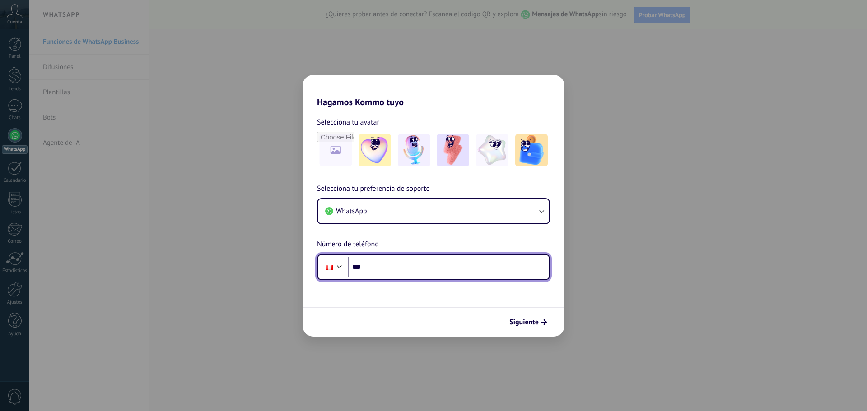
click at [424, 260] on input "***" at bounding box center [448, 267] width 201 height 21
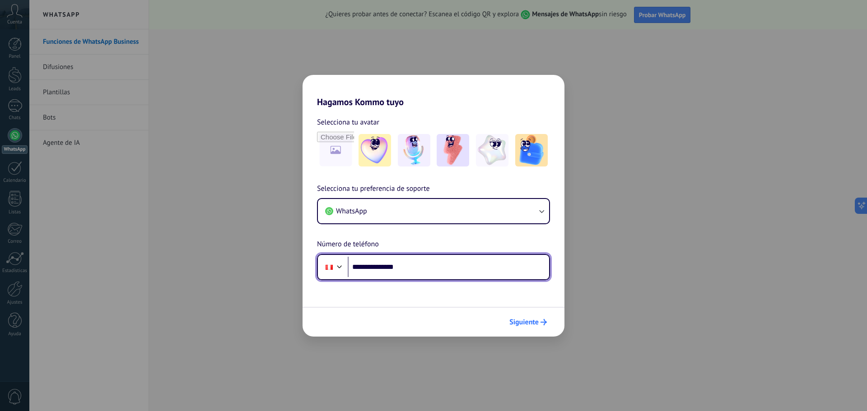
type input "**********"
click at [544, 322] on use "submit" at bounding box center [543, 322] width 6 height 6
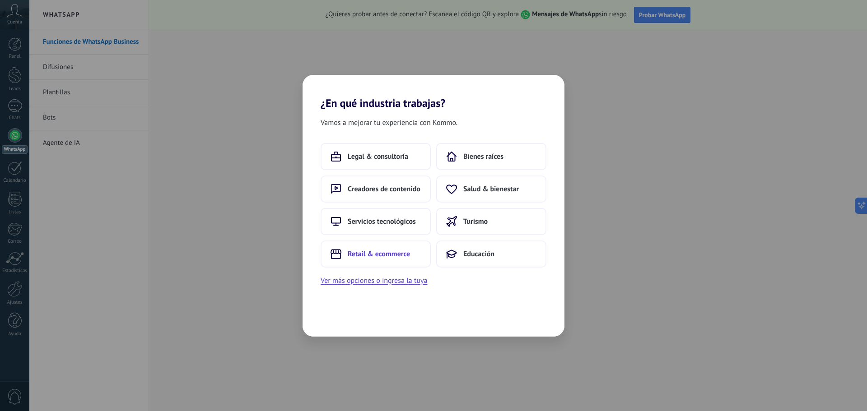
click at [378, 258] on span "Retail & ecommerce" at bounding box center [379, 254] width 62 height 9
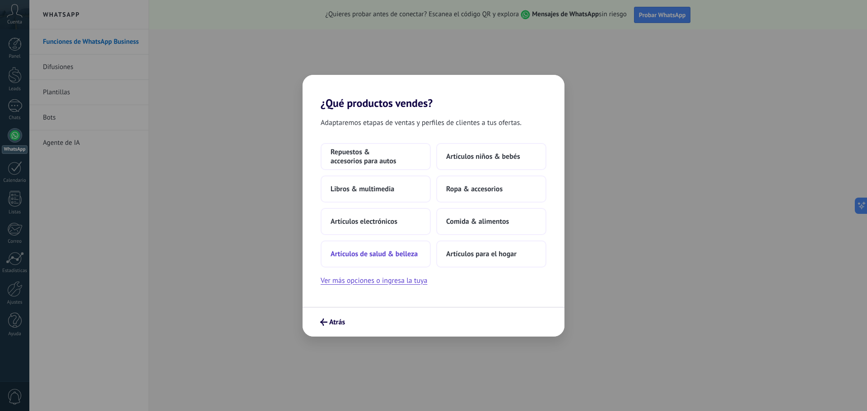
click at [356, 254] on span "Artículos de salud & belleza" at bounding box center [373, 254] width 87 height 9
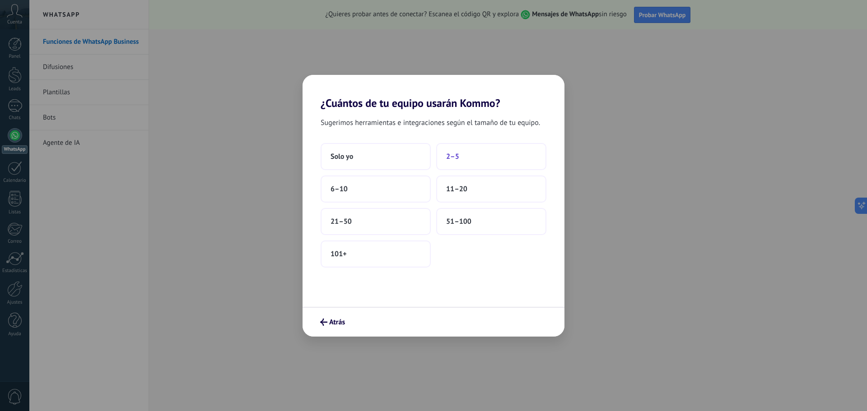
click at [456, 159] on span "2–5" at bounding box center [452, 156] width 13 height 9
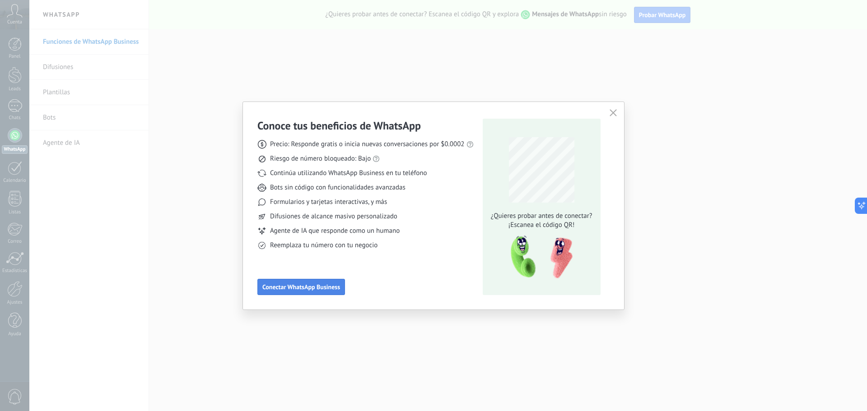
click at [312, 289] on span "Conectar WhatsApp Business" at bounding box center [301, 287] width 78 height 6
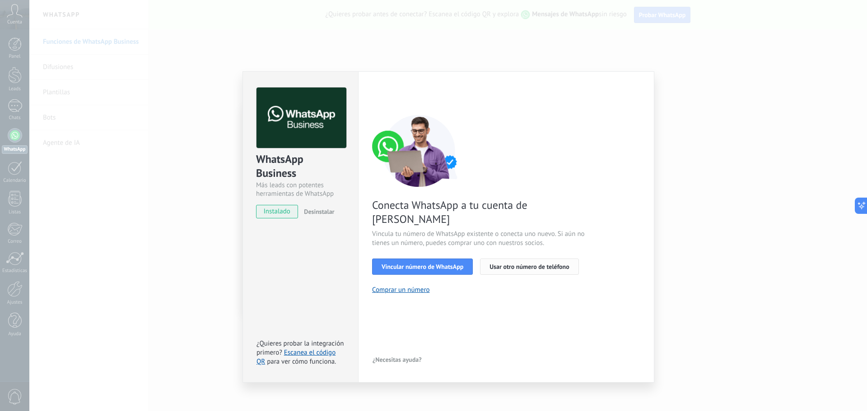
click at [507, 264] on span "Usar otro número de teléfono" at bounding box center [528, 267] width 79 height 6
click at [408, 264] on span "Vincular número de WhatsApp" at bounding box center [423, 267] width 82 height 6
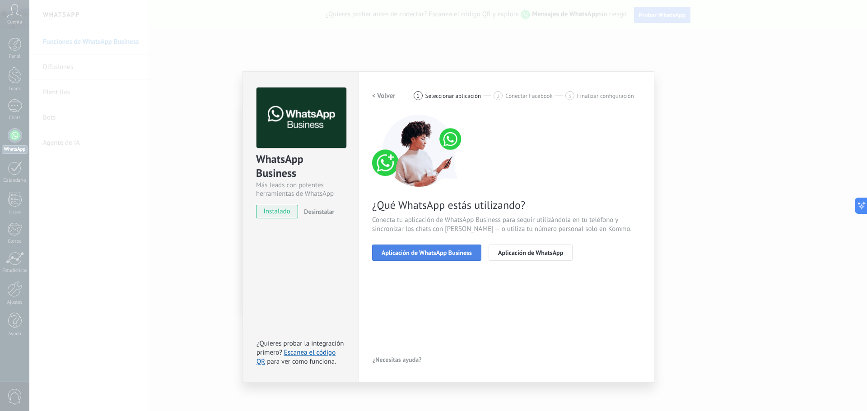
click at [414, 255] on span "Aplicación de WhatsApp Business" at bounding box center [427, 253] width 90 height 6
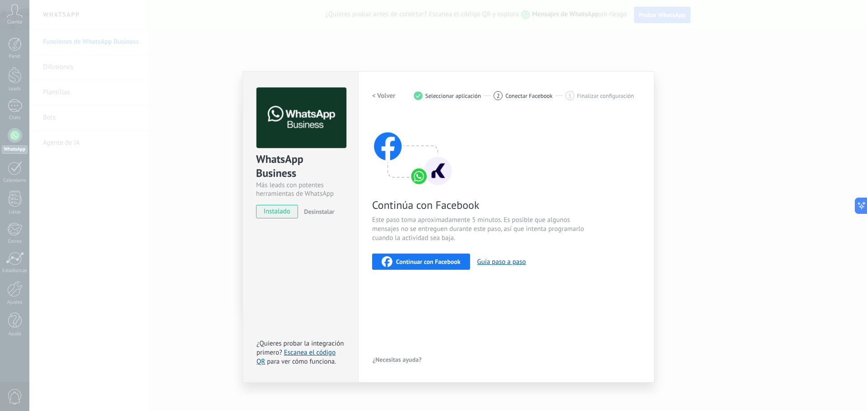
click at [379, 99] on h2 "< Volver" at bounding box center [383, 96] width 23 height 9
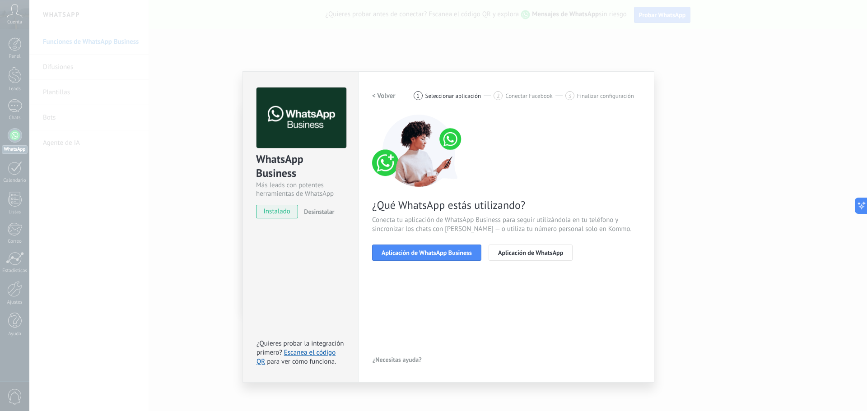
click at [379, 99] on h2 "< Volver" at bounding box center [383, 96] width 23 height 9
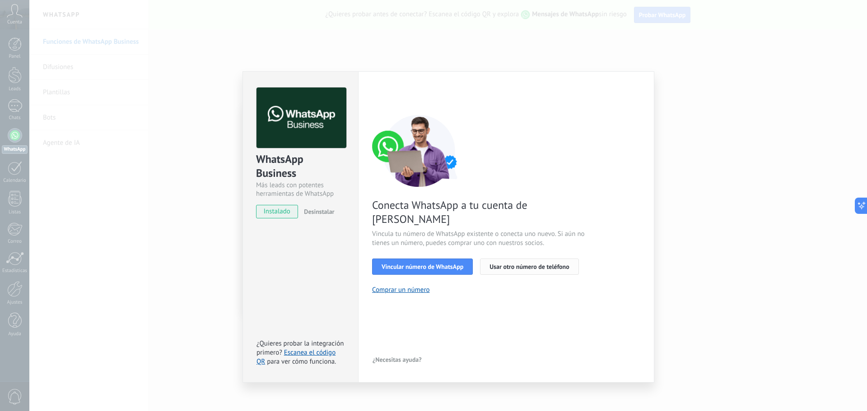
click at [520, 264] on span "Usar otro número de teléfono" at bounding box center [528, 267] width 79 height 6
click at [390, 264] on span "Vincular número de WhatsApp" at bounding box center [423, 267] width 82 height 6
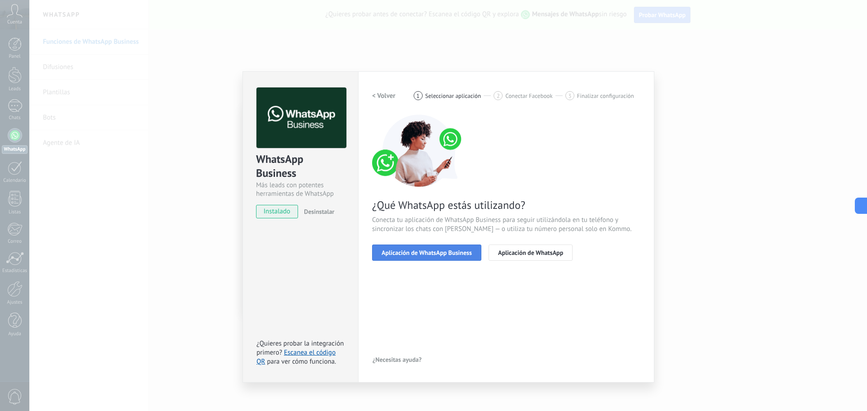
click at [437, 251] on span "Aplicación de WhatsApp Business" at bounding box center [427, 253] width 90 height 6
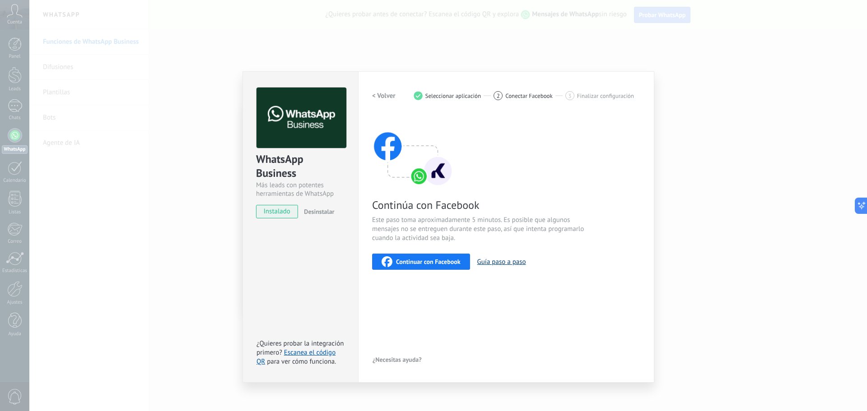
click at [492, 262] on button "Guía paso a paso" at bounding box center [501, 262] width 49 height 9
click at [419, 273] on div "< Volver 1 Seleccionar aplicación 2 Conectar Facebook 3 Finalizar configuración…" at bounding box center [506, 227] width 268 height 279
click at [415, 268] on button "Continuar con Facebook" at bounding box center [421, 262] width 98 height 16
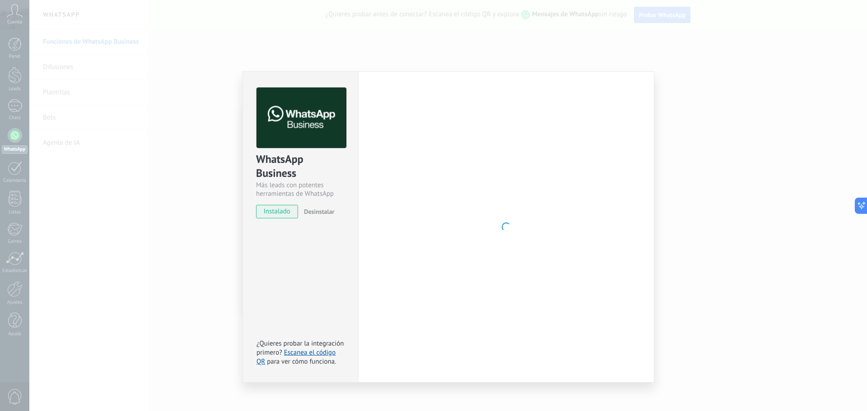
click at [163, 220] on div "WhatsApp Business Más leads con potentes herramientas de WhatsApp instalado Des…" at bounding box center [448, 205] width 838 height 411
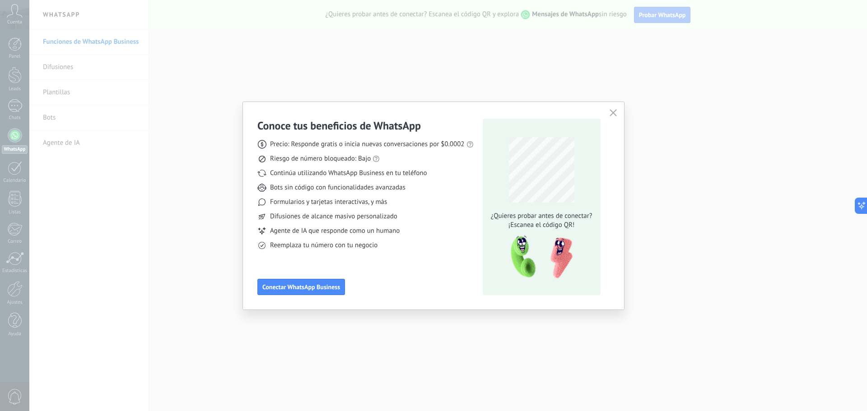
click at [209, 202] on div "Conoce tus beneficios de WhatsApp Precio: Responde gratis o inicia nuevas conve…" at bounding box center [433, 205] width 867 height 411
click at [292, 287] on span "Conectar WhatsApp Business" at bounding box center [301, 287] width 78 height 6
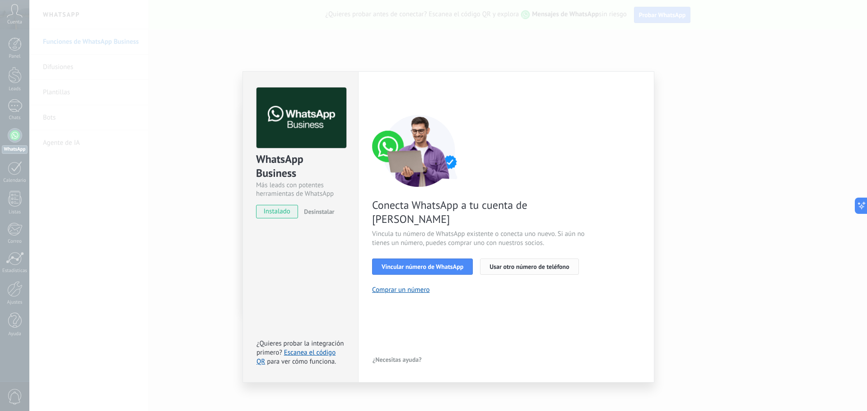
click at [505, 264] on span "Usar otro número de teléfono" at bounding box center [528, 267] width 79 height 6
click at [396, 264] on span "Vincular número de WhatsApp" at bounding box center [423, 267] width 82 height 6
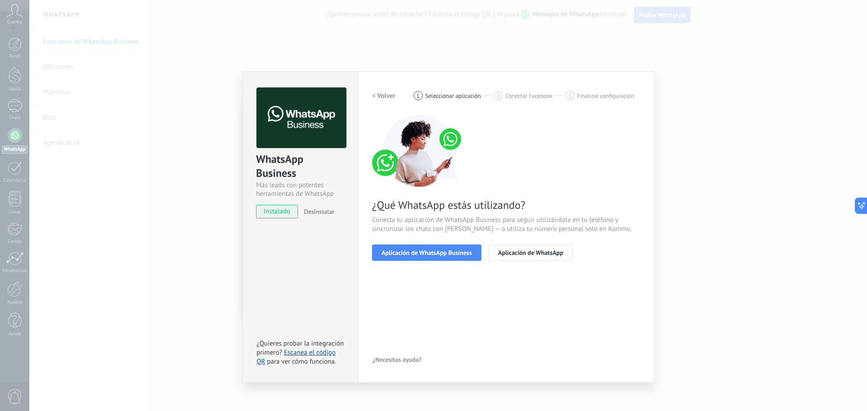
click at [509, 254] on span "Aplicación de WhatsApp" at bounding box center [530, 253] width 65 height 6
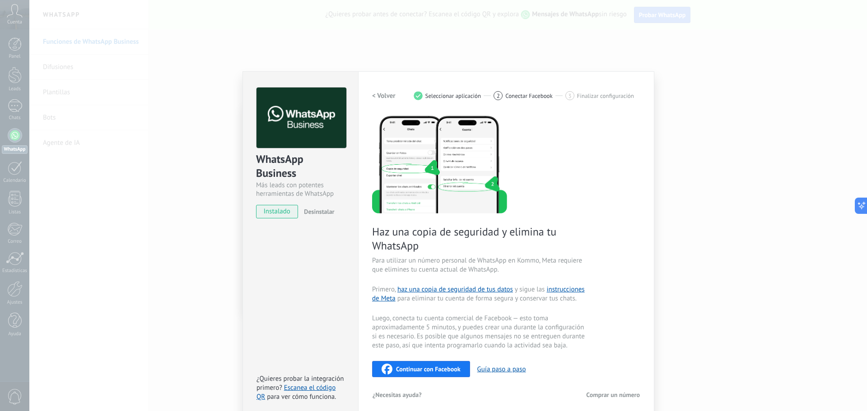
scroll to position [6, 0]
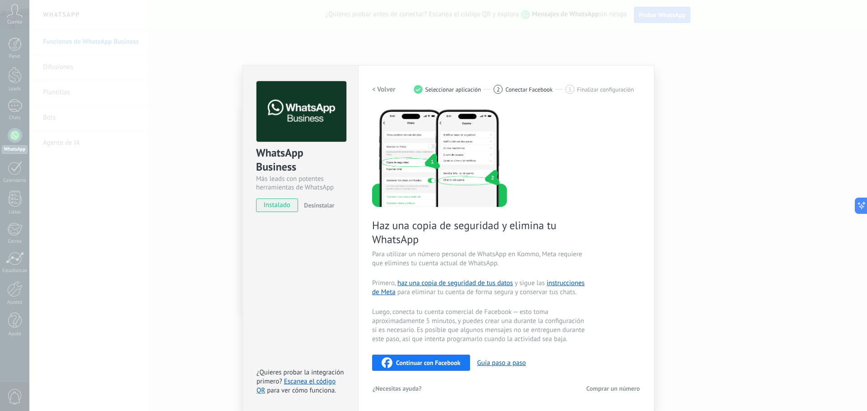
click at [422, 360] on span "Continuar con Facebook" at bounding box center [428, 363] width 65 height 6
click at [427, 364] on span "Continuar con Facebook" at bounding box center [428, 363] width 65 height 6
click at [424, 357] on button "Continuar con Facebook" at bounding box center [421, 363] width 98 height 16
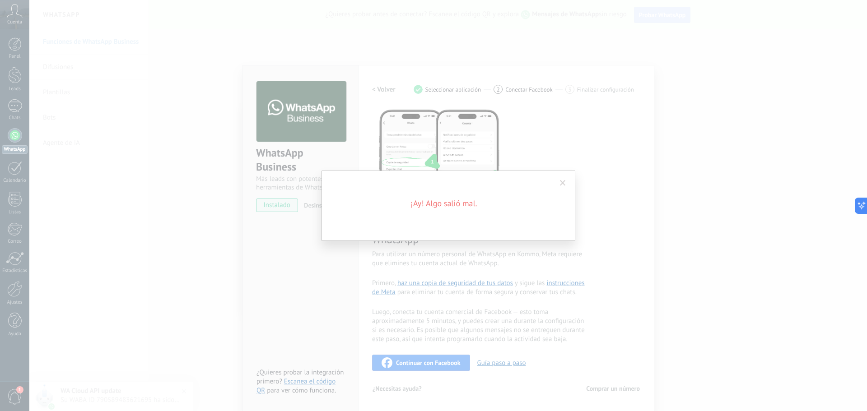
click at [315, 255] on div "¡Ay! Algo salió mal." at bounding box center [448, 205] width 838 height 411
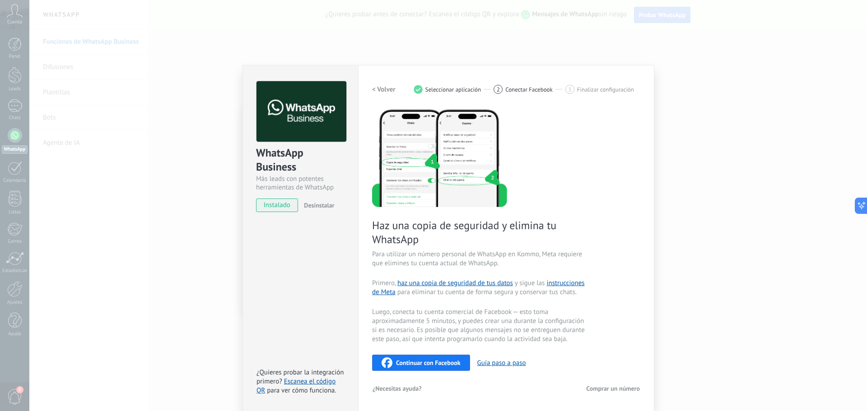
click at [416, 362] on span "Continuar con Facebook" at bounding box center [428, 363] width 65 height 6
click at [175, 282] on div "WhatsApp Business Más leads con potentes herramientas de WhatsApp instalado Des…" at bounding box center [448, 205] width 838 height 411
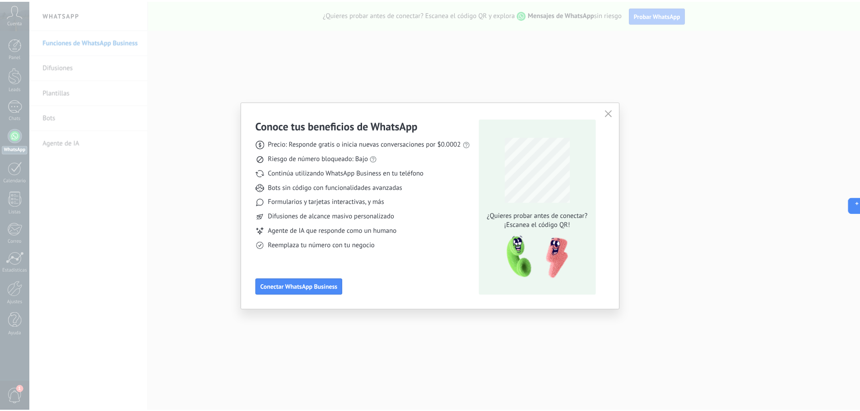
scroll to position [0, 0]
drag, startPoint x: 266, startPoint y: 354, endPoint x: 553, endPoint y: 222, distance: 315.5
click at [269, 354] on div "Conoce tus beneficios de WhatsApp Precio: Responde gratis o inicia nuevas conve…" at bounding box center [433, 205] width 867 height 411
click at [612, 113] on icon "button" at bounding box center [613, 112] width 7 height 7
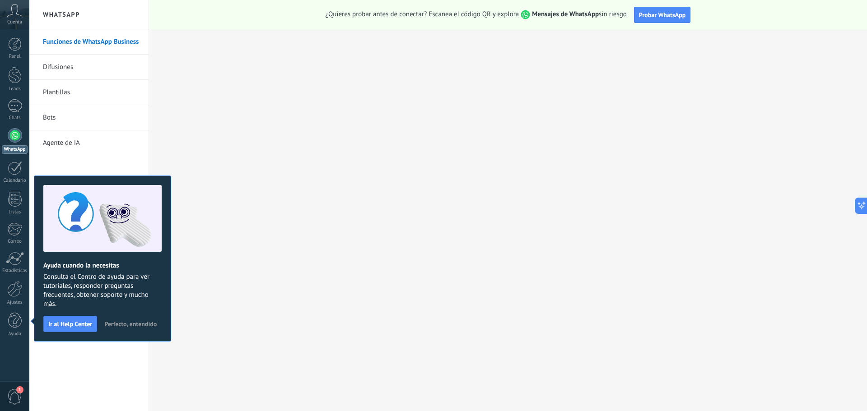
click at [125, 321] on span "Perfecto, entendido" at bounding box center [130, 324] width 52 height 6
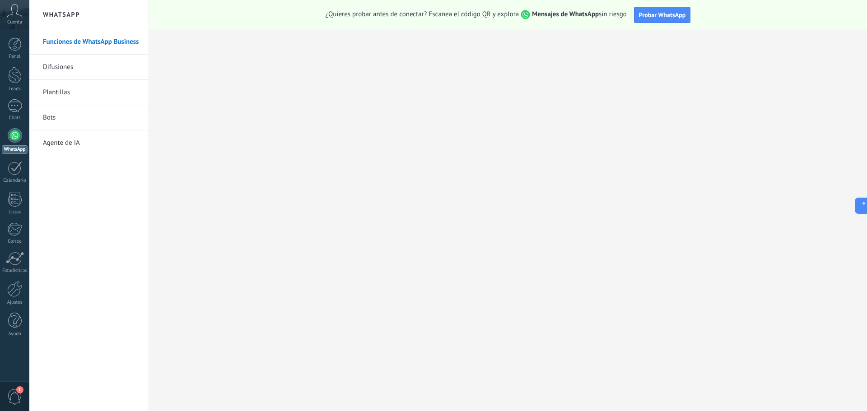
click at [10, 137] on div at bounding box center [15, 135] width 14 height 14
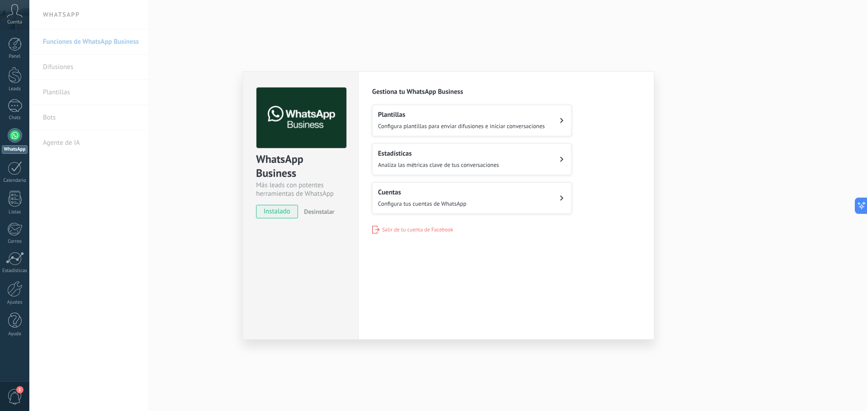
click at [385, 199] on div "Cuentas Configura tus cuentas de WhatsApp" at bounding box center [422, 198] width 88 height 20
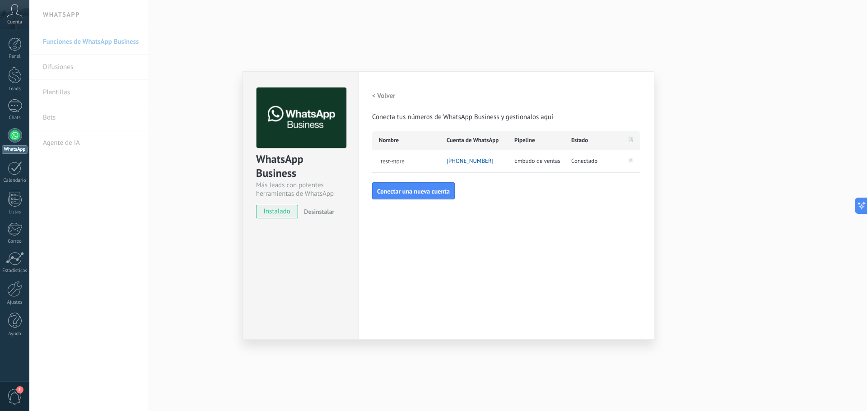
click at [549, 163] on span "Embudo de ventas" at bounding box center [537, 161] width 46 height 9
click at [382, 97] on h2 "< Volver" at bounding box center [383, 96] width 23 height 9
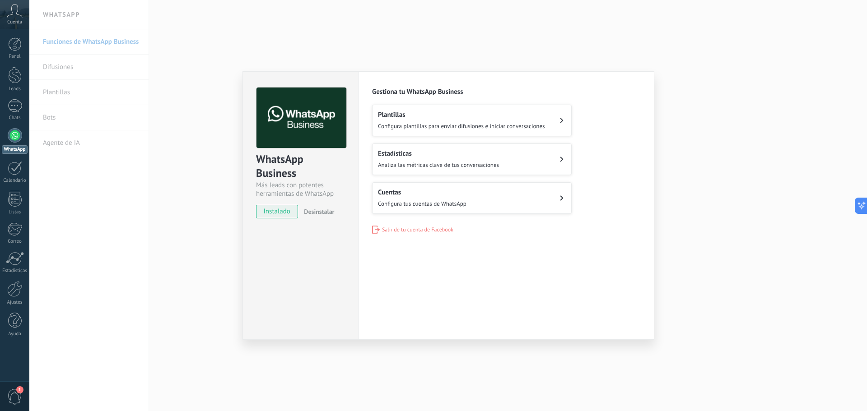
click at [200, 163] on div "WhatsApp Business Más leads con potentes herramientas de WhatsApp instalado Des…" at bounding box center [448, 205] width 838 height 411
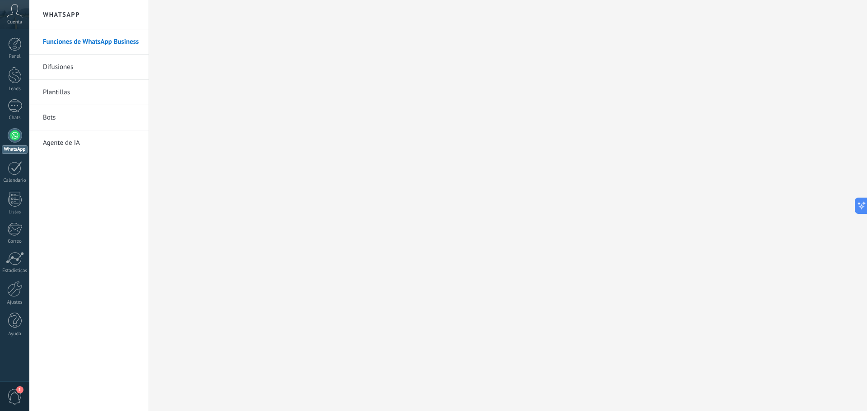
click at [77, 34] on link "Funciones de WhatsApp Business" at bounding box center [91, 41] width 97 height 25
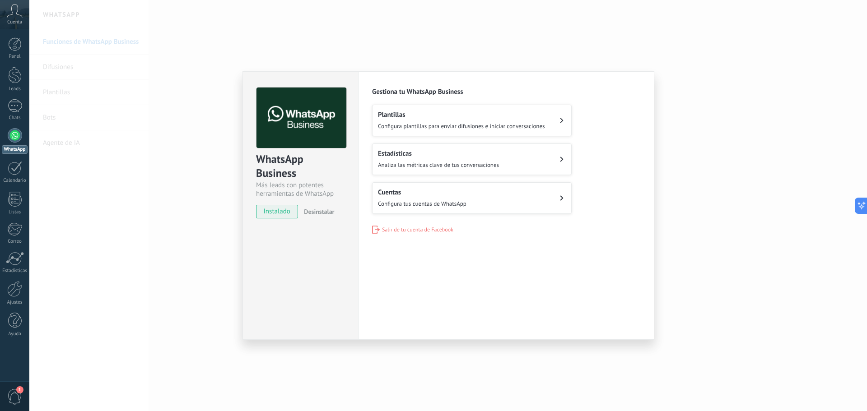
click at [391, 205] on span "Configura tus cuentas de WhatsApp" at bounding box center [422, 204] width 88 height 8
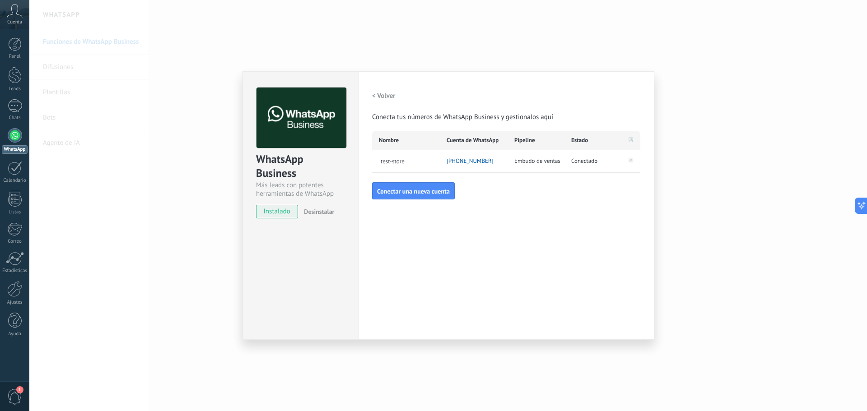
click at [420, 155] on div "test-store" at bounding box center [406, 161] width 68 height 23
click at [384, 166] on div "test-store" at bounding box center [406, 161] width 68 height 23
click at [475, 163] on span "[PHONE_NUMBER]" at bounding box center [470, 161] width 47 height 9
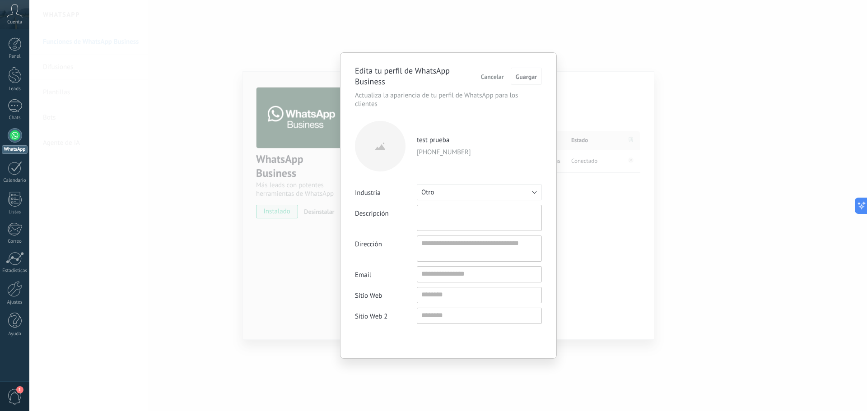
click at [444, 218] on textarea "Descripción" at bounding box center [479, 218] width 125 height 26
drag, startPoint x: 673, startPoint y: 279, endPoint x: 636, endPoint y: 244, distance: 50.8
click at [670, 279] on div "Edita tu perfil de WhatsApp Business Cancelar Guargar Actualiza la apariencia d…" at bounding box center [448, 205] width 838 height 411
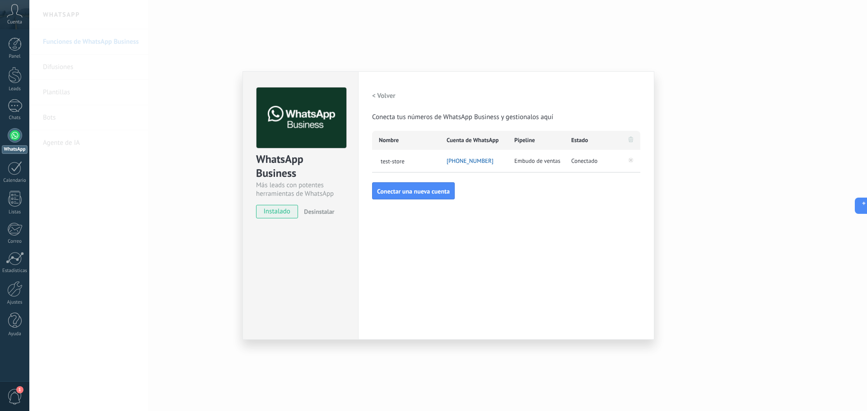
drag, startPoint x: 799, startPoint y: 187, endPoint x: 788, endPoint y: 192, distance: 11.9
click at [795, 190] on div "WhatsApp Business Más leads con potentes herramientas de WhatsApp instalado Des…" at bounding box center [448, 205] width 838 height 411
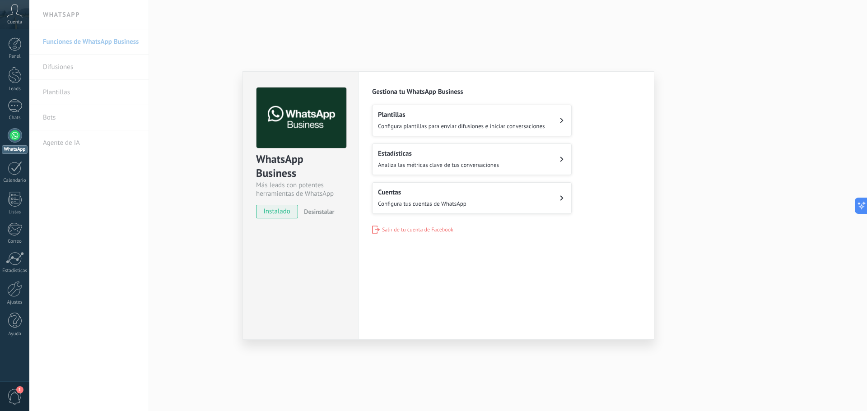
click at [121, 168] on div "WhatsApp Business Más leads con potentes herramientas de WhatsApp instalado Des…" at bounding box center [448, 205] width 838 height 411
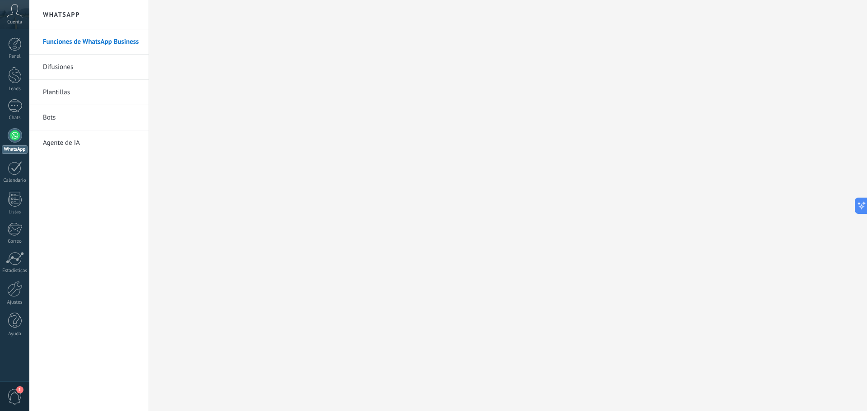
click at [64, 91] on link "Plantillas" at bounding box center [91, 92] width 97 height 25
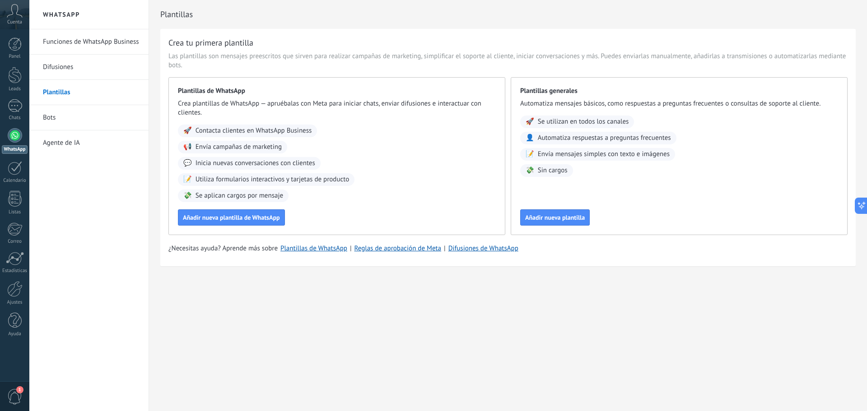
click at [51, 116] on link "Bots" at bounding box center [91, 117] width 97 height 25
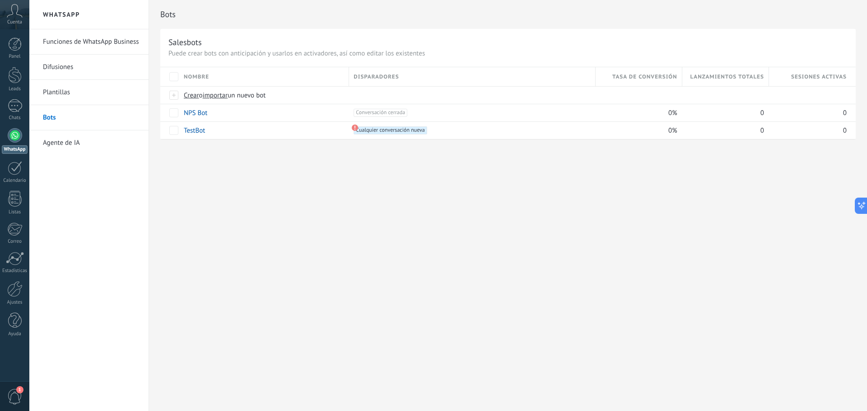
click at [49, 140] on link "Agente de IA" at bounding box center [91, 142] width 97 height 25
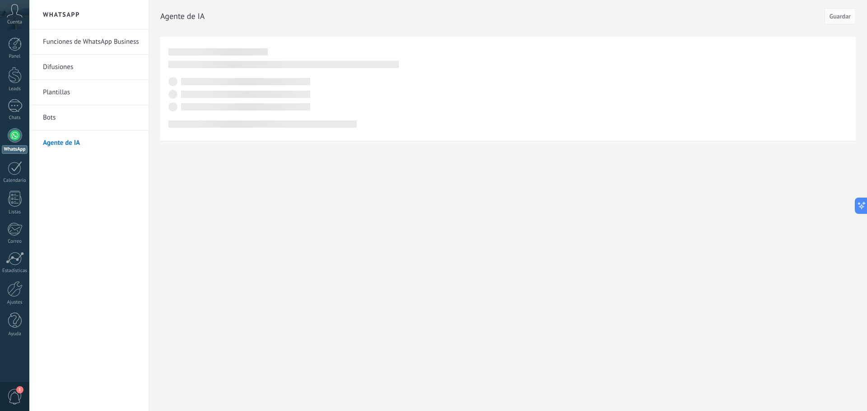
click at [12, 19] on span "Cuenta" at bounding box center [14, 22] width 15 height 6
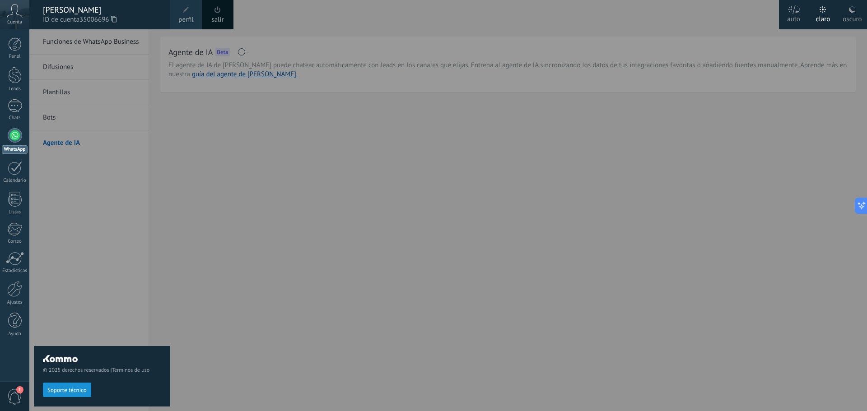
click at [254, 154] on div at bounding box center [462, 205] width 867 height 411
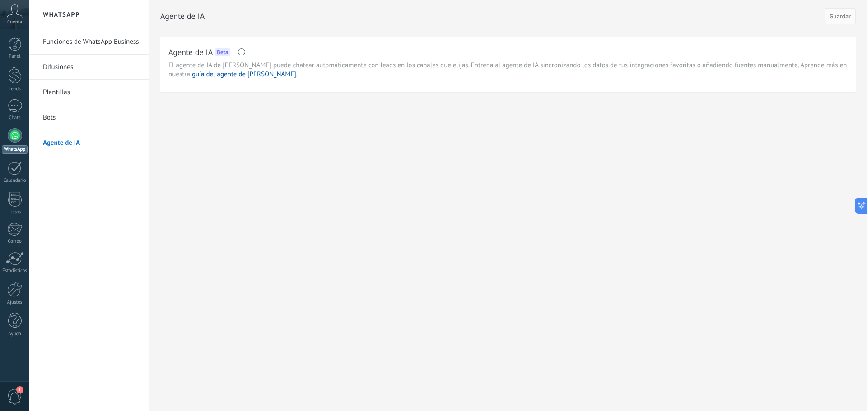
click at [49, 120] on link "Bots" at bounding box center [91, 117] width 97 height 25
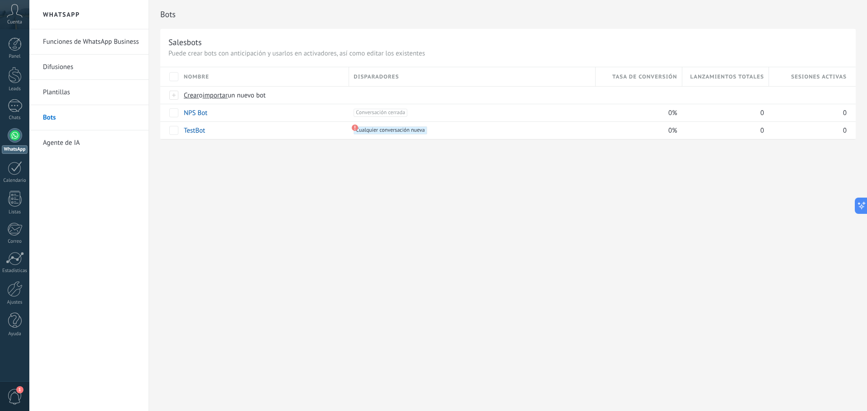
click at [55, 142] on link "Agente de IA" at bounding box center [91, 142] width 97 height 25
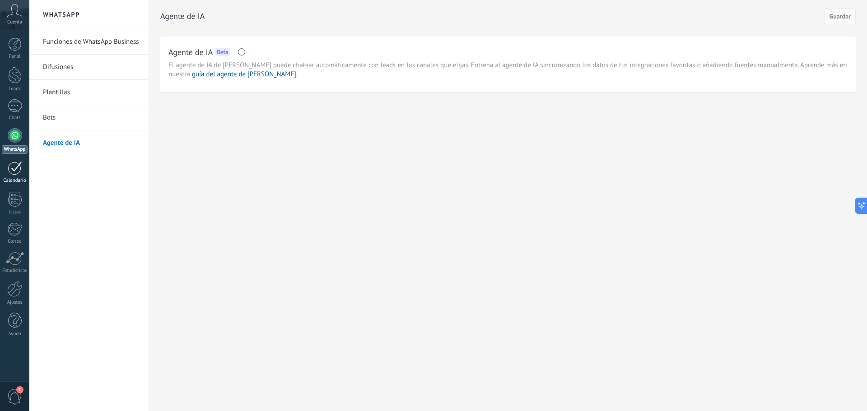
click at [14, 169] on div at bounding box center [15, 168] width 14 height 14
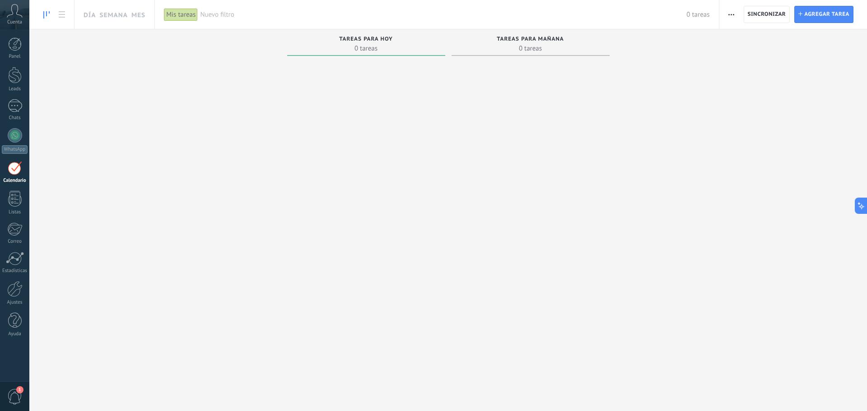
click at [17, 12] on icon at bounding box center [15, 11] width 16 height 14
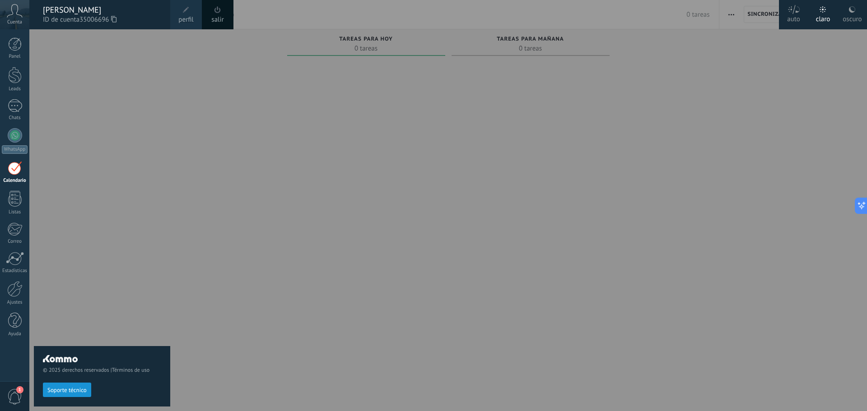
click at [221, 101] on div at bounding box center [462, 205] width 867 height 411
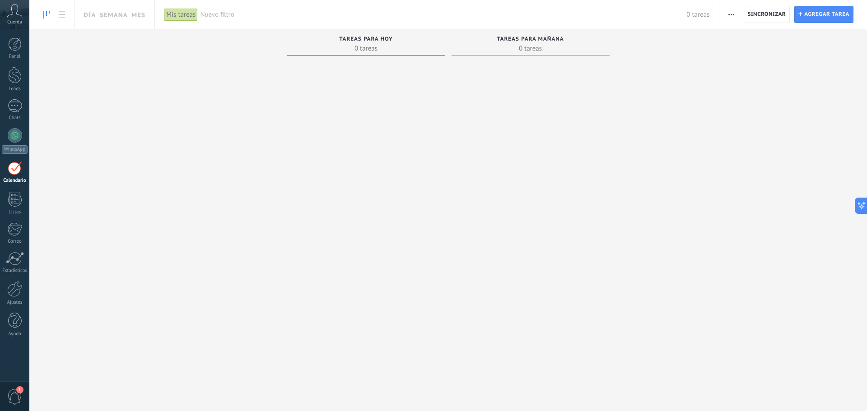
click at [17, 387] on div "1" at bounding box center [14, 397] width 29 height 30
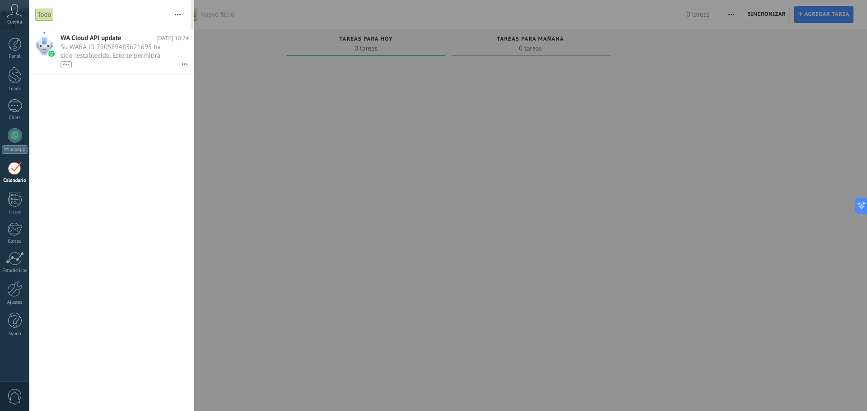
click at [291, 126] on div at bounding box center [433, 205] width 867 height 411
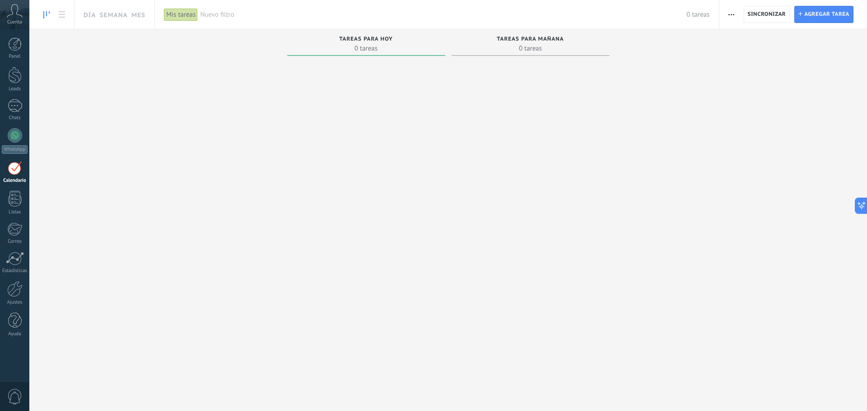
click at [19, 9] on icon at bounding box center [15, 11] width 16 height 14
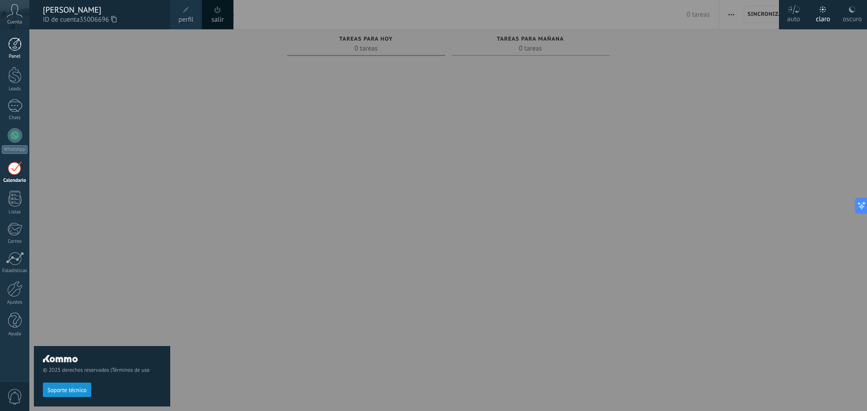
click at [8, 51] on div at bounding box center [15, 44] width 14 height 14
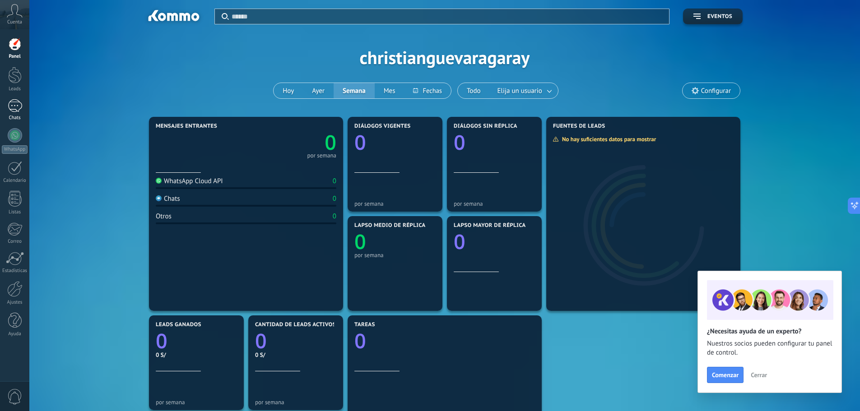
click at [19, 104] on div at bounding box center [15, 105] width 14 height 13
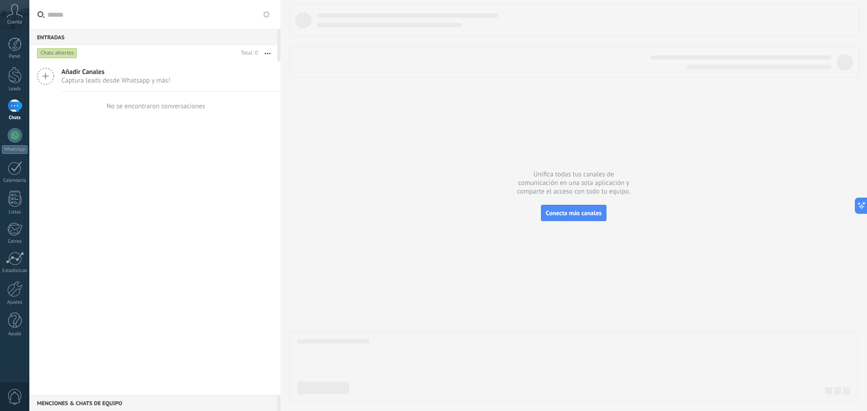
click at [91, 40] on div "Entradas 0" at bounding box center [153, 37] width 248 height 16
click at [69, 78] on span "Captura leads desde Whatsapp y más!" at bounding box center [115, 80] width 109 height 9
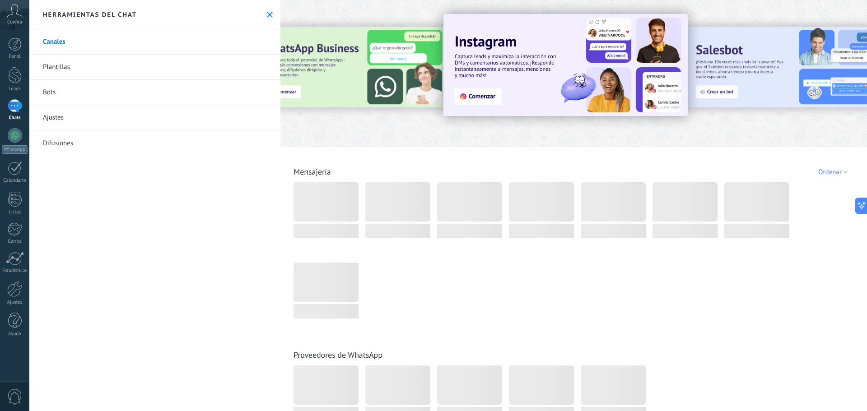
click at [267, 17] on icon at bounding box center [270, 15] width 6 height 6
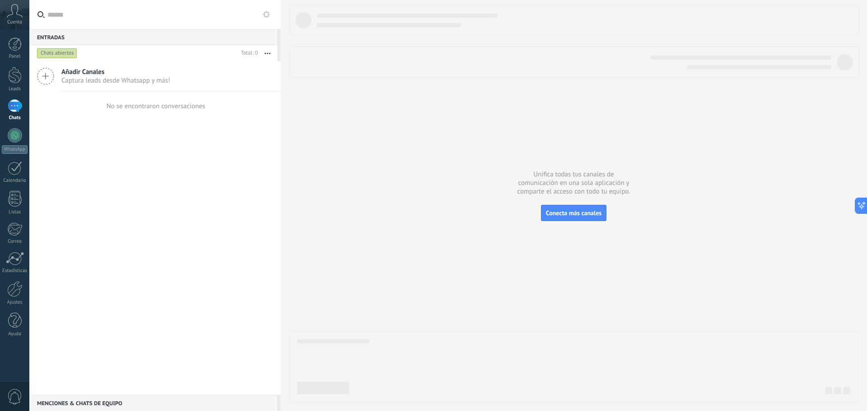
click at [147, 250] on div "Añadir Canales Captura leads desde Whatsapp y más! No se encontraron conversaci…" at bounding box center [154, 228] width 251 height 334
click at [343, 237] on div at bounding box center [573, 204] width 568 height 398
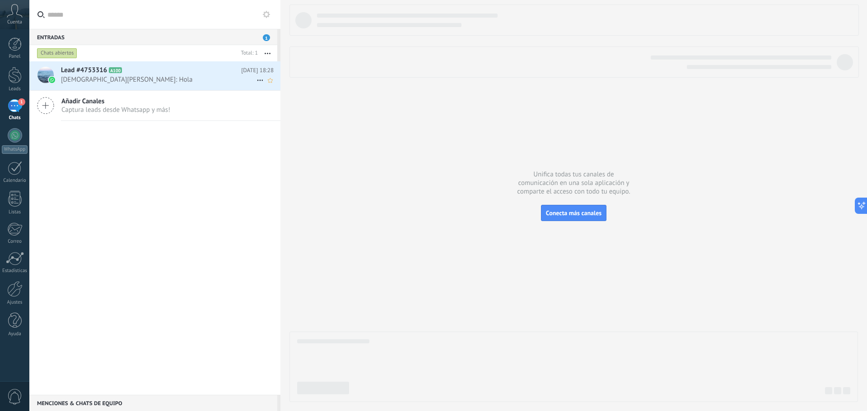
click at [97, 70] on span "Lead #4753316" at bounding box center [84, 70] width 46 height 9
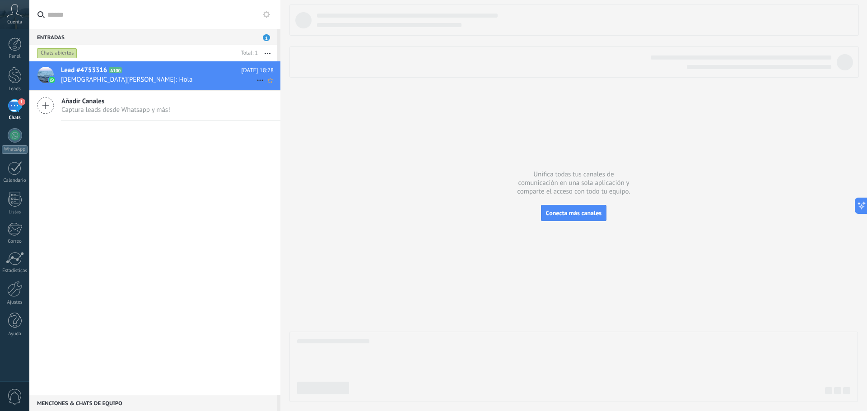
click at [97, 70] on span "Lead #4753316" at bounding box center [84, 70] width 46 height 9
click at [140, 156] on div "Lead #4753316 A100 [DATE] 18:28 [PERSON_NAME]: Hola Añadir Canales Captura lead…" at bounding box center [154, 228] width 251 height 334
click at [19, 169] on div at bounding box center [15, 168] width 14 height 14
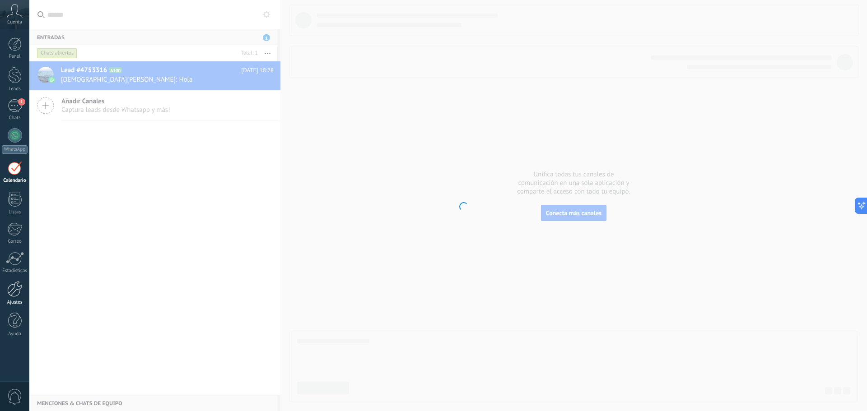
click at [14, 294] on div at bounding box center [14, 289] width 15 height 16
click at [15, 316] on div at bounding box center [15, 321] width 14 height 16
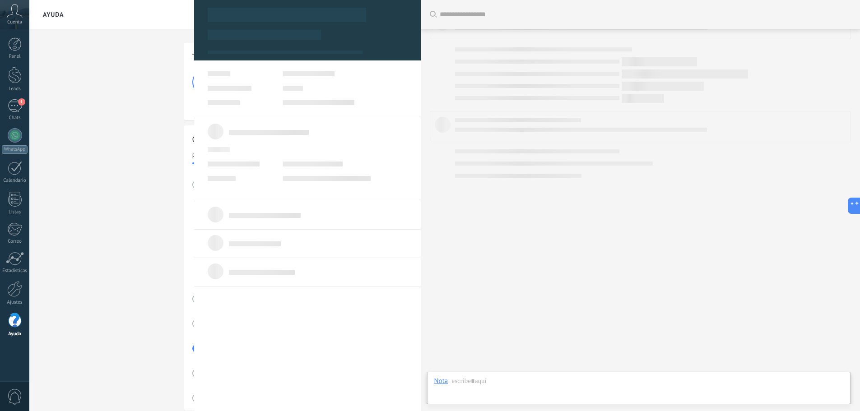
click at [148, 231] on div "Tutoriales de inicio Leads Inbox Salesbot Checklist de inicio rápido Progresso …" at bounding box center [444, 309] width 831 height 561
click at [126, 207] on div "Tutoriales de inicio Leads Inbox Salesbot Checklist de inicio rápido Progresso …" at bounding box center [444, 309] width 831 height 561
click at [4, 102] on link "1 Chats" at bounding box center [14, 110] width 29 height 22
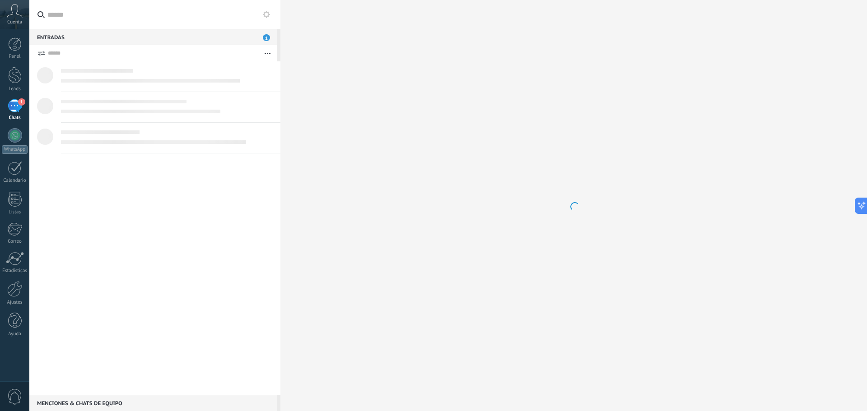
click at [16, 106] on div "1" at bounding box center [15, 105] width 14 height 13
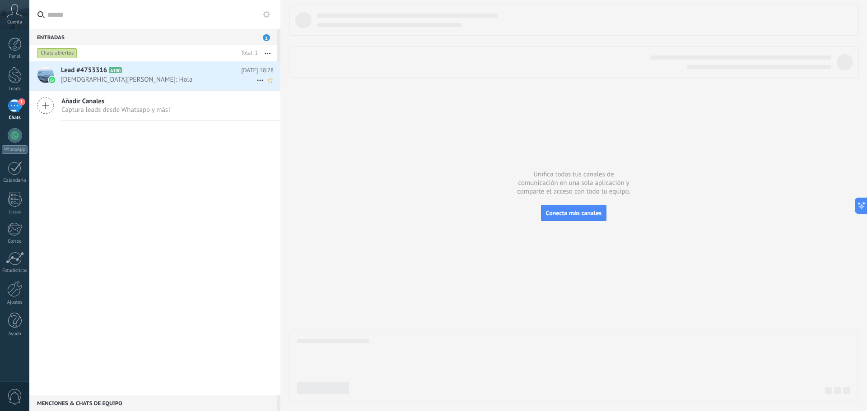
drag, startPoint x: 88, startPoint y: 78, endPoint x: 95, endPoint y: 85, distance: 10.2
click at [88, 79] on span "[DEMOGRAPHIC_DATA][PERSON_NAME]: Hola" at bounding box center [158, 79] width 195 height 9
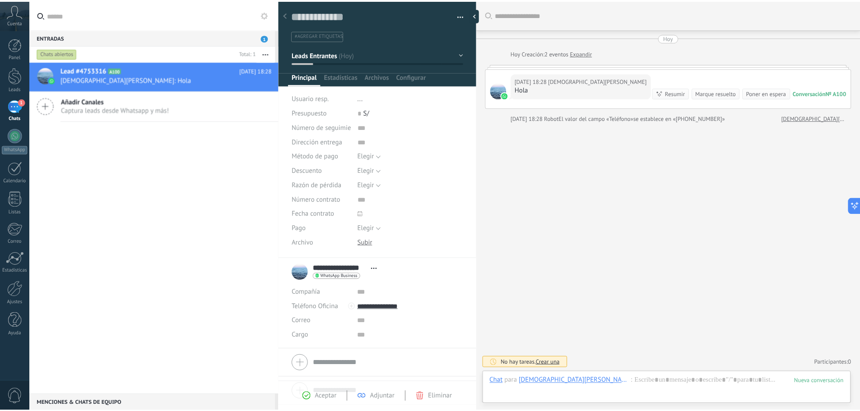
scroll to position [14, 0]
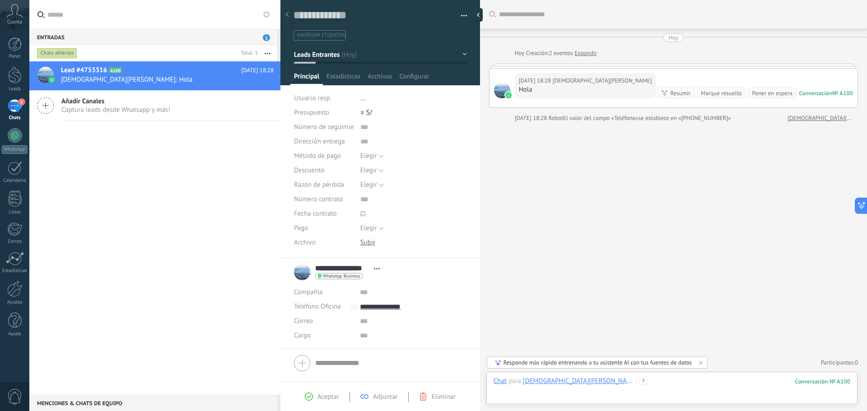
click at [599, 391] on div at bounding box center [671, 390] width 357 height 27
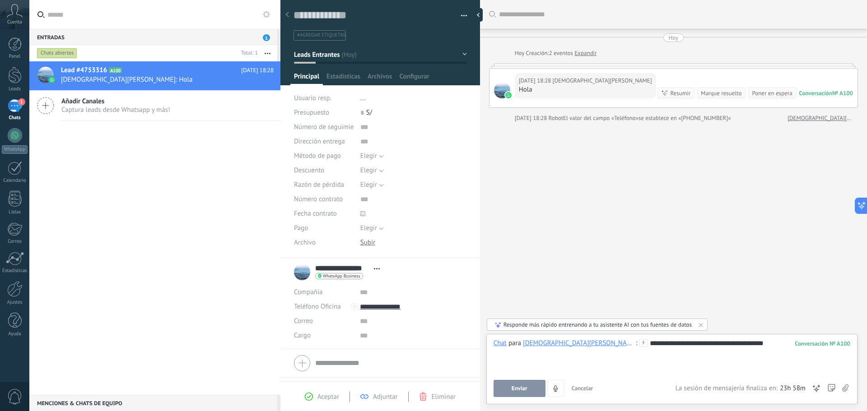
click at [763, 352] on div at bounding box center [671, 352] width 357 height 9
click at [733, 342] on div "**********" at bounding box center [671, 356] width 357 height 34
click at [497, 390] on button "Enviar" at bounding box center [519, 388] width 52 height 17
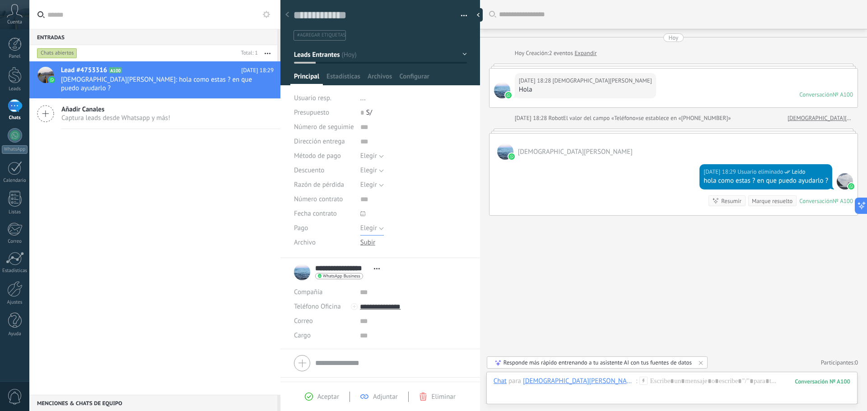
click at [371, 227] on span "Elegir" at bounding box center [368, 228] width 17 height 9
click at [583, 269] on div "Buscar Carga más [DATE] [DATE] Creación: 2 eventos Expandir [DATE] 18:28 [DEMOG…" at bounding box center [673, 205] width 387 height 411
click at [375, 181] on span "Elegir" at bounding box center [368, 185] width 17 height 9
click at [566, 277] on div "Buscar Carga más [DATE] [DATE] Creación: 2 eventos Expandir [DATE] 18:28 [DEMOG…" at bounding box center [673, 205] width 387 height 411
click at [377, 172] on button "Elegir" at bounding box center [371, 170] width 23 height 14
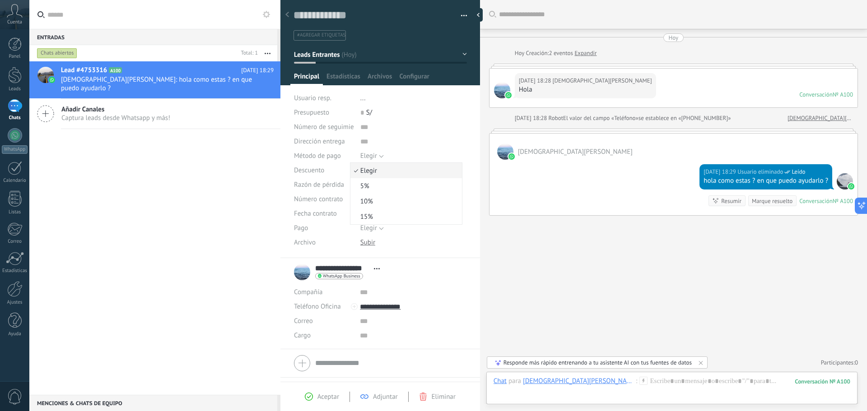
click at [379, 169] on span "Elegir" at bounding box center [404, 171] width 109 height 9
click at [377, 153] on button "Elegir" at bounding box center [371, 156] width 23 height 14
click at [555, 250] on div "Buscar Carga más [DATE] [DATE] Creación: 2 eventos Expandir [DATE] 18:28 [DEMOG…" at bounding box center [673, 205] width 387 height 411
click at [341, 75] on span "Estadísticas" at bounding box center [343, 78] width 34 height 13
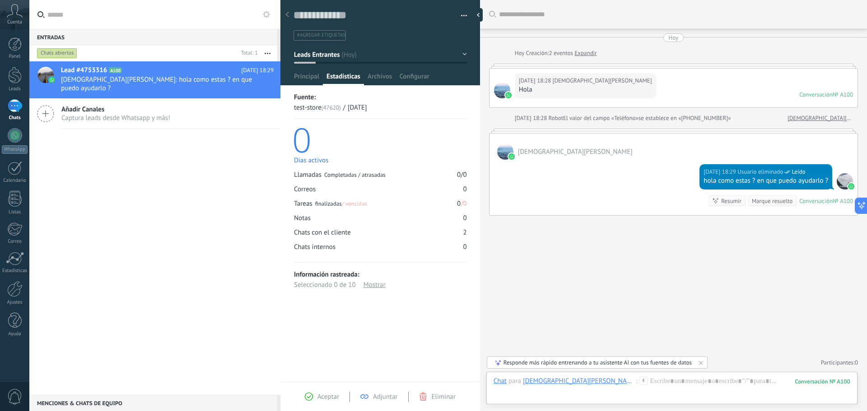
drag, startPoint x: 307, startPoint y: 72, endPoint x: 336, endPoint y: 74, distance: 28.9
click at [307, 72] on span "Principal" at bounding box center [306, 78] width 25 height 13
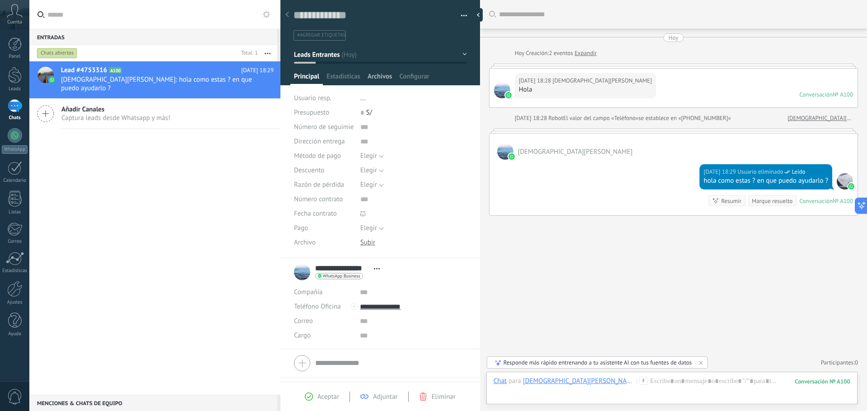
click at [381, 72] on span "Archivos" at bounding box center [380, 78] width 24 height 13
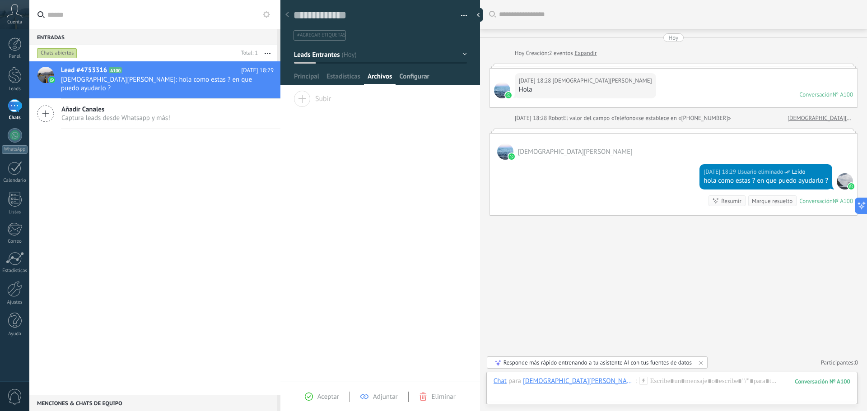
click at [411, 79] on span "Configurar" at bounding box center [414, 78] width 30 height 13
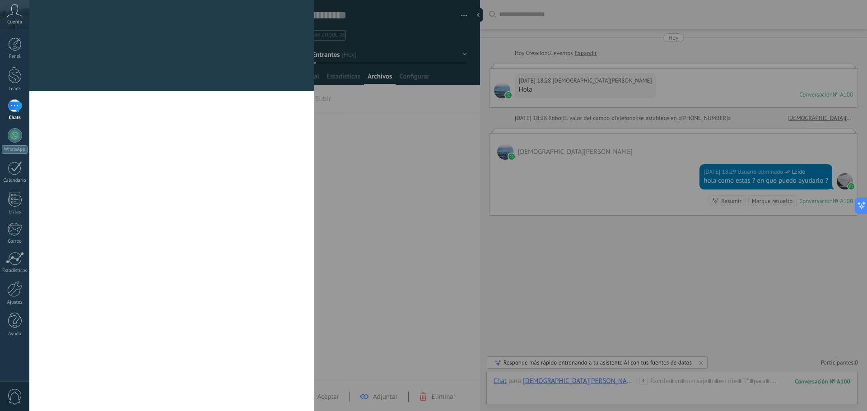
click at [296, 74] on div "Campos y grupos En Kommo puedes añadir tus propios campos y usarlos para cualqu…" at bounding box center [171, 45] width 285 height 91
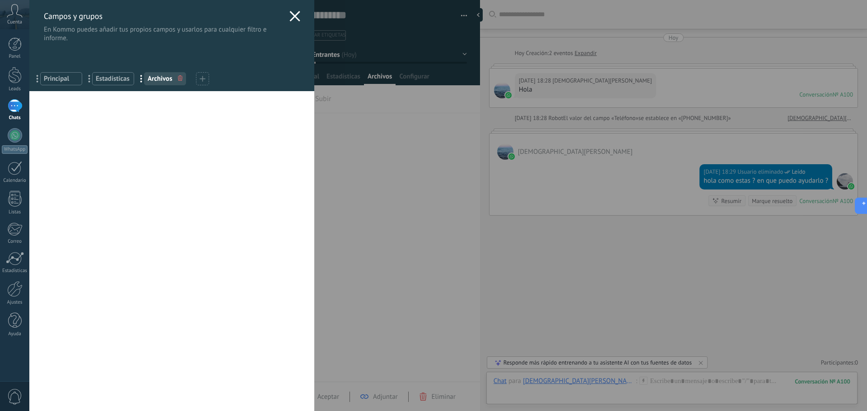
click at [372, 104] on div "Campos y grupos En Kommo puedes añadir tus propios campos y usarlos para cualqu…" at bounding box center [448, 205] width 838 height 411
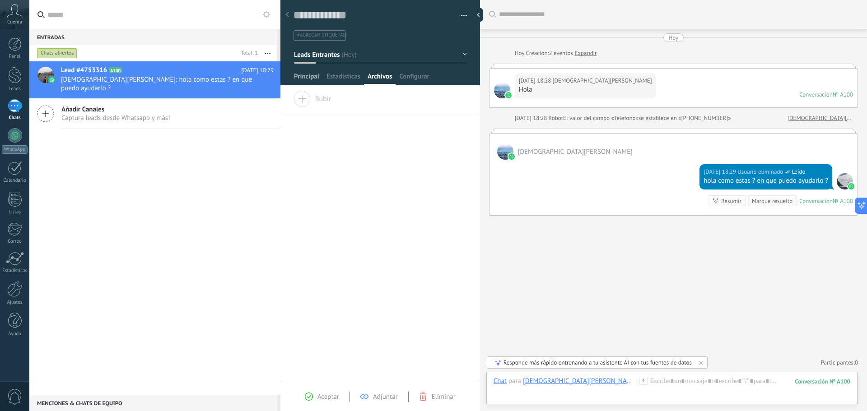
click at [304, 76] on span "Principal" at bounding box center [306, 78] width 25 height 13
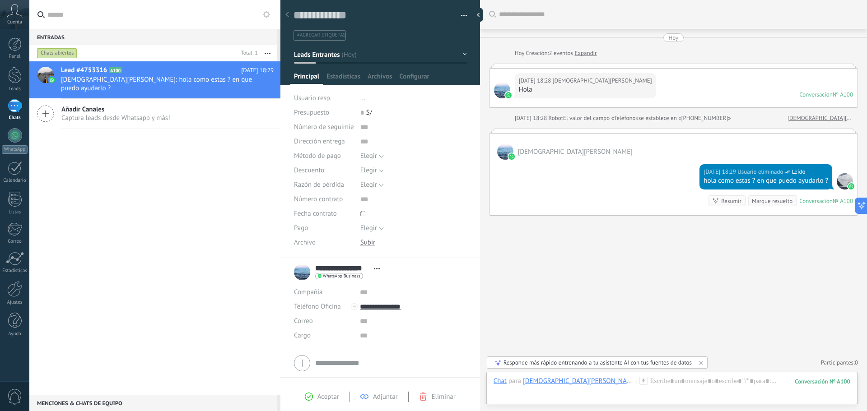
click at [13, 408] on div "0" at bounding box center [14, 397] width 29 height 30
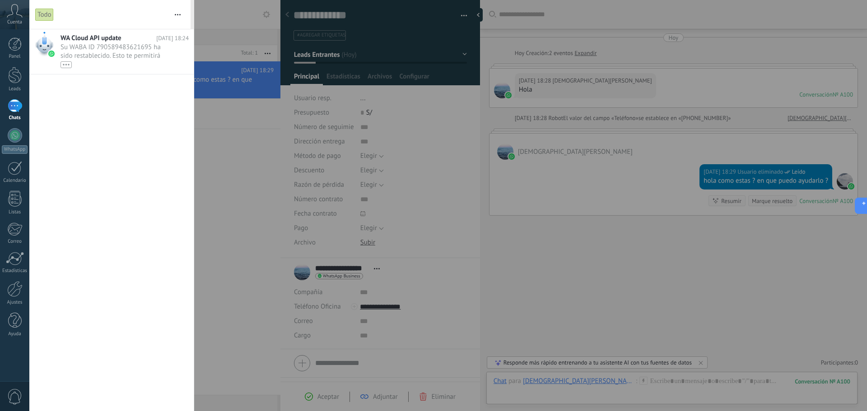
click at [200, 295] on div at bounding box center [433, 205] width 867 height 411
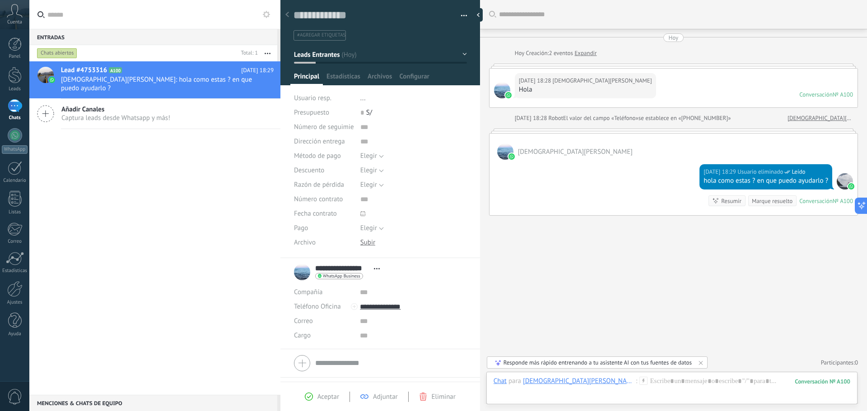
click at [264, 14] on use at bounding box center [266, 14] width 7 height 7
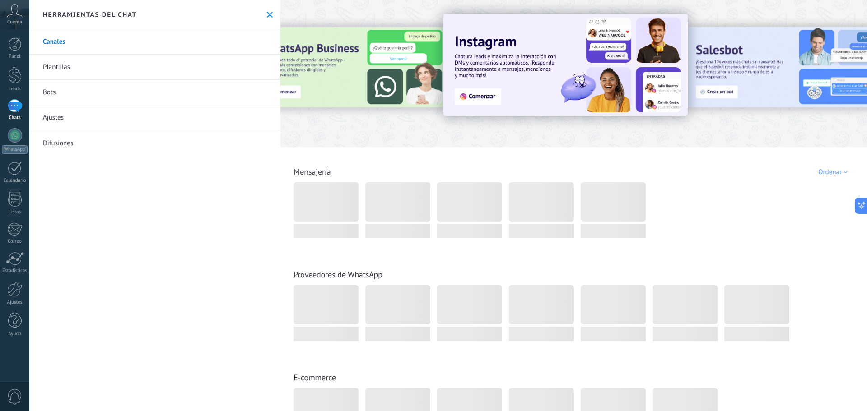
click at [267, 14] on icon at bounding box center [270, 15] width 6 height 6
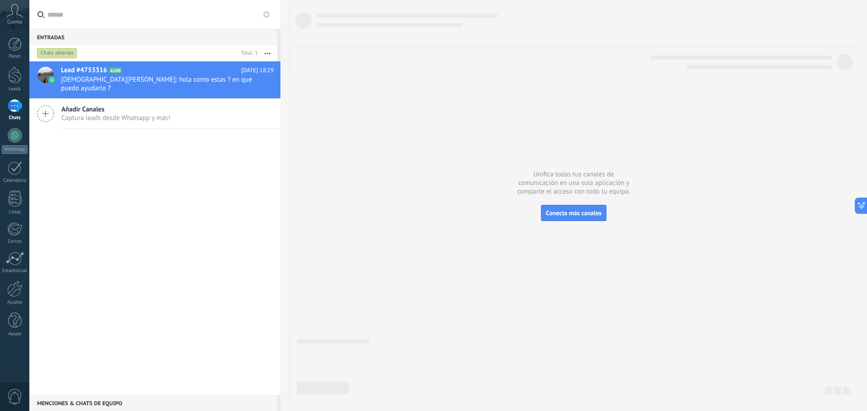
click at [13, 16] on icon at bounding box center [15, 11] width 16 height 14
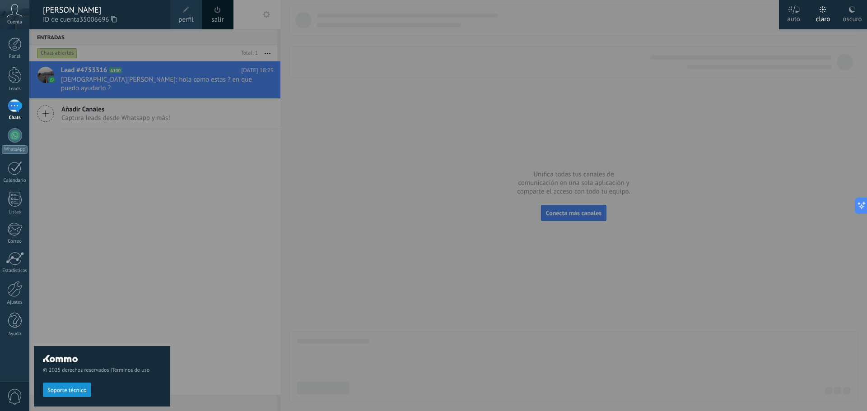
drag, startPoint x: 197, startPoint y: 200, endPoint x: 298, endPoint y: 217, distance: 101.6
click at [201, 200] on div at bounding box center [462, 205] width 867 height 411
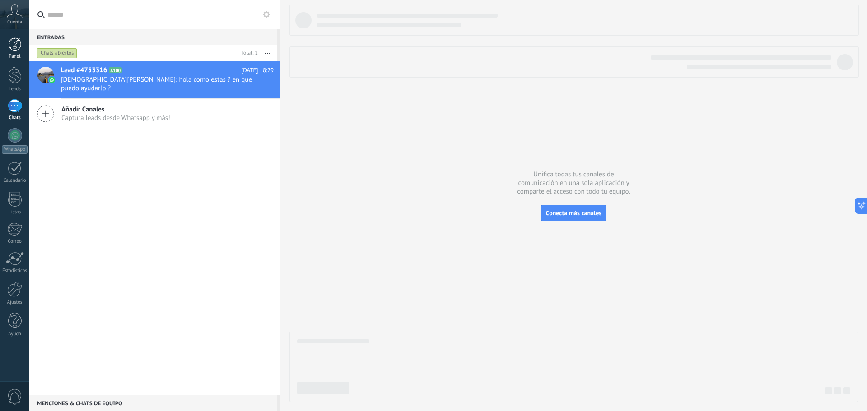
click at [16, 44] on div at bounding box center [15, 44] width 14 height 14
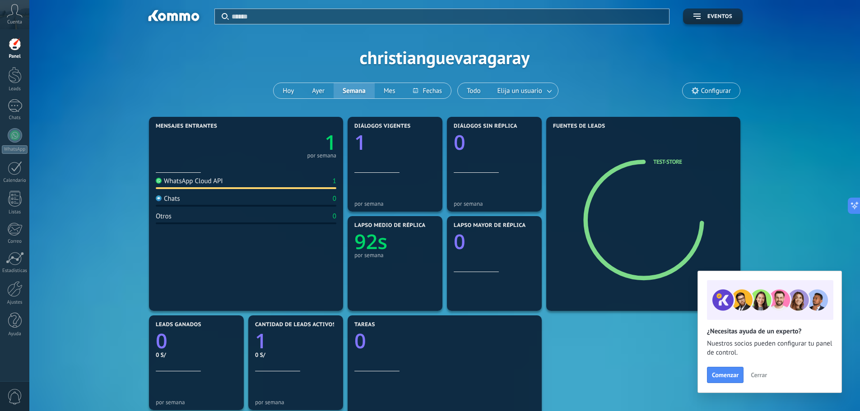
click at [712, 88] on span "Configurar" at bounding box center [716, 91] width 30 height 8
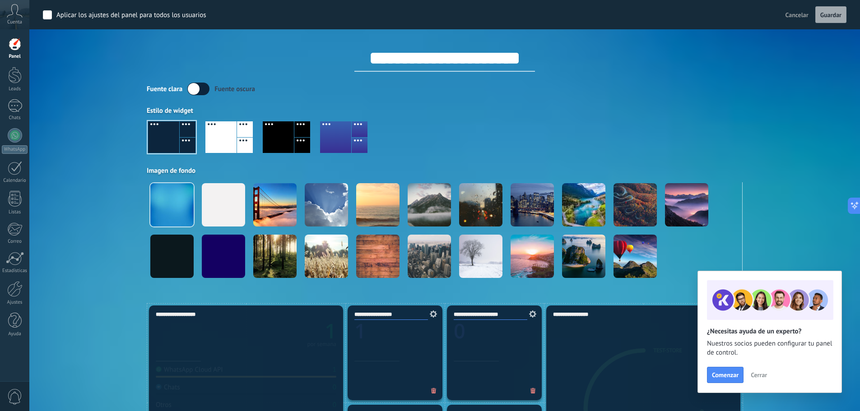
drag, startPoint x: 114, startPoint y: 228, endPoint x: 112, endPoint y: 233, distance: 4.7
click at [114, 229] on div "Aplicar Eventos christianguevaragaray [DATE] [DATE] Semana Mes Todo Elija un us…" at bounding box center [445, 151] width 804 height 303
click at [758, 122] on div "Aplicar Eventos christianguevaragaray [DATE] [DATE] Semana Mes Todo Elija un us…" at bounding box center [445, 151] width 804 height 303
click at [11, 7] on icon at bounding box center [15, 11] width 16 height 14
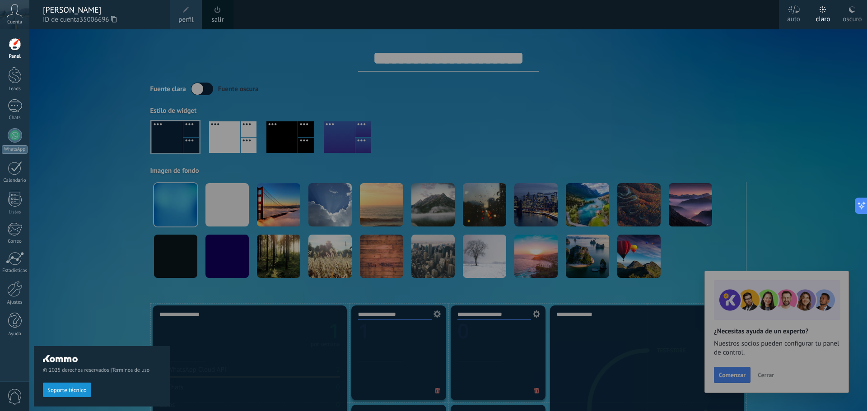
click at [111, 302] on div "© 2025 derechos reservados | Términos de uso Soporte técnico" at bounding box center [102, 220] width 136 height 382
click at [10, 398] on span "0" at bounding box center [14, 397] width 15 height 16
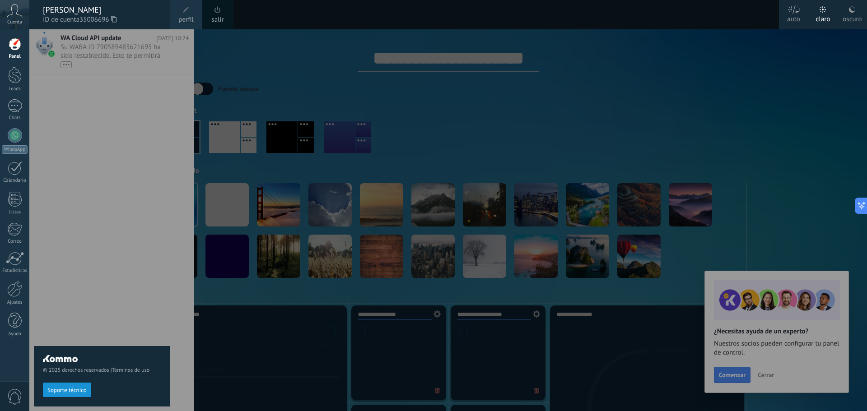
click at [10, 398] on span "0" at bounding box center [14, 397] width 15 height 16
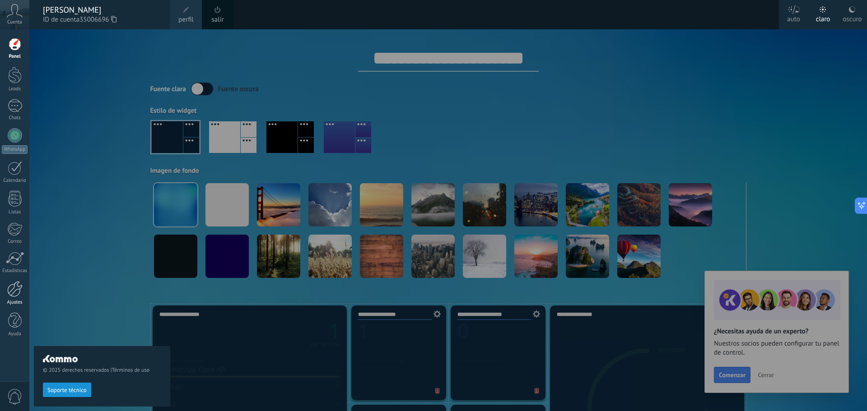
click at [16, 288] on div at bounding box center [14, 289] width 15 height 16
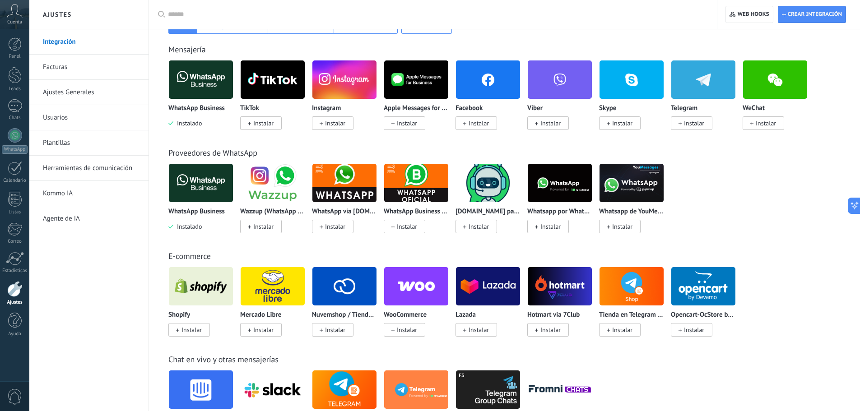
scroll to position [181, 0]
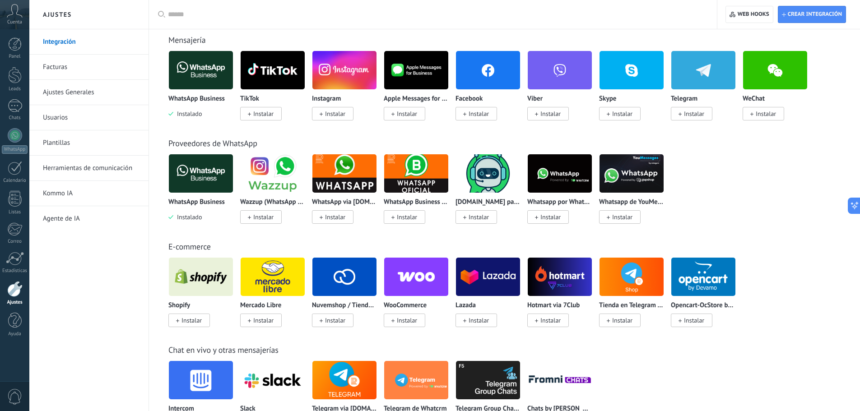
click at [53, 125] on link "Usuarios" at bounding box center [91, 117] width 97 height 25
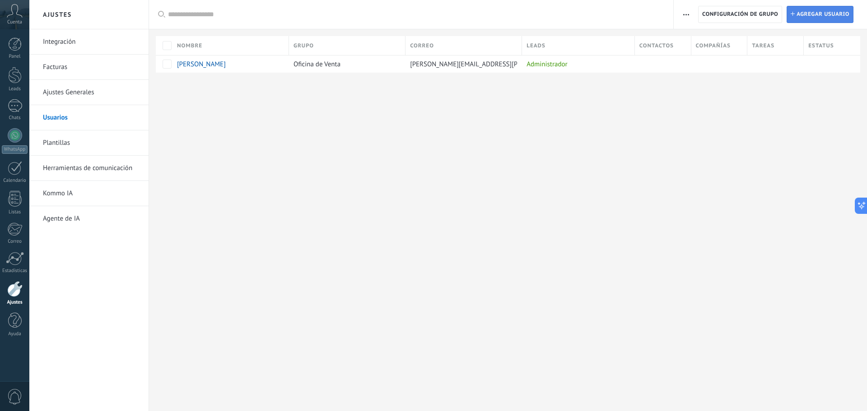
click at [821, 17] on span "Agregar usuario" at bounding box center [822, 14] width 53 height 16
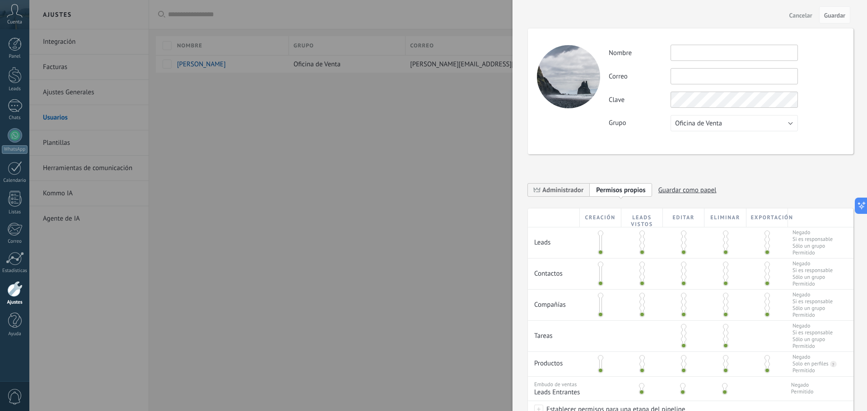
click at [326, 172] on div at bounding box center [433, 205] width 867 height 411
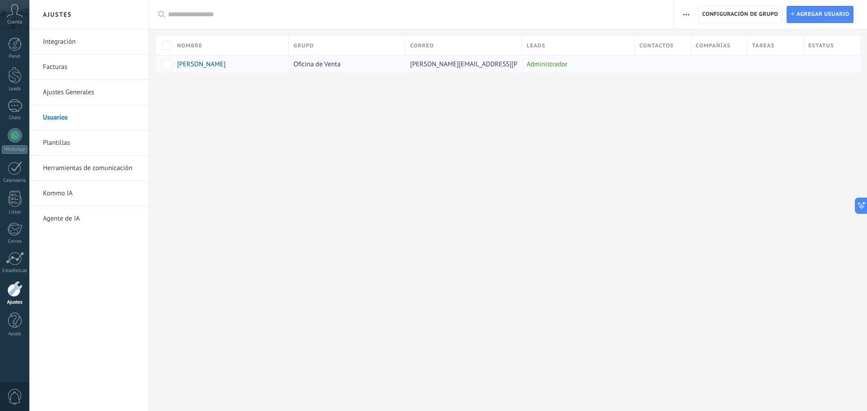
click at [205, 69] on div "[PERSON_NAME]" at bounding box center [228, 64] width 112 height 17
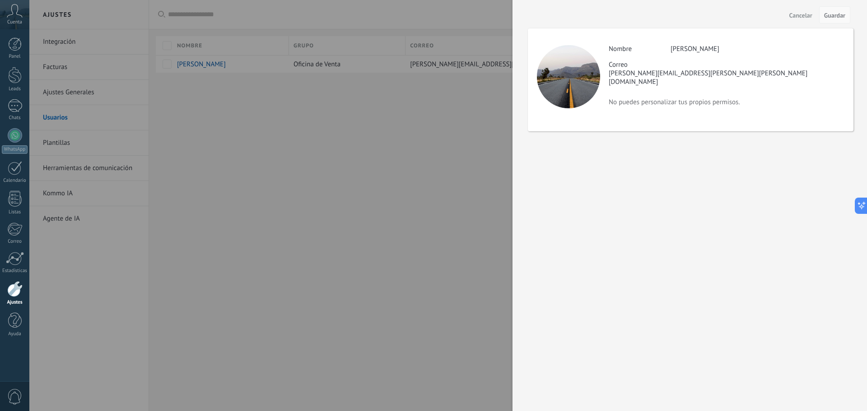
click at [829, 18] on span "Guardar" at bounding box center [834, 15] width 21 height 6
click at [296, 209] on div at bounding box center [433, 205] width 867 height 411
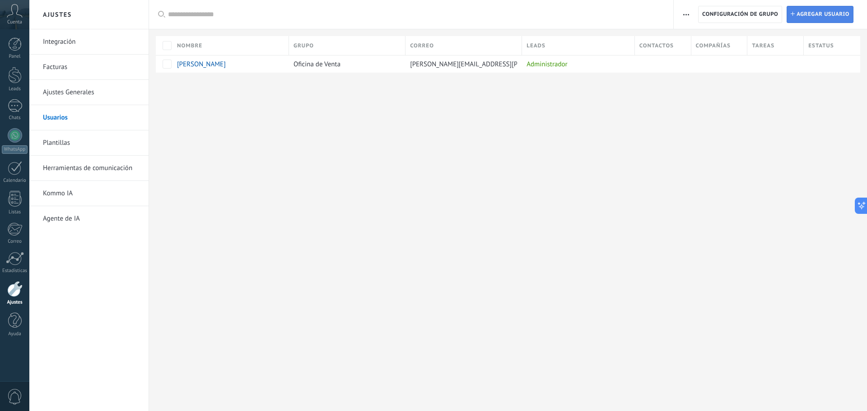
click at [812, 15] on span "Agregar usuario" at bounding box center [822, 14] width 53 height 16
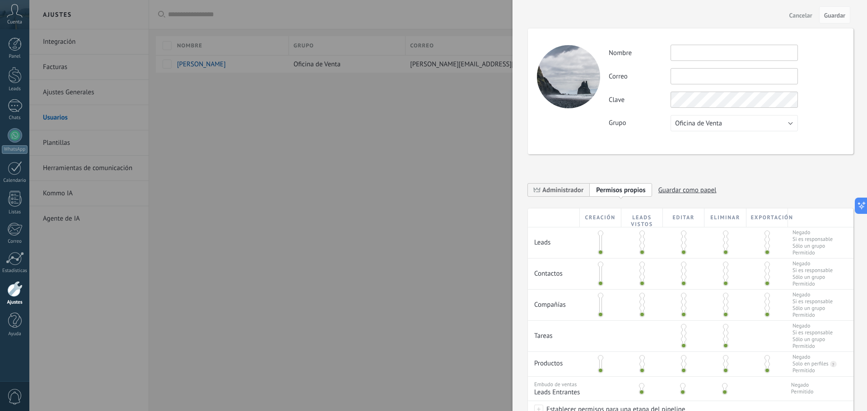
click at [687, 52] on input "text" at bounding box center [733, 53] width 127 height 16
type input "*"
click at [19, 104] on span "1" at bounding box center [21, 101] width 7 height 7
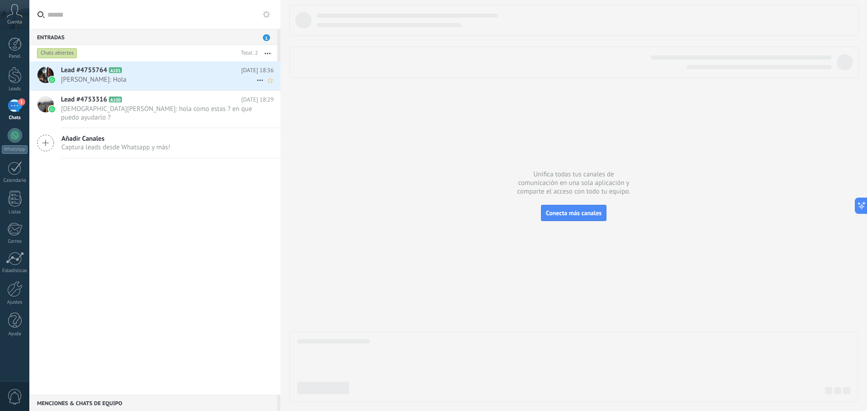
drag, startPoint x: 140, startPoint y: 74, endPoint x: 153, endPoint y: 75, distance: 12.3
click at [140, 73] on h2 "Lead #4755764 A101" at bounding box center [151, 70] width 180 height 9
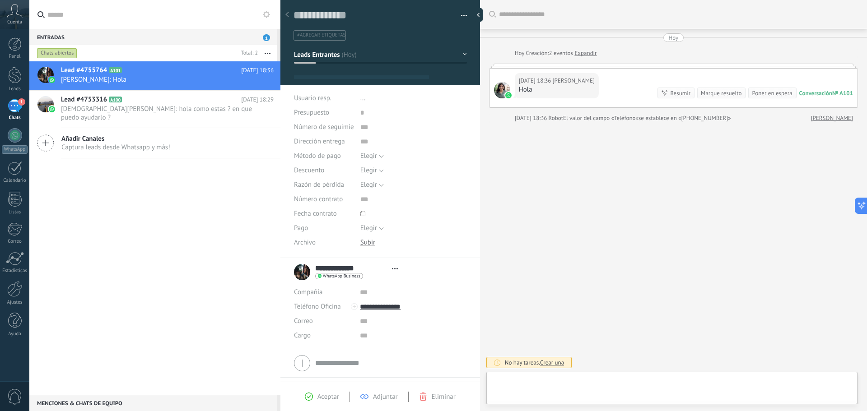
type textarea "**********"
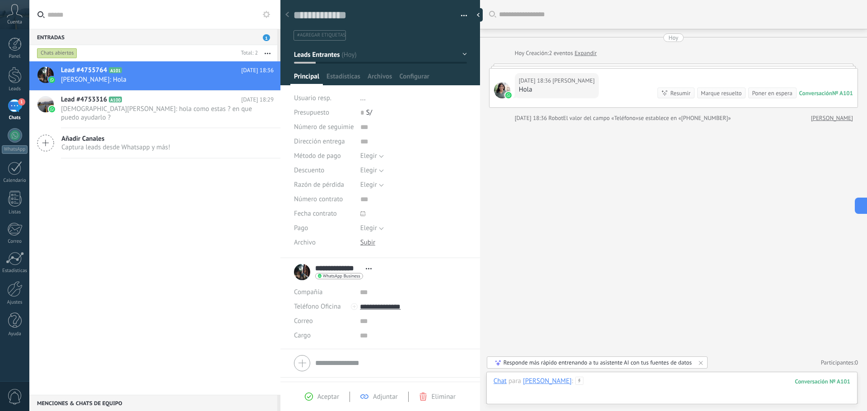
click at [659, 379] on div at bounding box center [671, 390] width 357 height 27
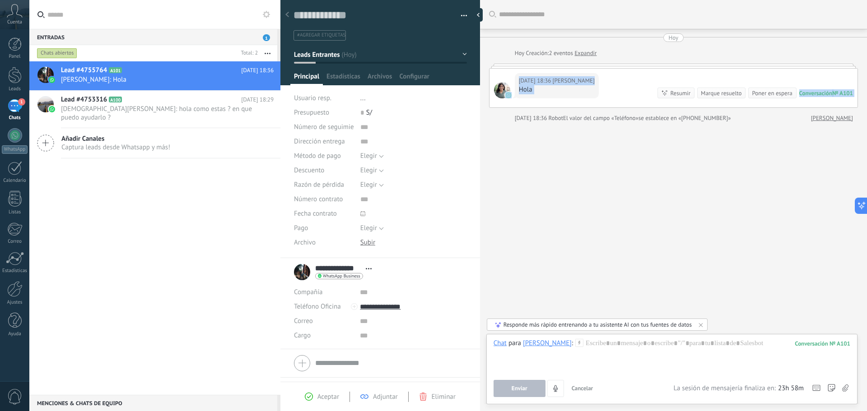
drag, startPoint x: 643, startPoint y: 67, endPoint x: 624, endPoint y: 90, distance: 30.2
click at [624, 90] on div "[DATE] 18:36 [PERSON_NAME] Hola Conversación № A101 Conversación № A101 Resumir…" at bounding box center [673, 86] width 369 height 44
click at [607, 217] on div "Buscar Carga más [DATE] [DATE] Creación: 2 eventos Expandir [DATE] 18:36 [PERSO…" at bounding box center [673, 205] width 387 height 411
click at [603, 352] on div at bounding box center [671, 356] width 357 height 34
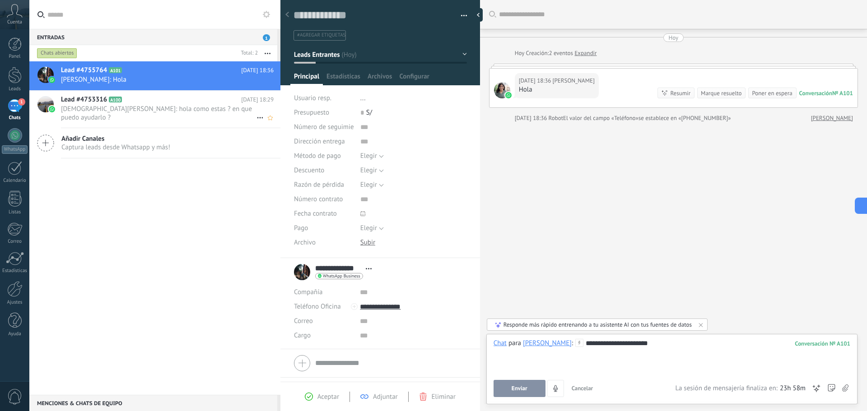
click at [166, 107] on span "[DEMOGRAPHIC_DATA][PERSON_NAME]: hola como estas ? en que puedo ayudarlo ?" at bounding box center [158, 113] width 195 height 17
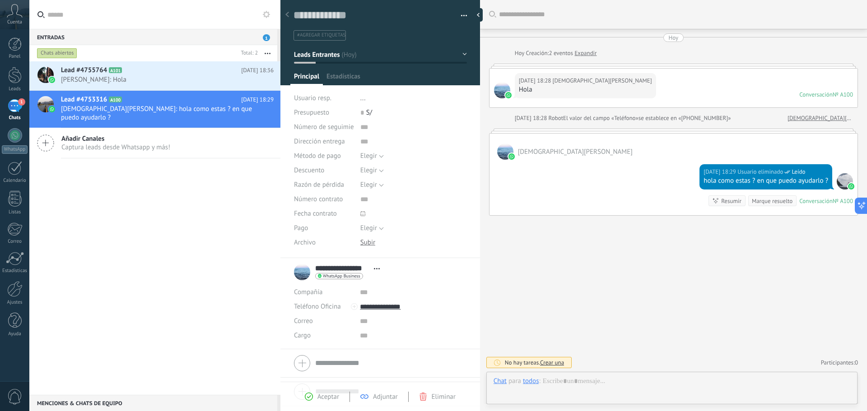
scroll to position [14, 0]
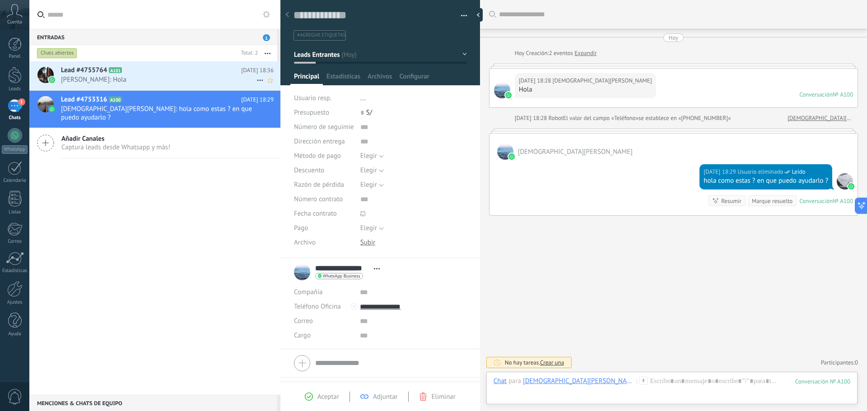
click at [153, 78] on span "[PERSON_NAME]: Hola" at bounding box center [158, 79] width 195 height 9
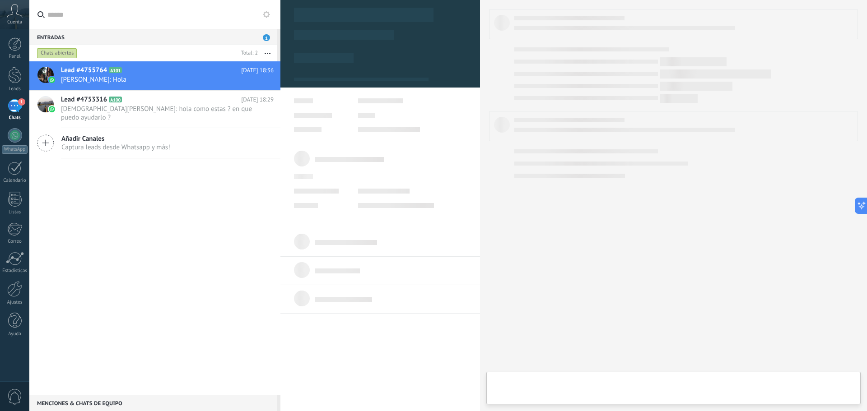
type textarea "**********"
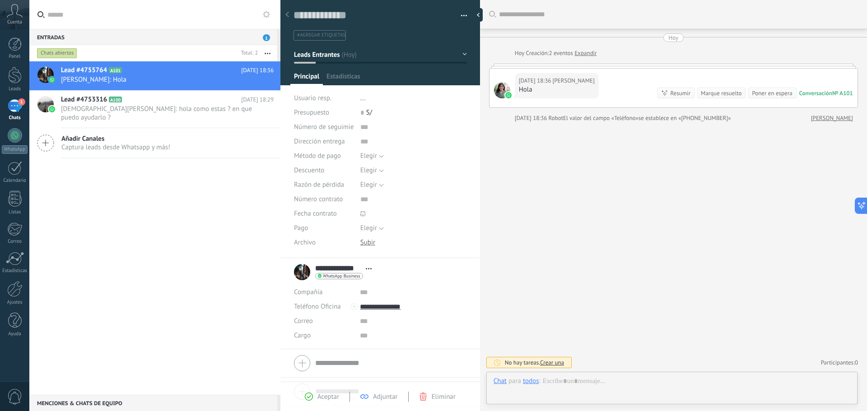
scroll to position [14, 0]
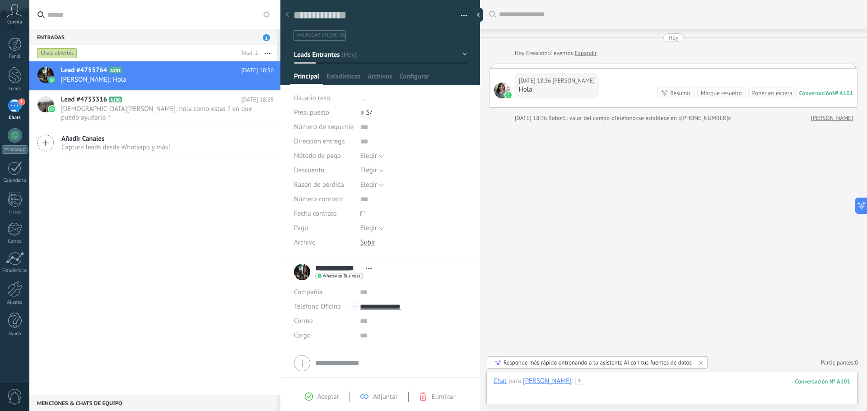
click at [629, 383] on div at bounding box center [671, 390] width 357 height 27
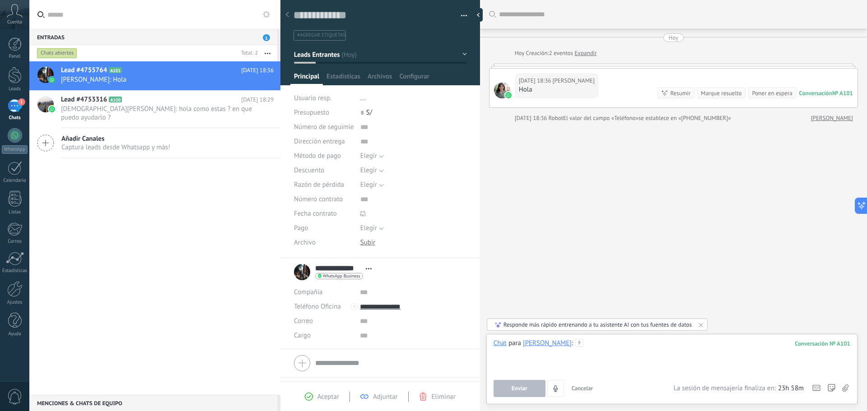
click at [605, 347] on div at bounding box center [671, 356] width 357 height 34
click at [600, 349] on div at bounding box center [671, 356] width 357 height 34
click at [691, 360] on div "**********" at bounding box center [671, 356] width 357 height 34
click at [525, 388] on span "Enviar" at bounding box center [520, 389] width 16 height 6
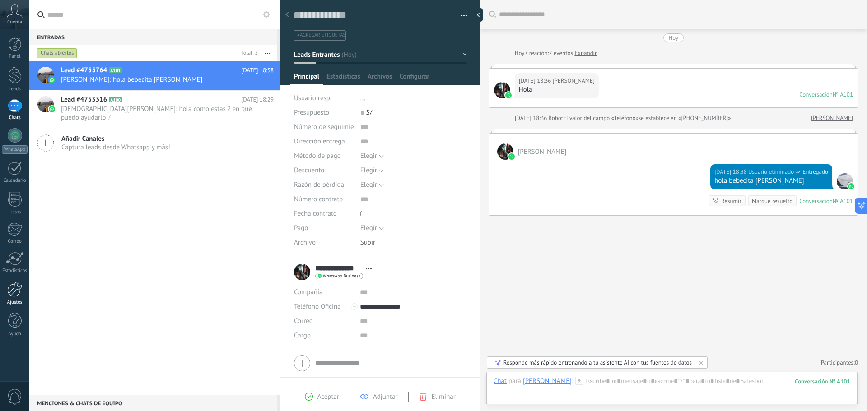
click at [18, 290] on div at bounding box center [14, 289] width 15 height 16
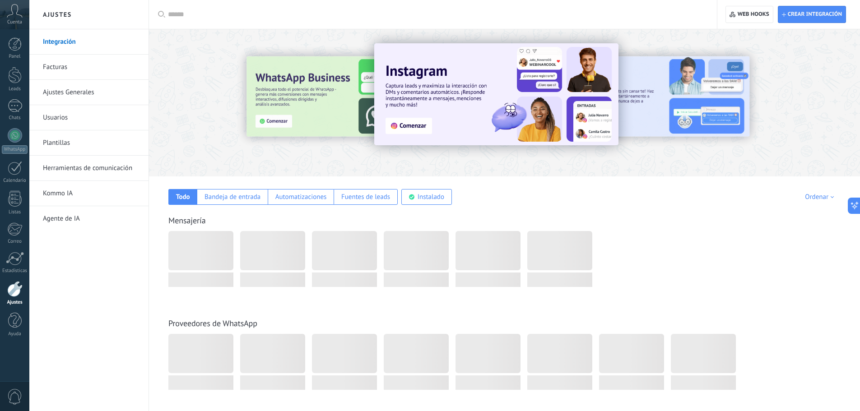
click at [58, 115] on link "Usuarios" at bounding box center [91, 117] width 97 height 25
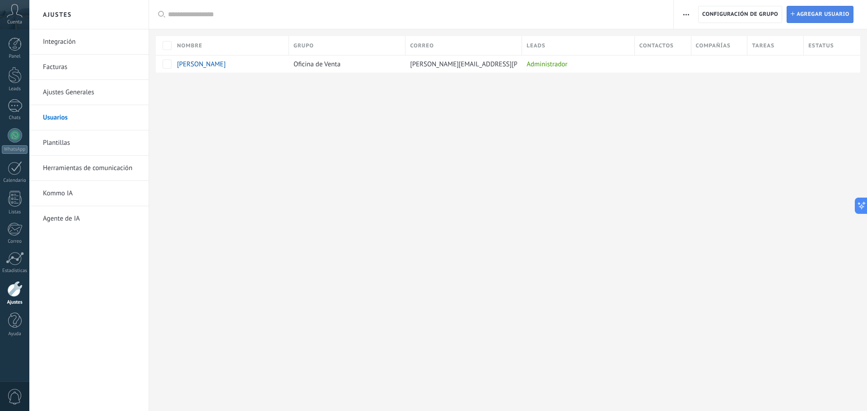
click at [833, 8] on span "Agregar usuario" at bounding box center [822, 14] width 53 height 16
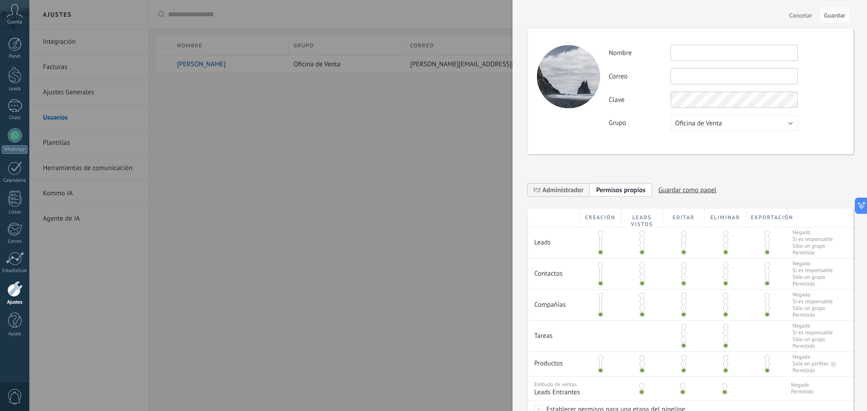
click at [706, 45] on input "text" at bounding box center [733, 53] width 127 height 16
type input "*"
type input "**********"
click at [686, 68] on div "**********" at bounding box center [726, 88] width 235 height 87
click at [698, 75] on input "text" at bounding box center [733, 76] width 127 height 16
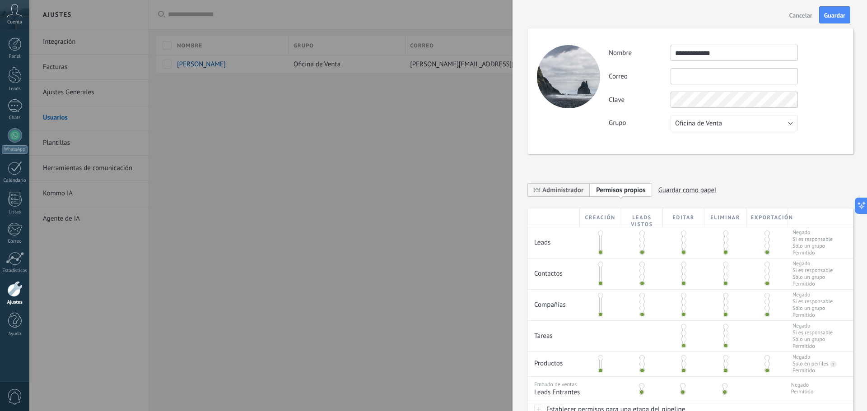
click at [687, 75] on input "text" at bounding box center [733, 76] width 127 height 16
type input "**********"
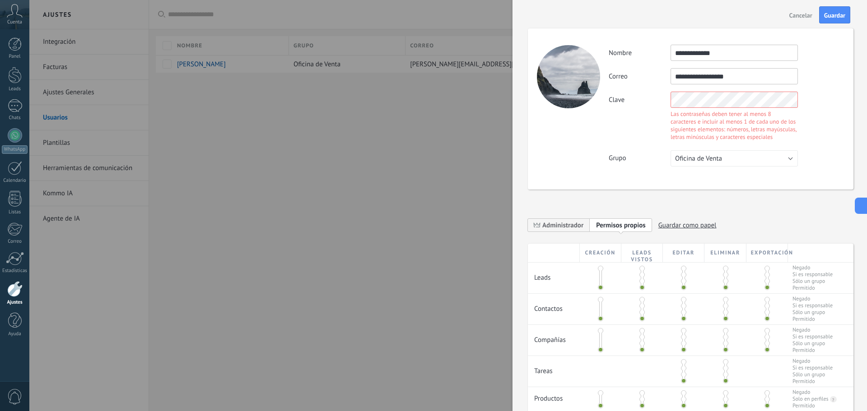
click at [636, 137] on div "**********" at bounding box center [691, 108] width 326 height 161
click at [535, 84] on div "**********" at bounding box center [691, 108] width 326 height 161
click at [621, 200] on div "**********" at bounding box center [691, 274] width 326 height 529
click at [681, 162] on span "Oficina de Venta" at bounding box center [698, 158] width 47 height 9
click at [703, 156] on span "Oficina de Venta" at bounding box center [730, 158] width 130 height 9
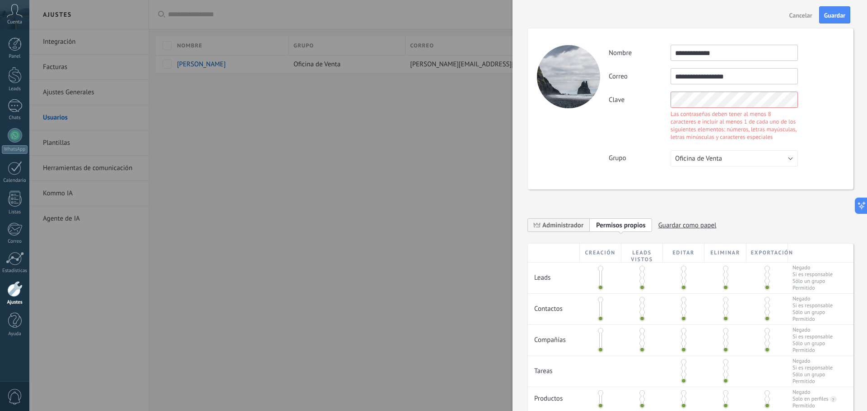
click at [636, 96] on div "Clave Las contraseñas deben tener al menos 8 caracteres e incluir al menos 1 de…" at bounding box center [726, 117] width 235 height 51
click at [684, 134] on div "Las contraseñas deben tener al menos 8 caracteres e incluir al menos 1 de cada …" at bounding box center [733, 125] width 127 height 31
click at [643, 95] on div "Clave Las contraseñas deben tener al menos 8 caracteres e incluir al menos 1 de…" at bounding box center [726, 117] width 235 height 51
click at [641, 175] on div "**********" at bounding box center [691, 108] width 326 height 161
click at [829, 19] on span "Guardar" at bounding box center [834, 15] width 21 height 6
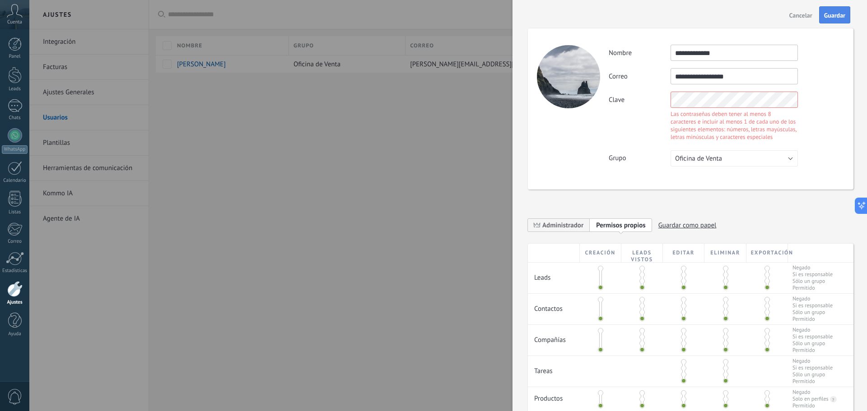
click at [833, 16] on span "Guardar" at bounding box center [834, 15] width 21 height 6
click at [633, 91] on div "**********" at bounding box center [726, 106] width 235 height 122
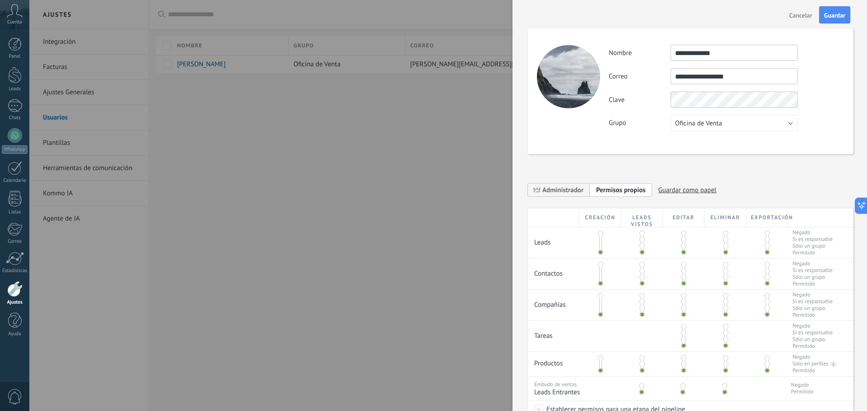
click at [754, 195] on div "**********" at bounding box center [691, 256] width 326 height 493
click at [835, 13] on span "Guardar" at bounding box center [834, 15] width 21 height 6
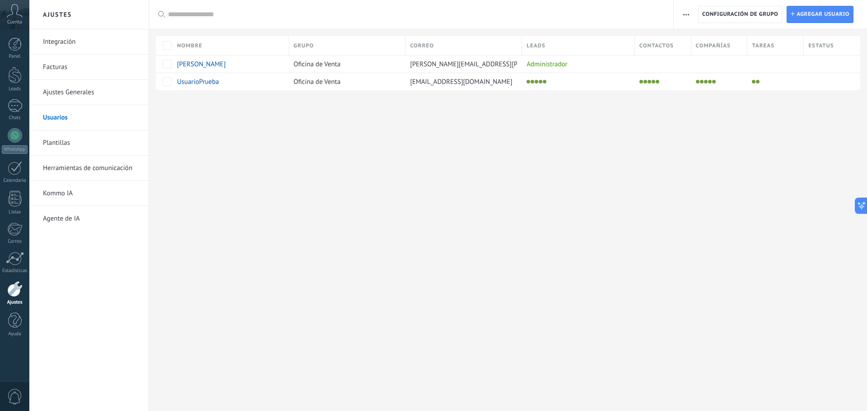
click at [70, 118] on link "Usuarios" at bounding box center [91, 117] width 97 height 25
click at [732, 19] on span "Configuración de grupo" at bounding box center [740, 14] width 76 height 16
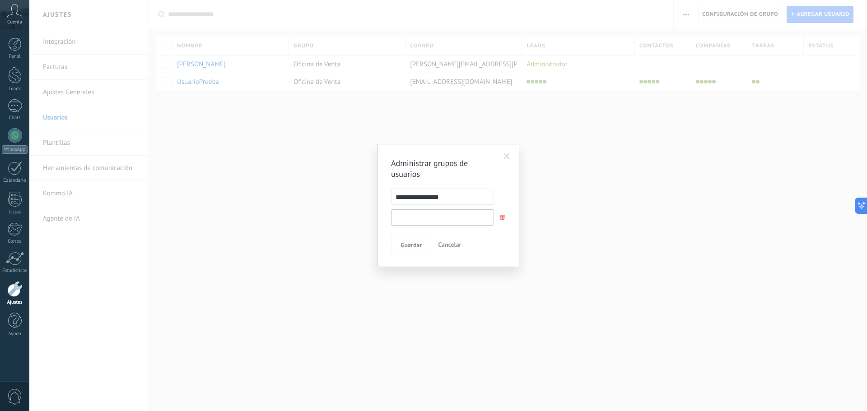
click at [414, 225] on input "text" at bounding box center [442, 217] width 103 height 16
click at [507, 154] on span at bounding box center [507, 157] width 6 height 6
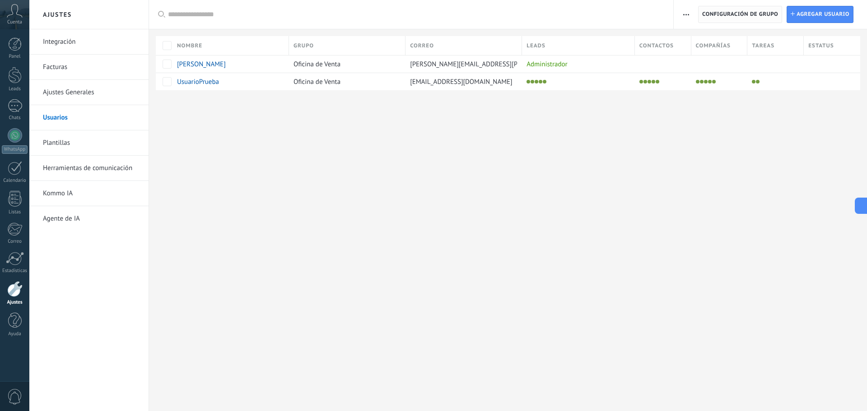
click at [743, 19] on span "Configuración de grupo" at bounding box center [740, 14] width 76 height 16
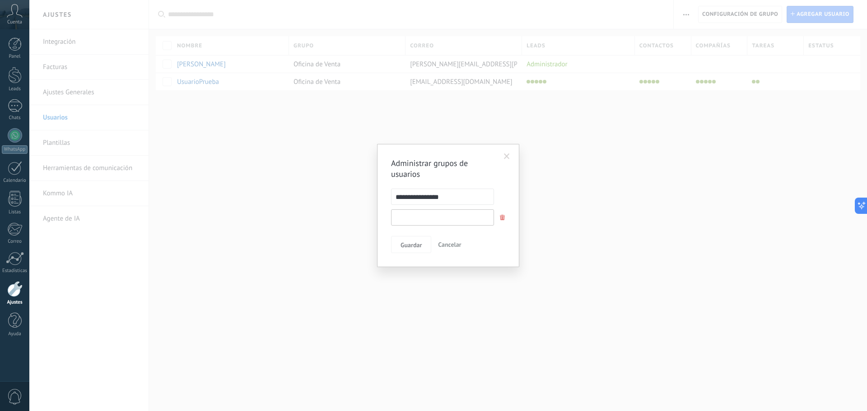
click at [412, 221] on input "text" at bounding box center [442, 217] width 103 height 16
click at [417, 214] on input "text" at bounding box center [442, 217] width 103 height 16
type input "*"
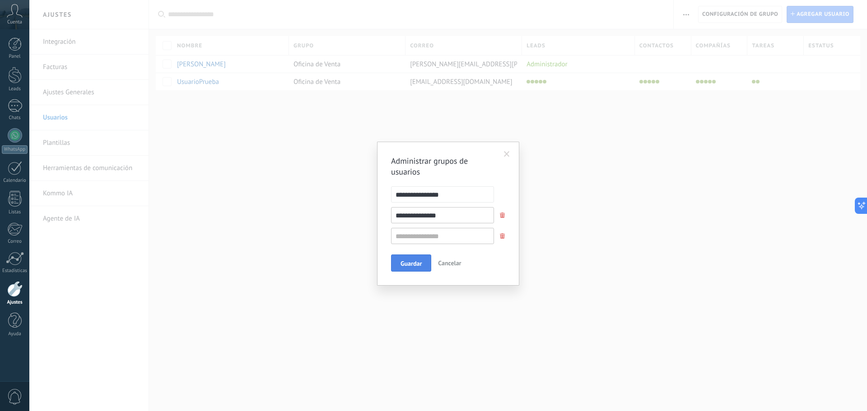
type input "**********"
click at [413, 261] on span "Guardar" at bounding box center [410, 264] width 21 height 6
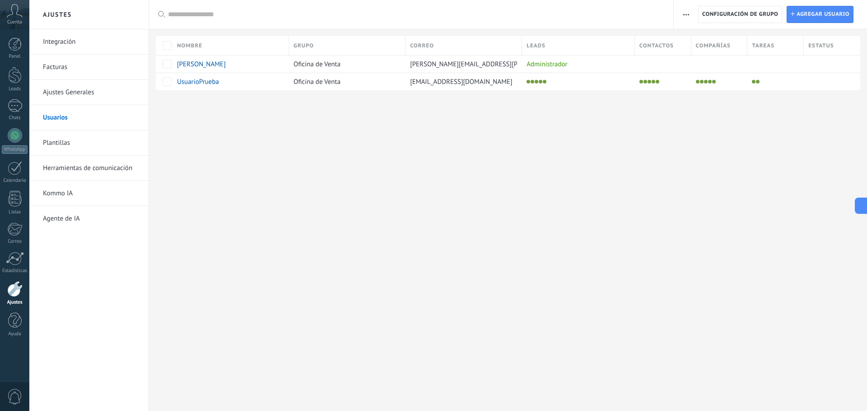
click at [691, 8] on button "button" at bounding box center [685, 14] width 13 height 17
click at [661, 158] on div "Ajustes Integración Facturas Ajustes Generales Usuarios Plantillas Herramientas…" at bounding box center [448, 205] width 838 height 411
click at [745, 22] on span "Configuración de grupo" at bounding box center [740, 14] width 76 height 16
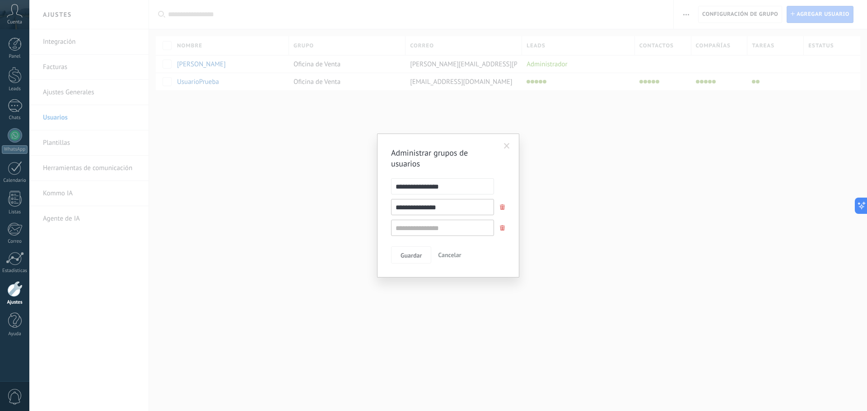
click at [648, 258] on div "**********" at bounding box center [448, 205] width 838 height 411
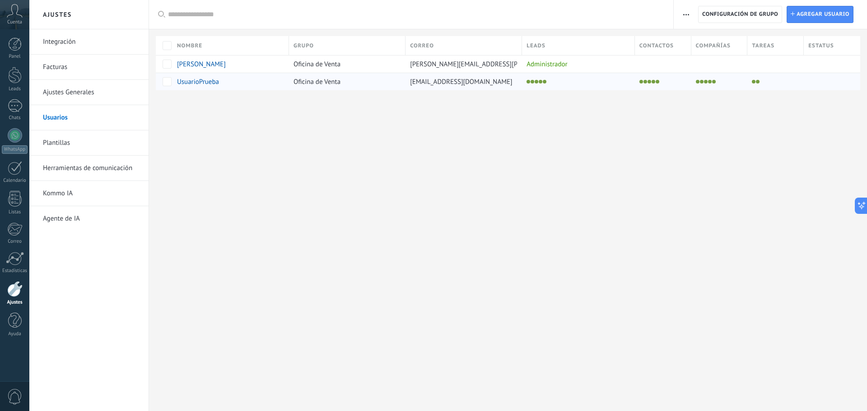
click at [185, 82] on span "UsuarioPrueba" at bounding box center [198, 82] width 42 height 9
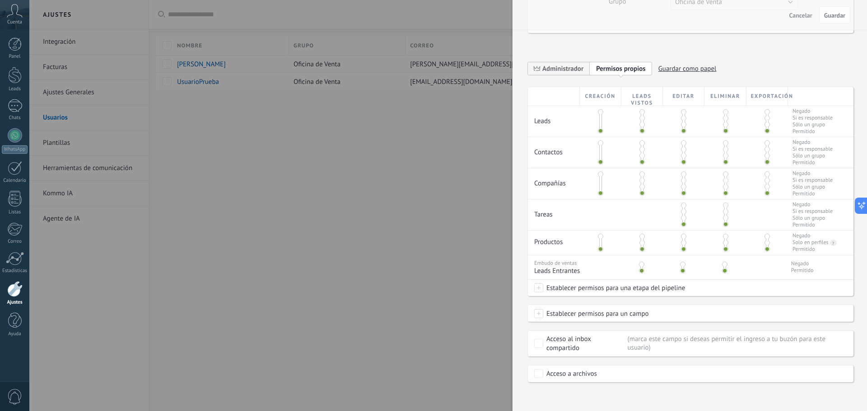
scroll to position [141, 0]
click at [404, 315] on div at bounding box center [433, 205] width 867 height 411
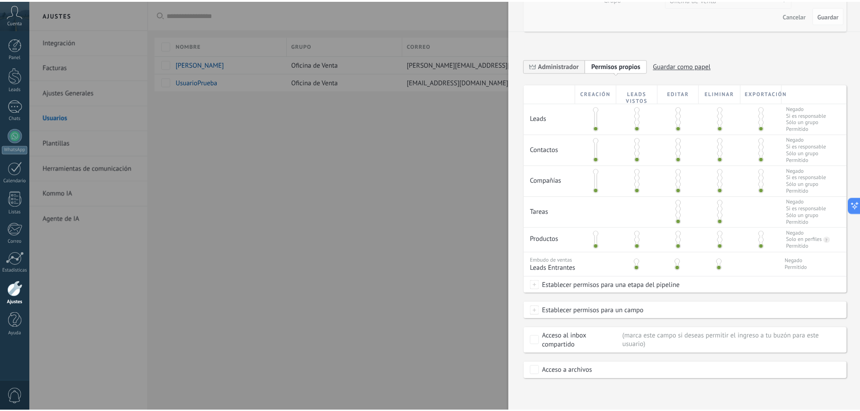
scroll to position [0, 0]
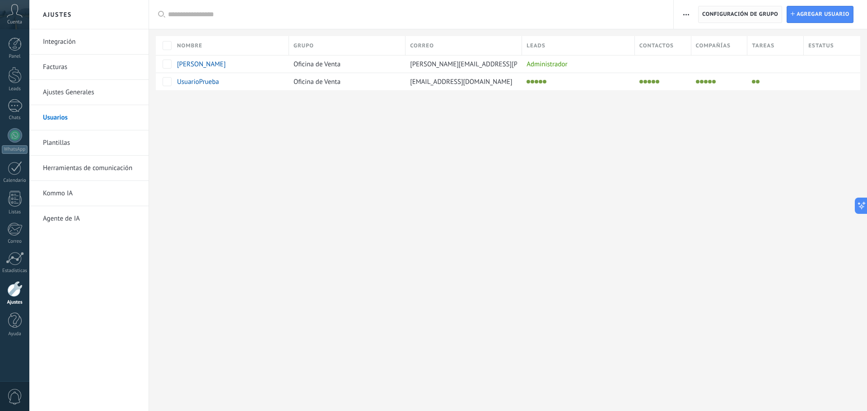
click at [735, 16] on span "Configuración de grupo" at bounding box center [740, 14] width 76 height 16
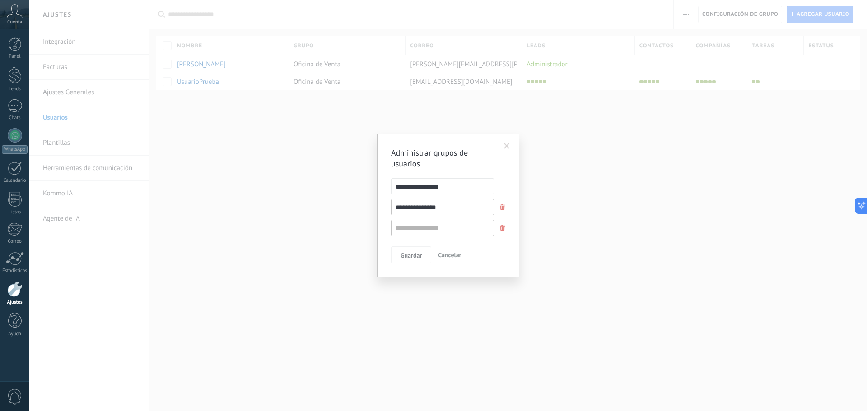
click at [536, 204] on div "**********" at bounding box center [448, 205] width 838 height 411
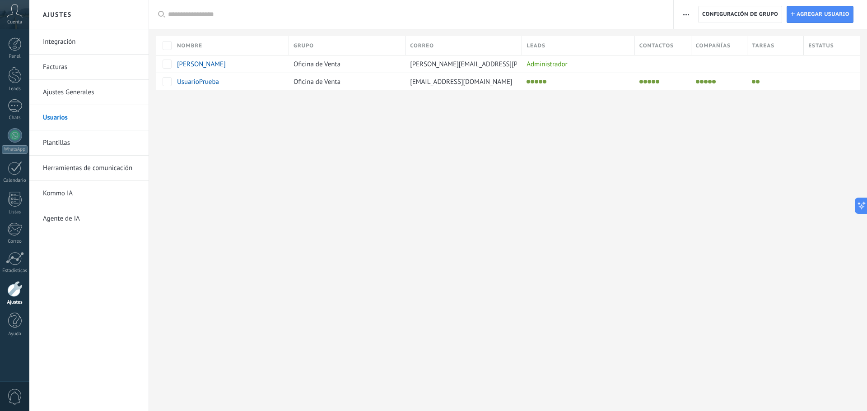
click at [70, 93] on link "Ajustes Generales" at bounding box center [91, 92] width 97 height 25
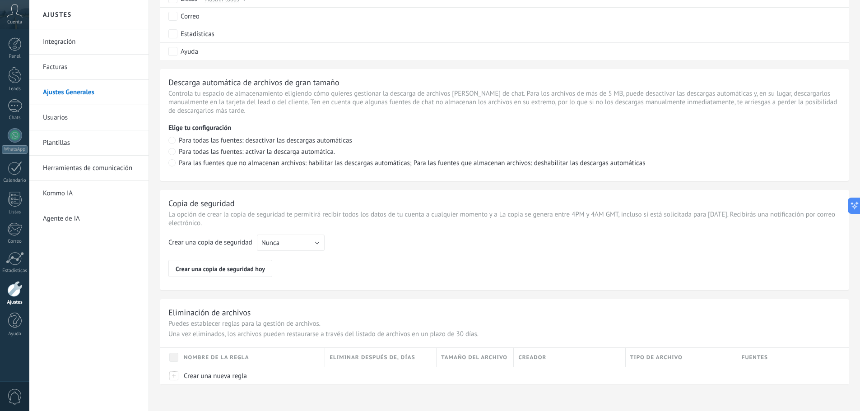
scroll to position [575, 0]
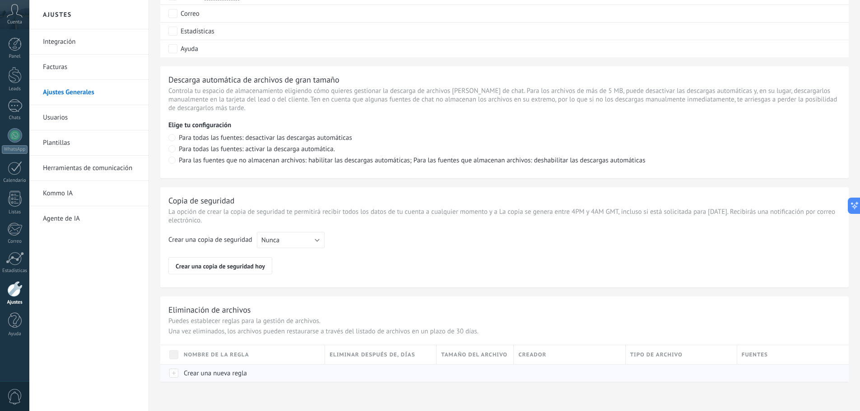
click at [195, 380] on div "Crear una nueva regla" at bounding box center [249, 373] width 141 height 17
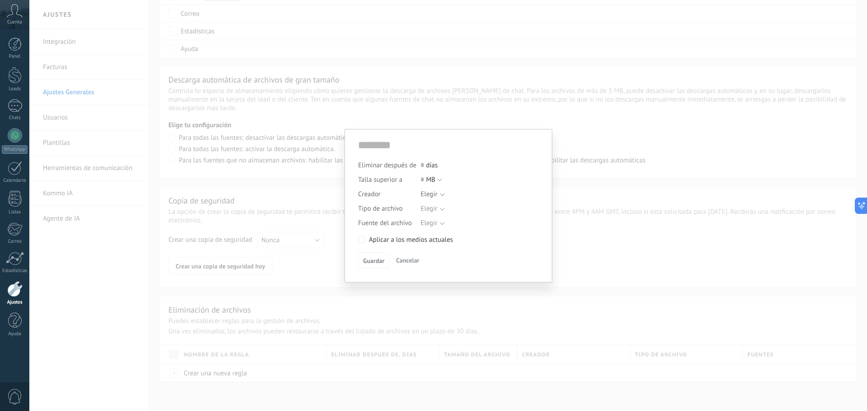
click at [452, 330] on div "Eliminar después de 0 días Talla superior a 0 MB KB GB MB Creador Elegir Tipo d…" at bounding box center [448, 205] width 838 height 411
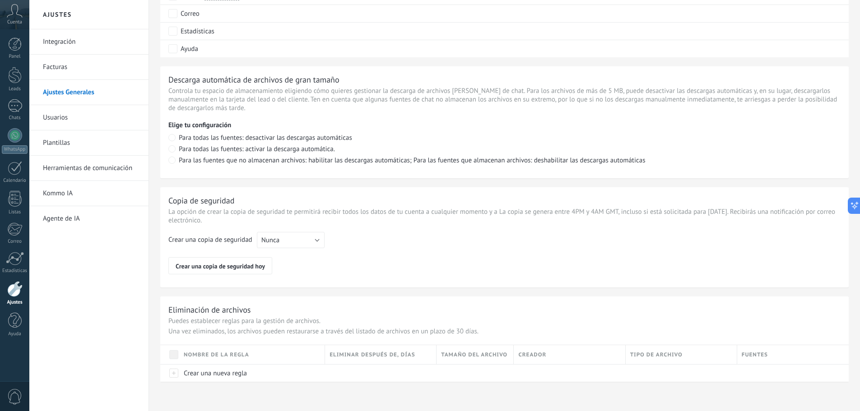
click at [92, 110] on link "Usuarios" at bounding box center [91, 117] width 97 height 25
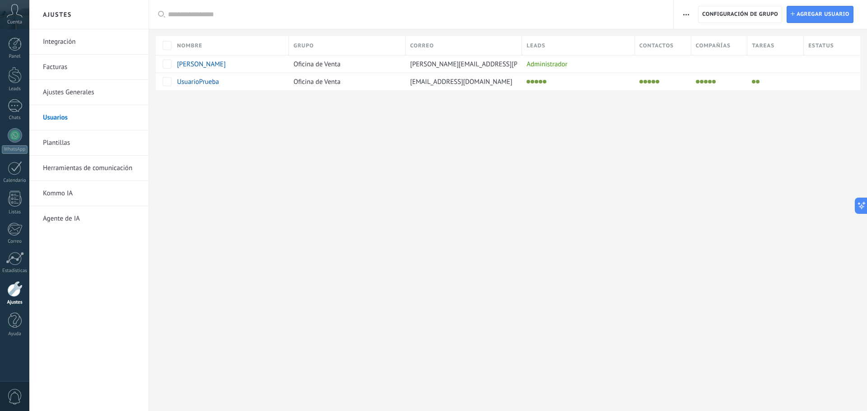
click at [60, 135] on link "Plantillas" at bounding box center [91, 142] width 97 height 25
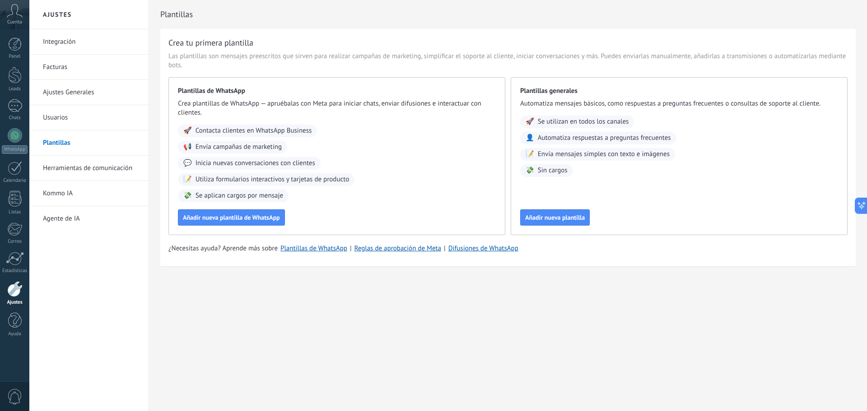
click at [77, 168] on link "Herramientas de comunicación" at bounding box center [91, 168] width 97 height 25
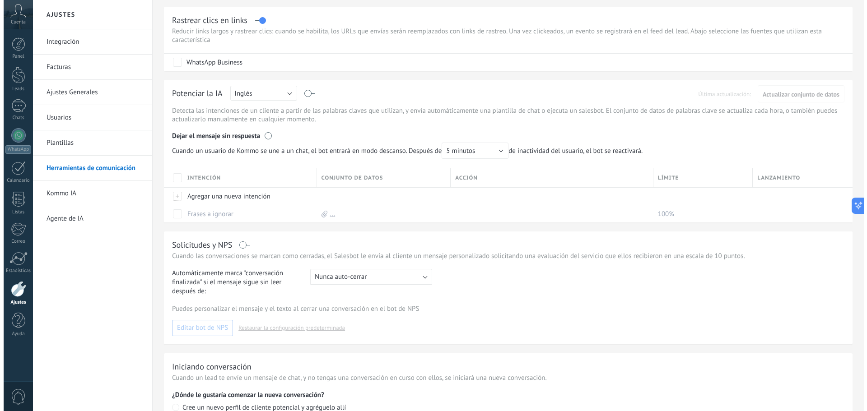
scroll to position [170, 0]
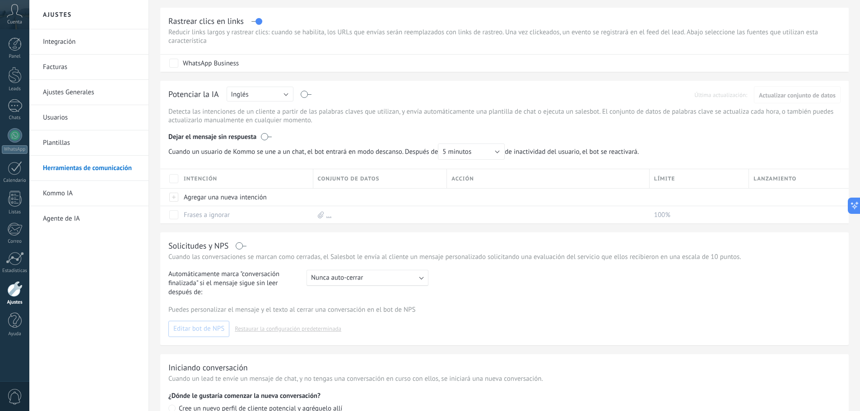
click at [282, 92] on div "Potenciar la IA Rusa Inglés Español Portugués Indonesio Turco Inglés Última act…" at bounding box center [504, 152] width 689 height 143
click at [286, 96] on button "Inglés" at bounding box center [260, 94] width 67 height 15
click at [250, 126] on span "Español" at bounding box center [255, 125] width 69 height 9
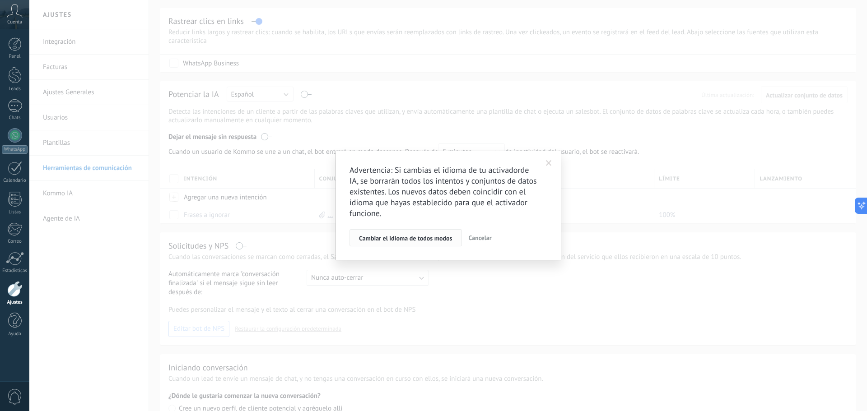
click at [412, 239] on span "Cambiar el idioma de todos modos" at bounding box center [405, 238] width 93 height 6
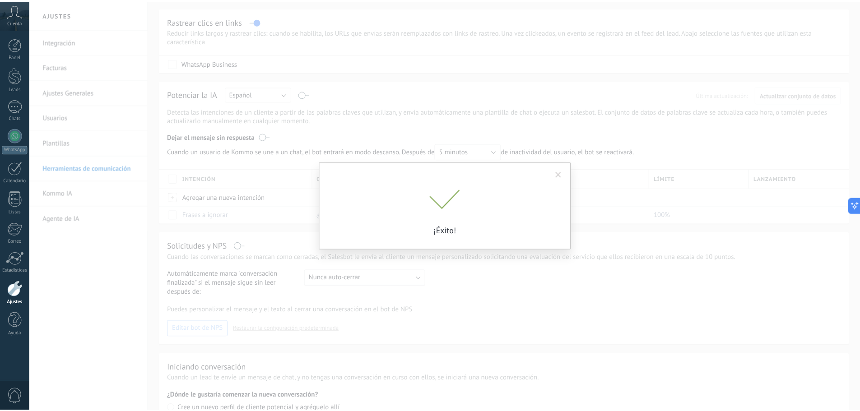
scroll to position [51, 0]
click at [234, 259] on body ".abccls-1,.abccls-2{fill-rule:evenodd}.abccls-2{fill:#fff} .abfcls-1{fill:none}…" at bounding box center [430, 154] width 860 height 411
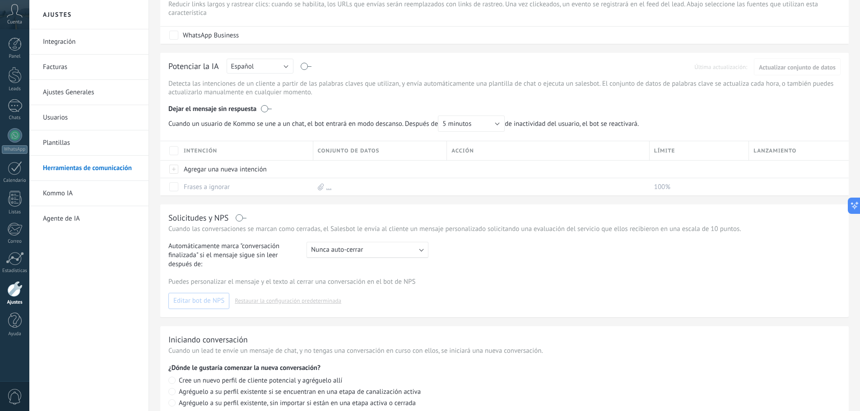
scroll to position [260, 0]
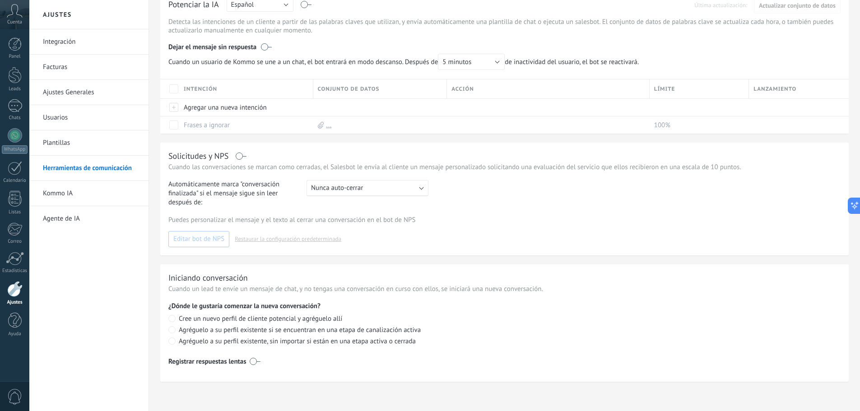
click at [61, 142] on link "Plantillas" at bounding box center [91, 142] width 97 height 25
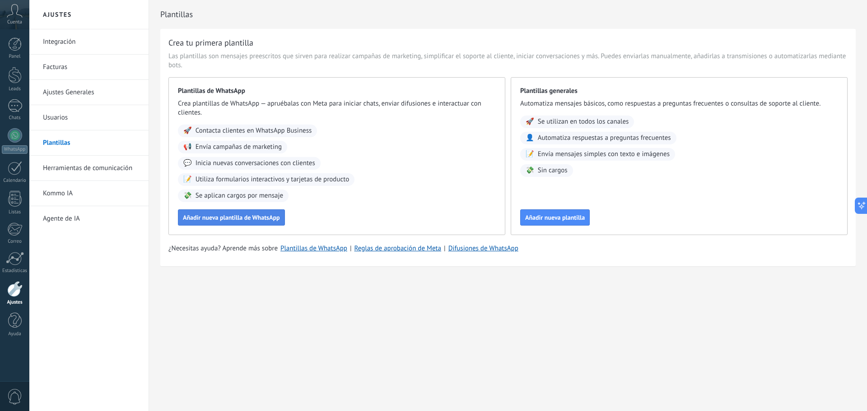
click at [213, 218] on span "Añadir nueva plantilla de WhatsApp" at bounding box center [231, 217] width 97 height 6
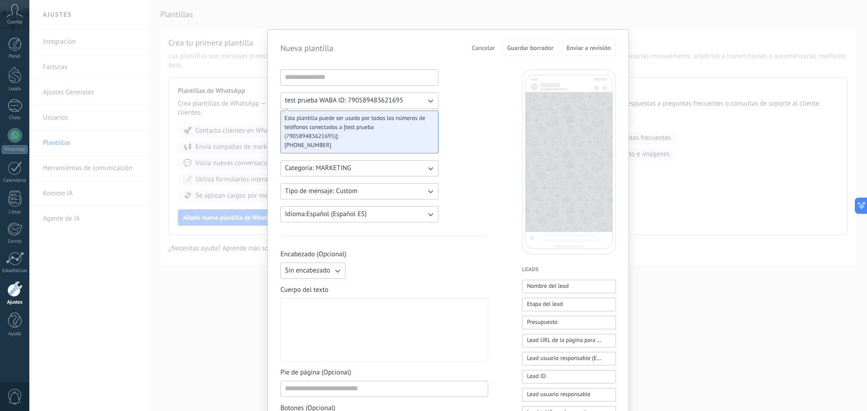
click at [370, 130] on span "Esta plantilla puede ser usado por todos los números de teléfonos conectados a …" at bounding box center [355, 127] width 143 height 27
click at [486, 148] on div "test prueba WABA ID: 790589483621695 Esta plantilla puede ser usado por todos l…" at bounding box center [384, 375] width 208 height 610
click at [307, 334] on div at bounding box center [384, 330] width 199 height 56
click at [349, 169] on span "Categoria: MARKETING" at bounding box center [318, 168] width 66 height 9
click at [480, 154] on div "test prueba WABA ID: 790589483621695 Esta plantilla puede ser usado por todos l…" at bounding box center [384, 375] width 208 height 610
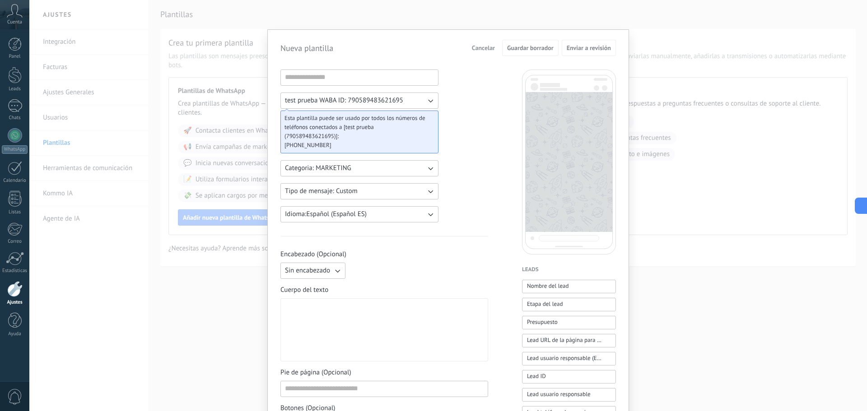
click at [314, 199] on button "Tipo de mensaje: Custom" at bounding box center [359, 191] width 158 height 16
click at [502, 180] on div "test prueba WABA ID: 790589483621695 Esta plantilla puede ser usado por todos l…" at bounding box center [447, 375] width 335 height 610
click at [415, 267] on div "Sin encabezado" at bounding box center [384, 271] width 208 height 16
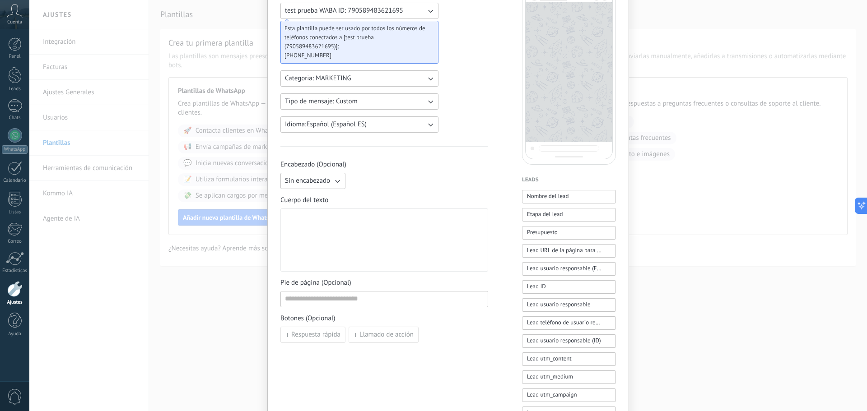
scroll to position [90, 0]
click at [337, 231] on div at bounding box center [384, 240] width 199 height 56
click at [224, 286] on div "Nueva plantilla Cancelar Guardar borrador Enviar a revisión test prueba WABA ID…" at bounding box center [448, 205] width 838 height 411
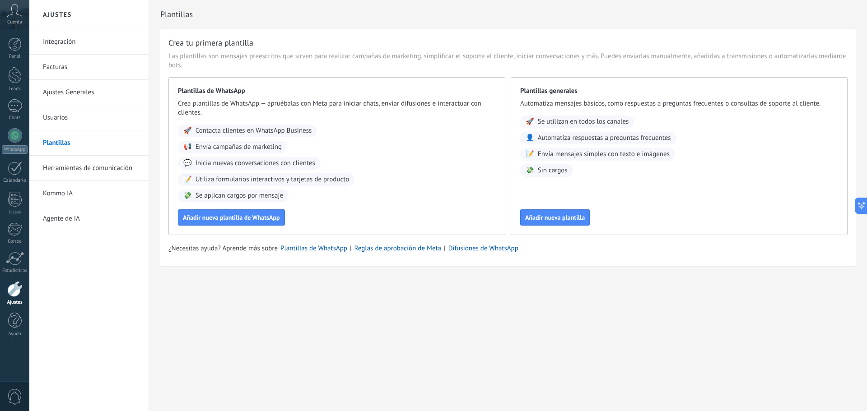
click at [205, 144] on span "Envía campañas de marketing" at bounding box center [238, 147] width 86 height 9
click at [219, 220] on span "Añadir nueva plantilla de WhatsApp" at bounding box center [231, 217] width 97 height 6
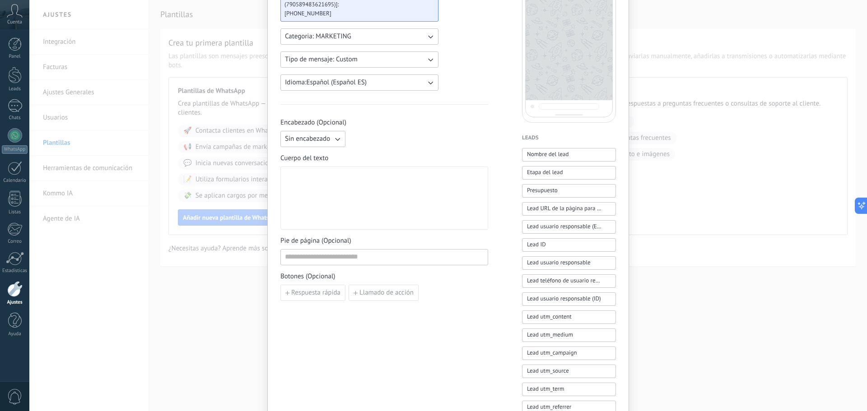
scroll to position [135, 0]
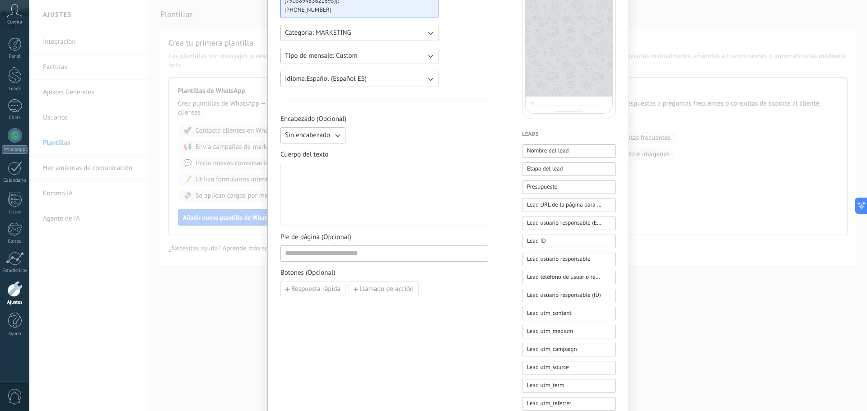
drag, startPoint x: 550, startPoint y: 153, endPoint x: 347, endPoint y: 185, distance: 206.2
click at [347, 185] on div "test prueba WABA ID: 790589483621695 Esta plantilla puede ser usado por todos l…" at bounding box center [447, 239] width 335 height 610
click at [540, 154] on span "Nombre del lead" at bounding box center [548, 150] width 42 height 9
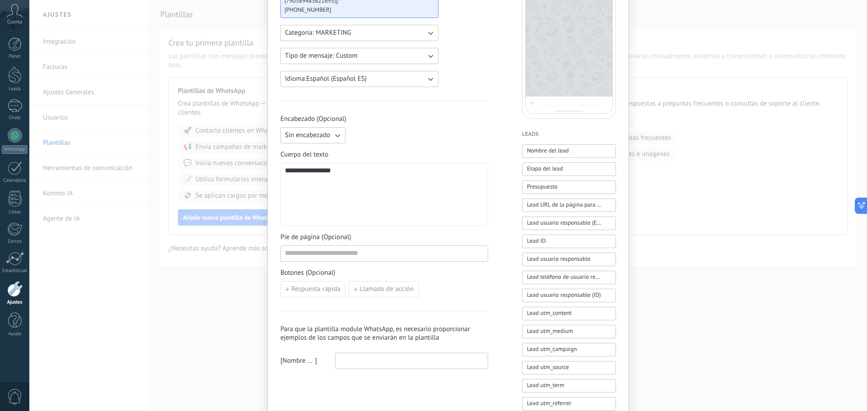
drag, startPoint x: 365, startPoint y: 179, endPoint x: 284, endPoint y: 174, distance: 81.9
click at [285, 174] on div "**********" at bounding box center [384, 195] width 199 height 56
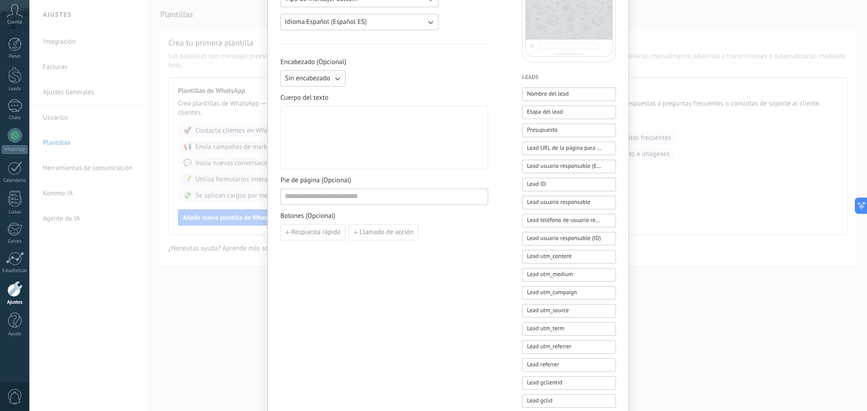
scroll to position [181, 0]
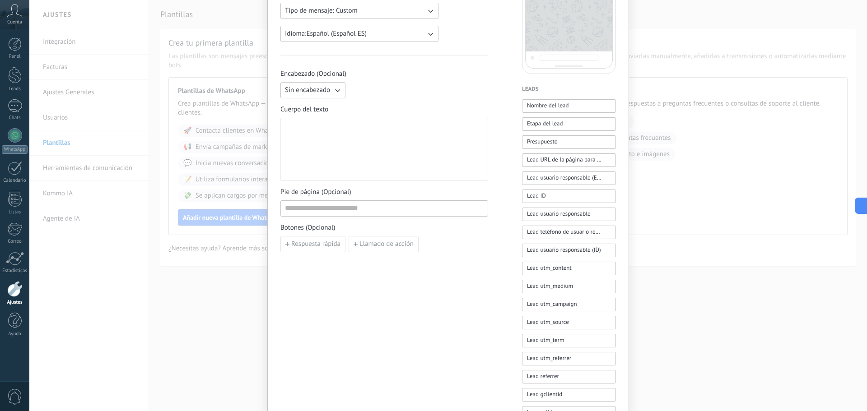
click at [233, 341] on div "Nueva plantilla Cancelar Guardar borrador Enviar a revisión test prueba WABA ID…" at bounding box center [448, 205] width 838 height 411
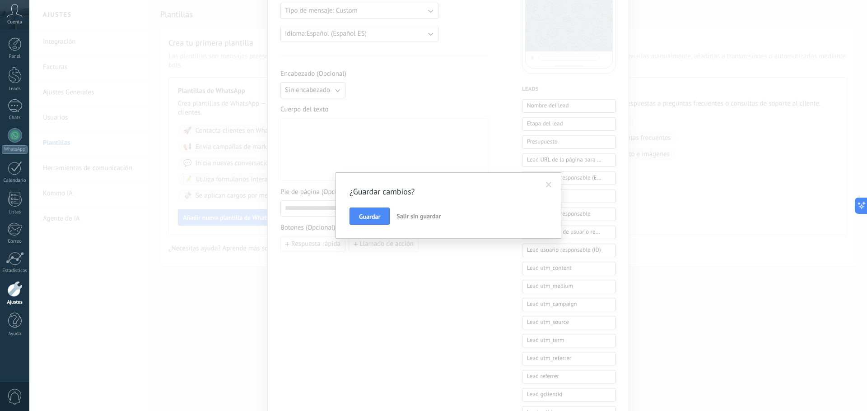
click at [429, 213] on span "Salir sin guardar" at bounding box center [418, 216] width 44 height 8
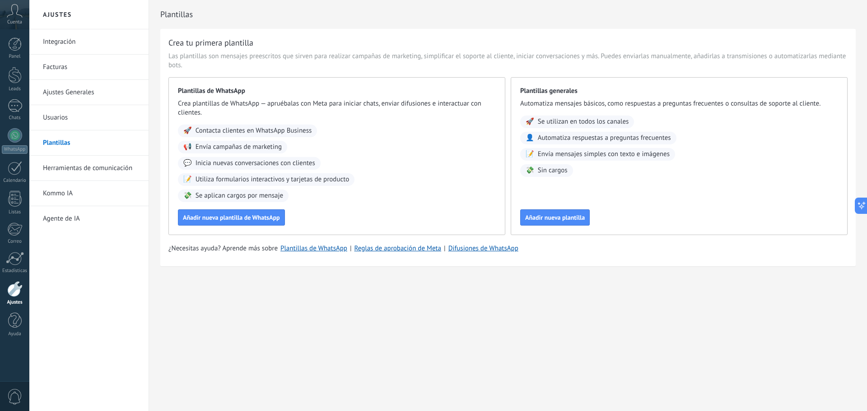
scroll to position [0, 0]
click at [59, 123] on link "Usuarios" at bounding box center [91, 117] width 97 height 25
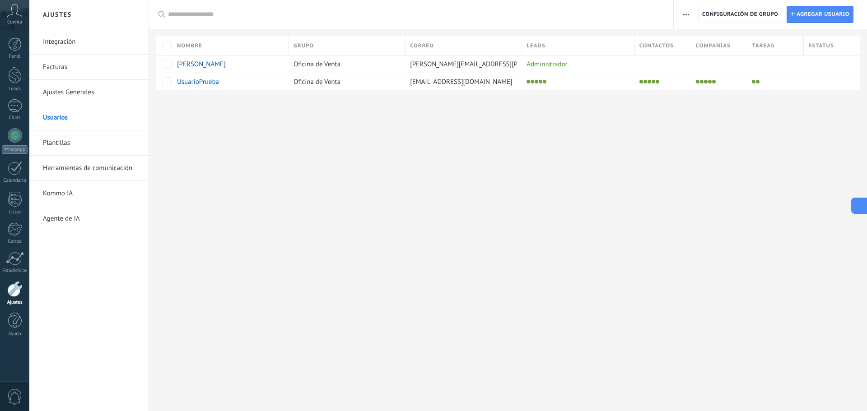
click at [861, 205] on icon at bounding box center [857, 205] width 9 height 9
type textarea "**********"
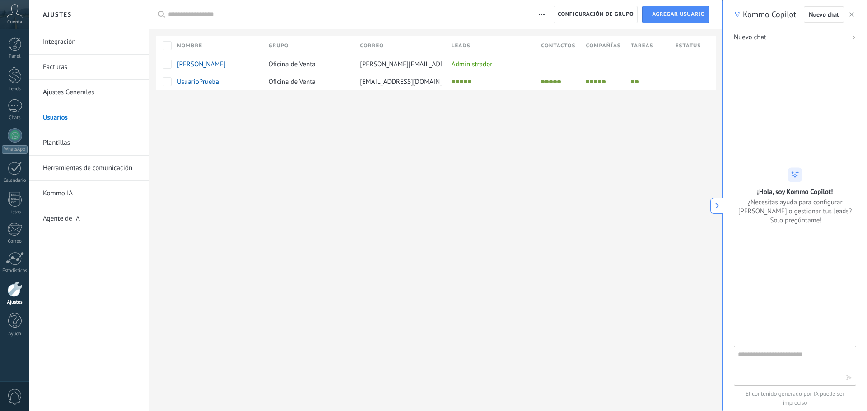
scroll to position [9, 0]
click at [754, 360] on textarea at bounding box center [789, 365] width 102 height 33
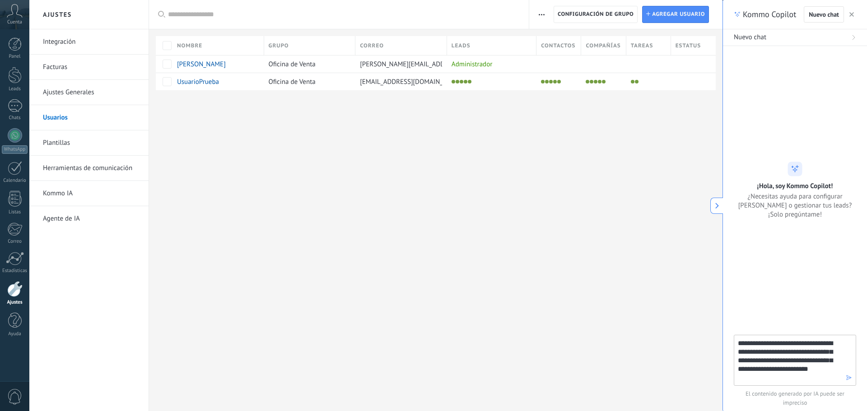
type textarea "**********"
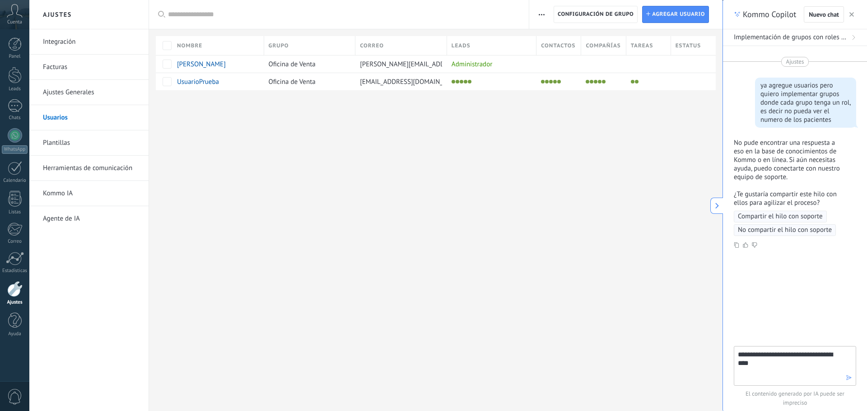
type textarea "**********"
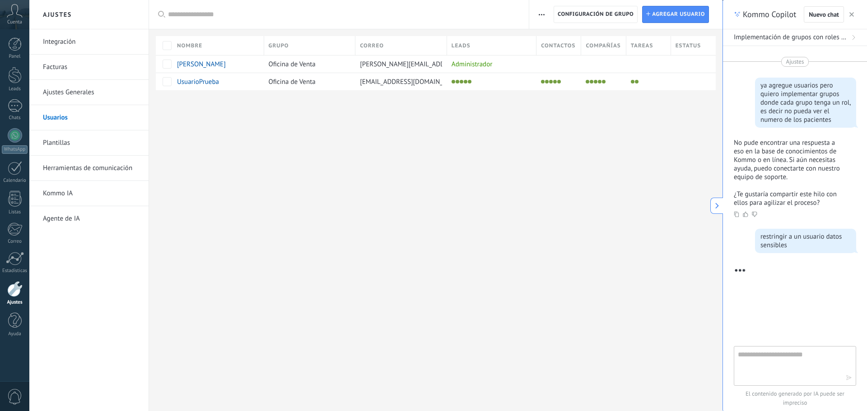
scroll to position [88, 0]
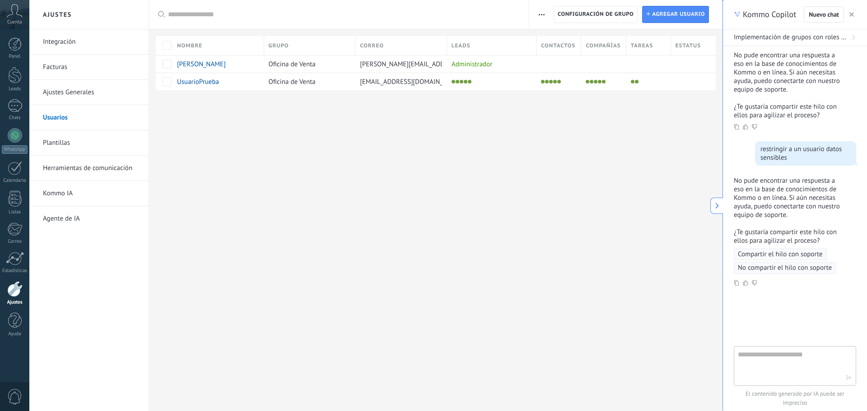
click at [852, 16] on use "button" at bounding box center [851, 14] width 5 height 5
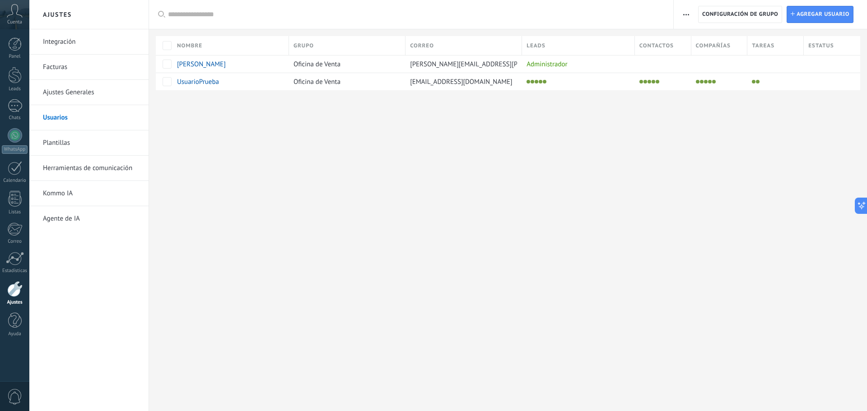
click at [461, 182] on div "Ajustes Integración Facturas Ajustes Generales Usuarios Plantillas Herramientas…" at bounding box center [448, 205] width 838 height 411
click at [318, 84] on span "Oficina de Venta" at bounding box center [316, 82] width 47 height 9
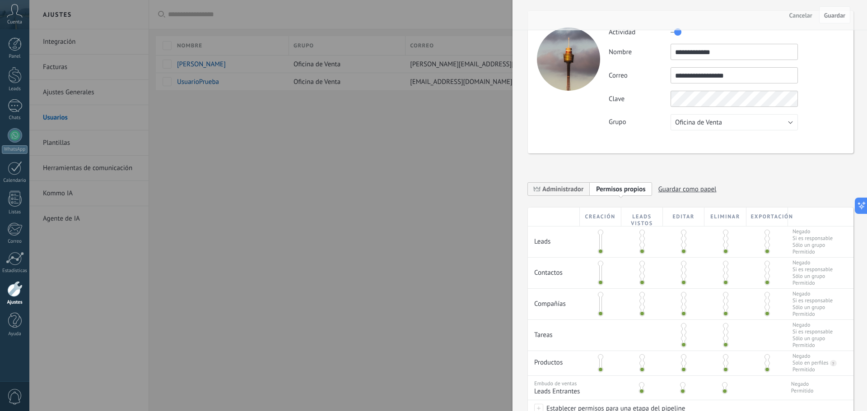
scroll to position [90, 0]
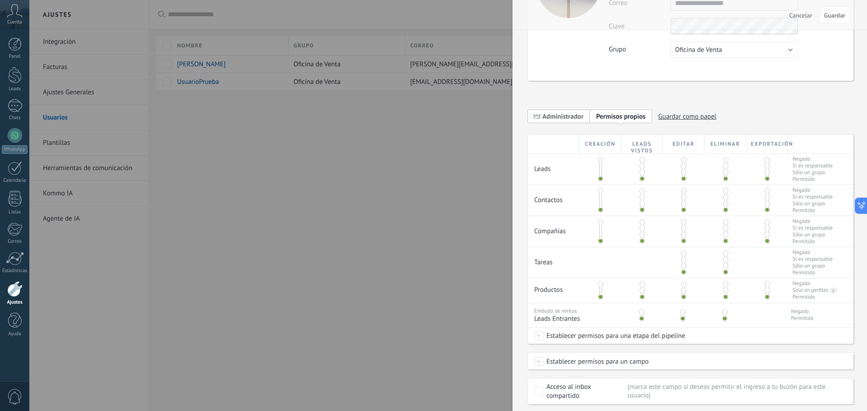
click at [549, 115] on span "Administrador" at bounding box center [562, 116] width 41 height 9
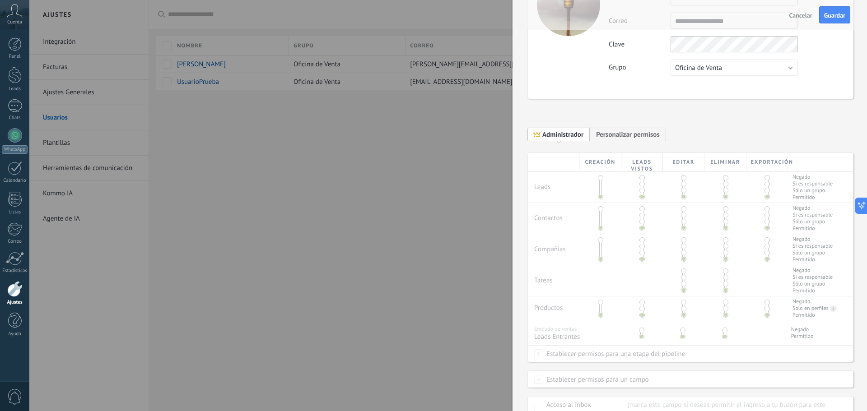
scroll to position [0, 0]
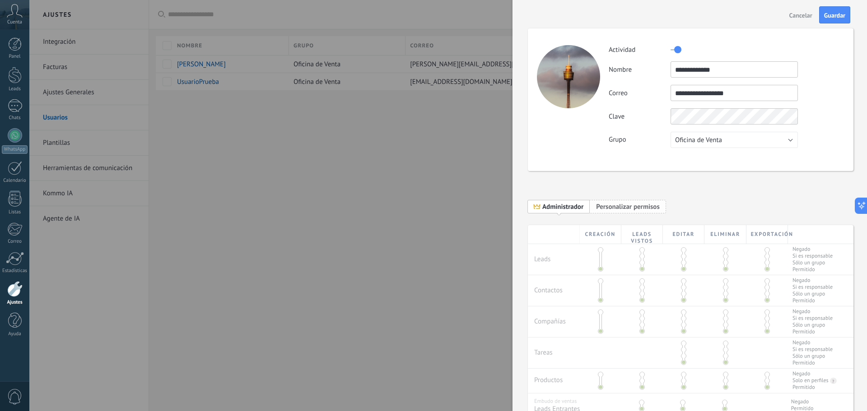
click at [611, 205] on span "Personalizar permisos" at bounding box center [628, 207] width 64 height 9
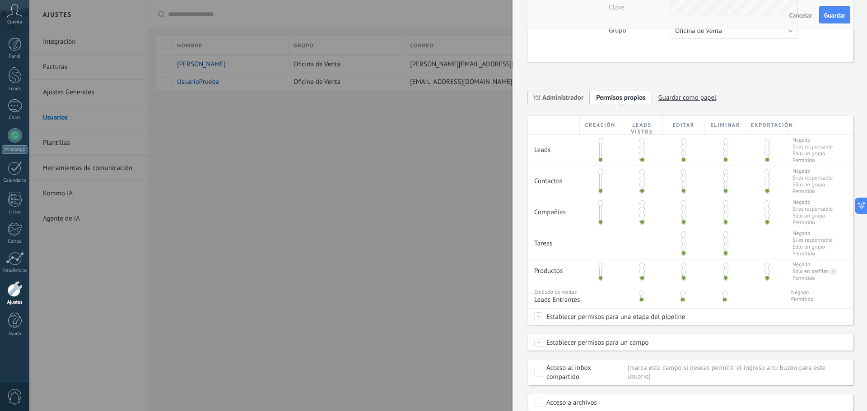
scroll to position [141, 0]
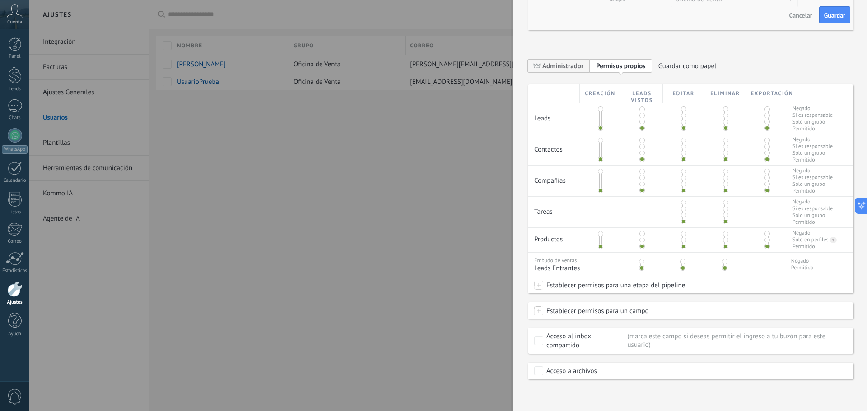
click at [540, 335] on label "Acceso al inbox compartido" at bounding box center [579, 341] width 90 height 18
click at [539, 307] on span at bounding box center [538, 311] width 9 height 9
click at [561, 212] on div "Contacto: Teléfono" at bounding box center [573, 217] width 79 height 15
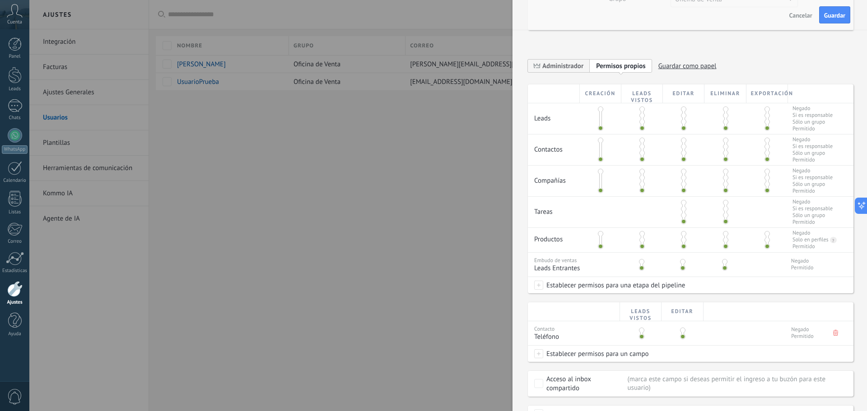
click at [642, 332] on span at bounding box center [641, 330] width 5 height 5
click at [791, 333] on span "Negado" at bounding box center [802, 329] width 23 height 7
click at [640, 332] on span at bounding box center [641, 330] width 5 height 5
click at [641, 335] on span at bounding box center [641, 336] width 5 height 5
click at [680, 339] on span at bounding box center [682, 336] width 5 height 5
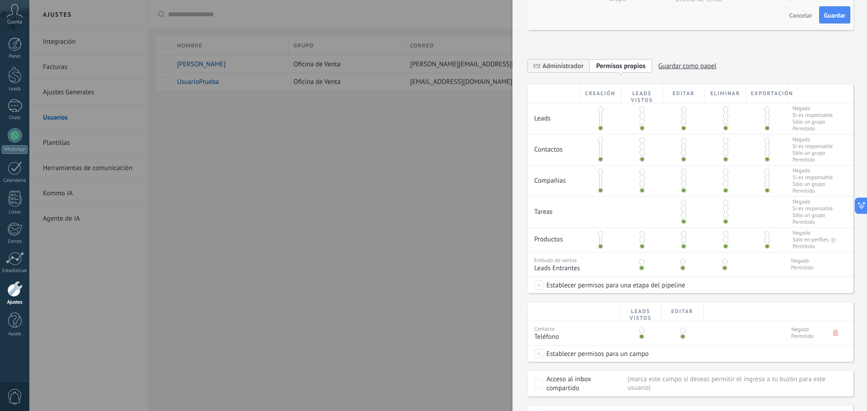
click at [682, 337] on span at bounding box center [682, 336] width 5 height 5
click at [679, 329] on div at bounding box center [682, 331] width 42 height 21
click at [682, 332] on span at bounding box center [682, 330] width 5 height 5
click at [641, 330] on span at bounding box center [641, 330] width 5 height 5
click at [583, 357] on span "Establecer permisos para un campo" at bounding box center [596, 354] width 106 height 16
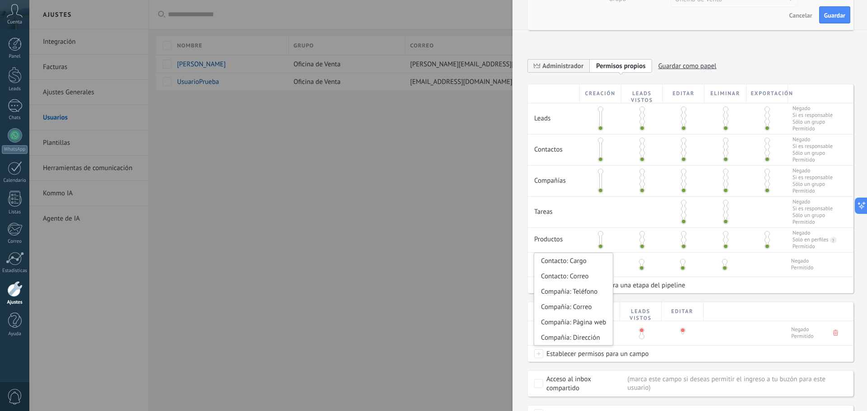
click at [422, 272] on div at bounding box center [433, 205] width 867 height 411
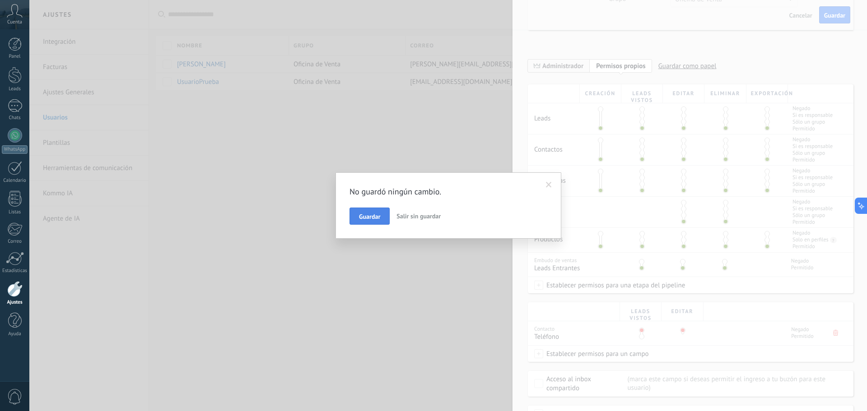
click at [355, 219] on button "Guardar" at bounding box center [369, 216] width 40 height 17
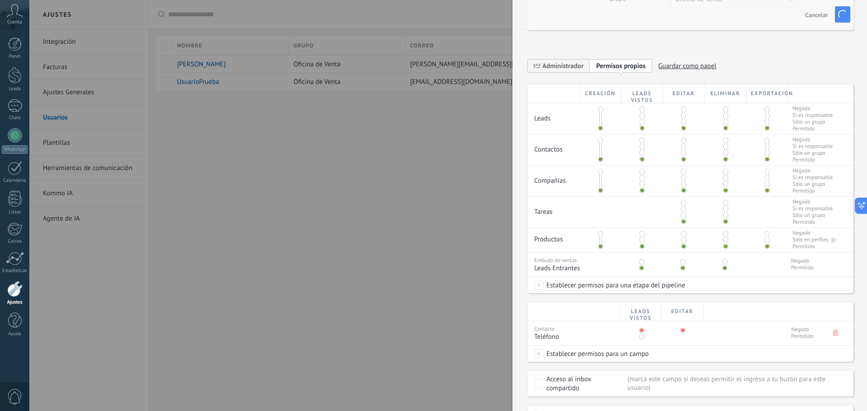
click at [446, 280] on div at bounding box center [433, 205] width 867 height 411
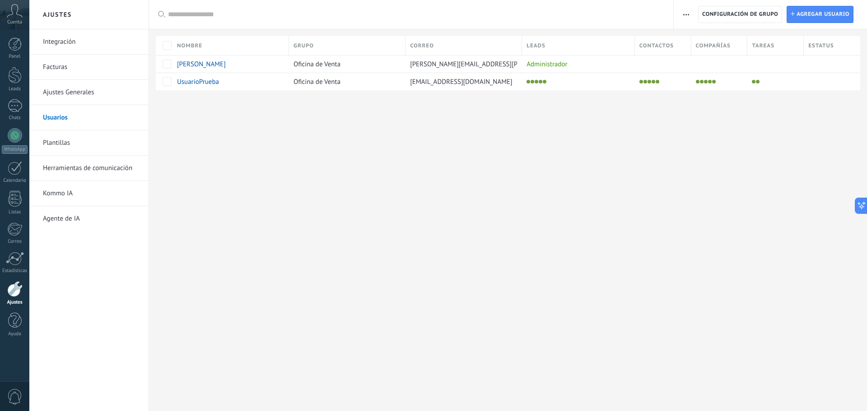
click at [384, 93] on div at bounding box center [508, 104] width 718 height 29
click at [377, 80] on div "Oficina de Venta" at bounding box center [345, 81] width 112 height 17
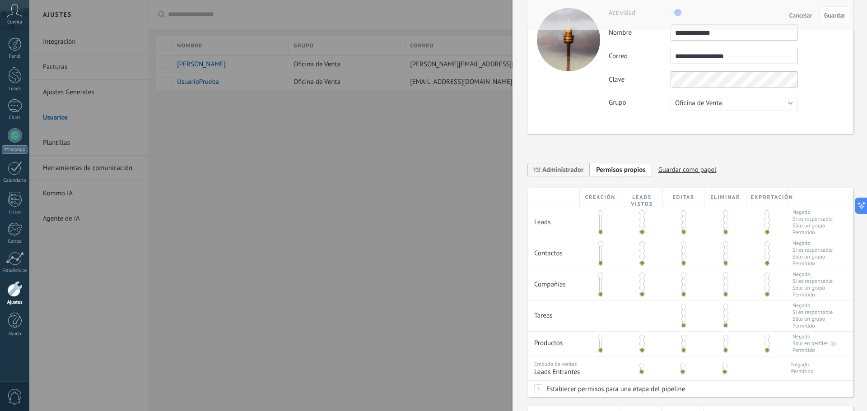
scroll to position [184, 0]
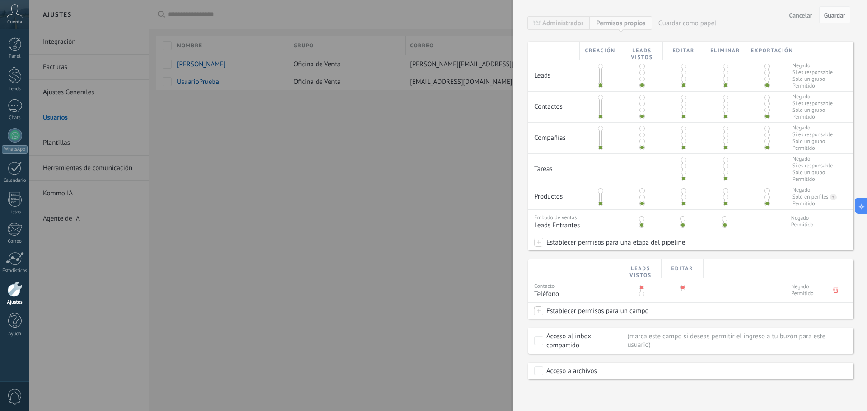
click at [538, 309] on span at bounding box center [538, 311] width 9 height 9
click at [564, 333] on div "Contacto: Correo" at bounding box center [573, 334] width 79 height 15
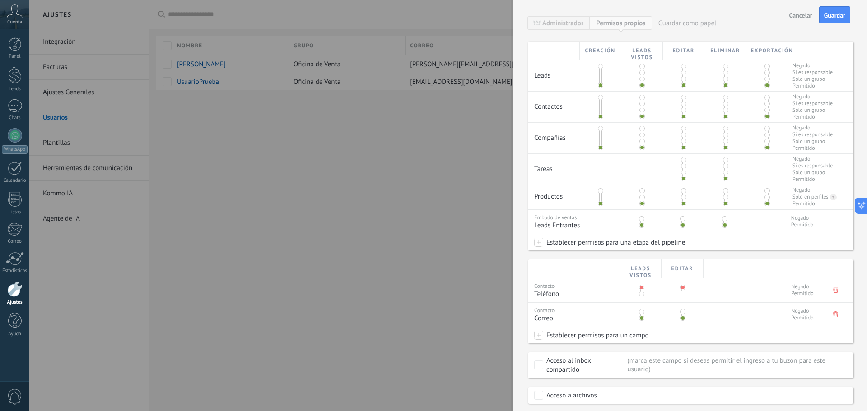
click at [639, 314] on span at bounding box center [641, 311] width 5 height 5
click at [531, 331] on div "Establecer permisos para un campo Contacto: Cargo Compañía: Teléfono Compañía: …" at bounding box center [691, 335] width 326 height 16
drag, startPoint x: 515, startPoint y: 312, endPoint x: 530, endPoint y: 308, distance: 15.0
click at [516, 312] on div "**********" at bounding box center [689, 205] width 354 height 411
click at [829, 14] on span "Guardar" at bounding box center [834, 15] width 21 height 6
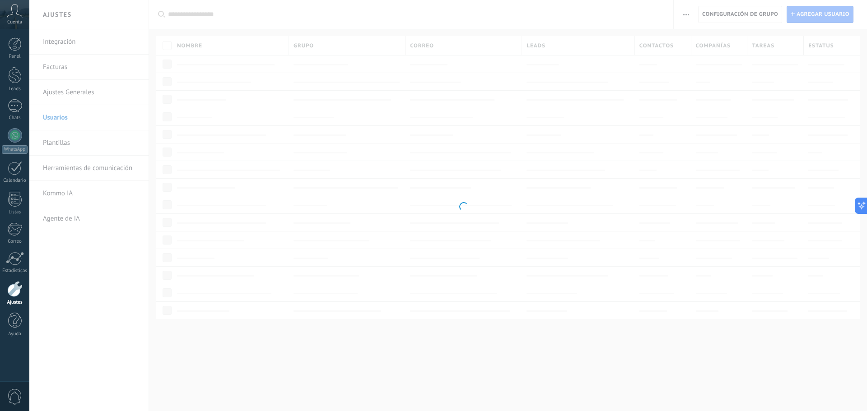
click at [411, 192] on body ".abccls-1,.abccls-2{fill-rule:evenodd}.abccls-2{fill:#fff} .abfcls-1{fill:none}…" at bounding box center [433, 205] width 867 height 411
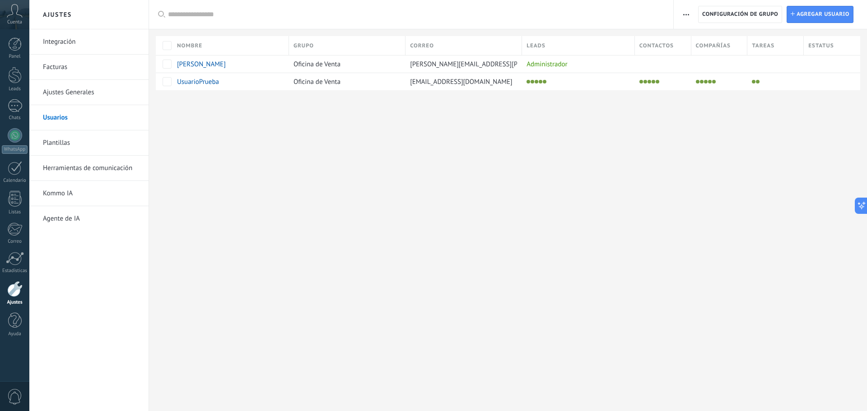
click at [300, 192] on div "Ajustes Integración Facturas Ajustes Generales Usuarios Plantillas Herramientas…" at bounding box center [448, 205] width 838 height 411
click at [14, 133] on div at bounding box center [15, 135] width 14 height 14
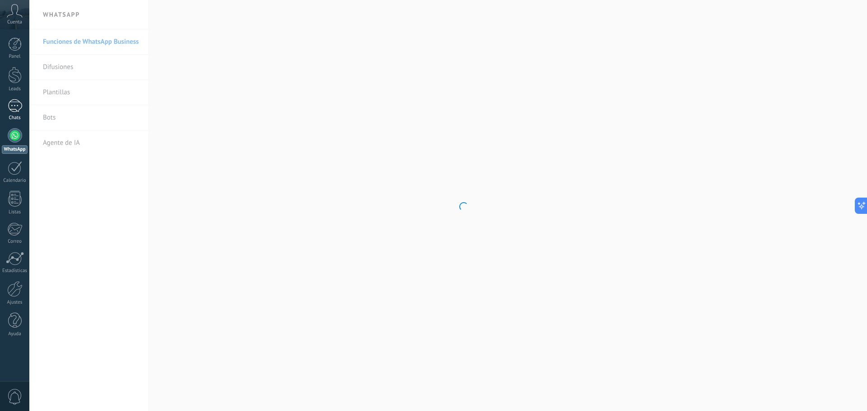
click at [18, 108] on div "1" at bounding box center [15, 105] width 14 height 13
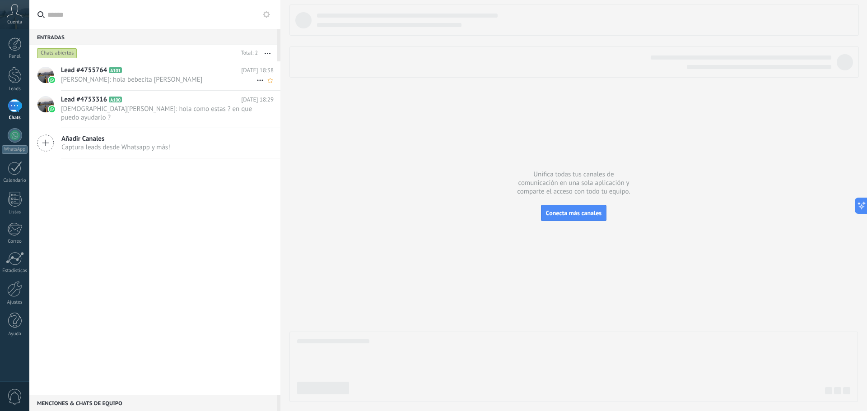
click at [84, 78] on span "[PERSON_NAME]: hola bebecita [PERSON_NAME]" at bounding box center [158, 79] width 195 height 9
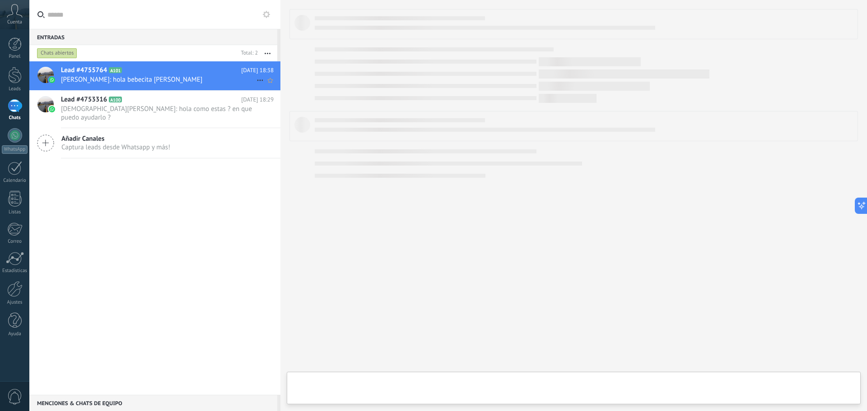
type textarea "**********"
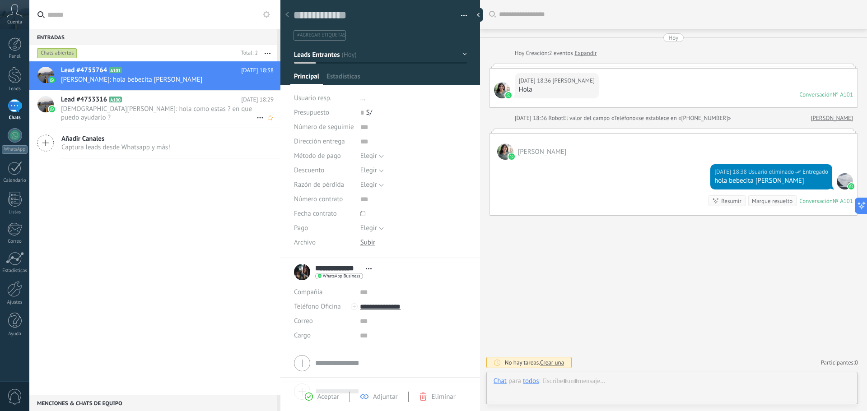
scroll to position [14, 0]
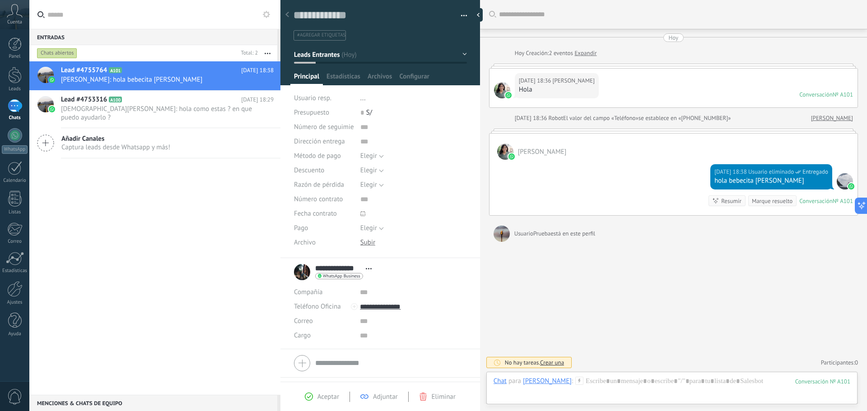
click at [593, 310] on div "Buscar Carga más [DATE] [DATE] Creación: 2 eventos Expandir [DATE] 18:36 [PERSO…" at bounding box center [673, 205] width 387 height 411
click at [630, 286] on div "Buscar Carga más [DATE] [DATE] Creación: 2 eventos Expandir [DATE] 18:36 [PERSO…" at bounding box center [673, 205] width 387 height 411
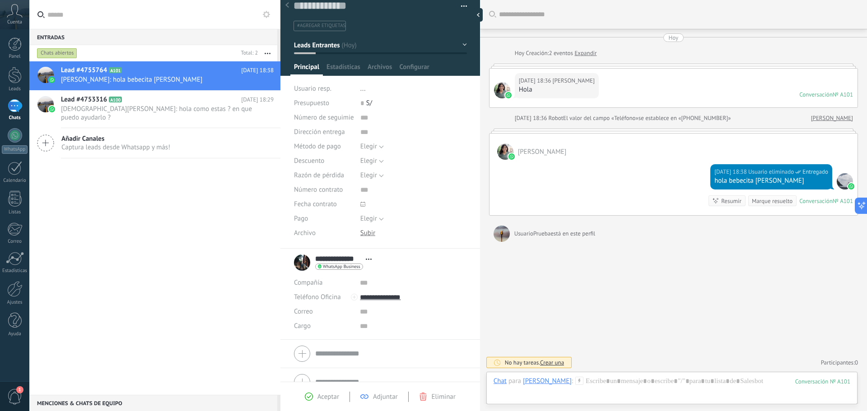
scroll to position [24, 0]
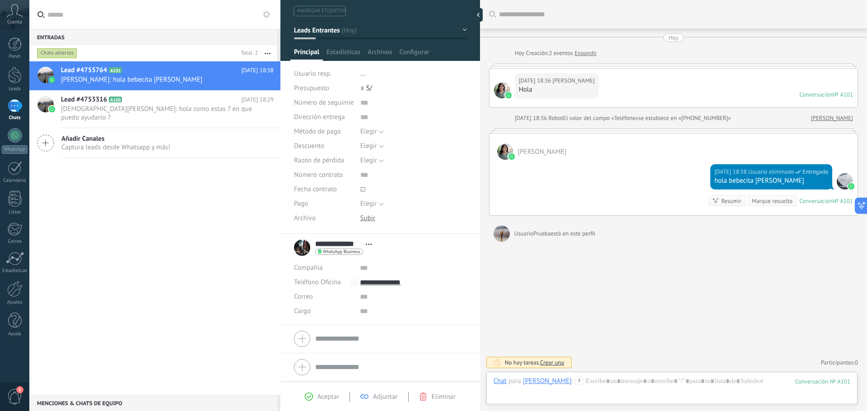
click at [154, 280] on div "Lead #4755764 A101 [DATE] 18:38 [PERSON_NAME]: hola bebecita [PERSON_NAME] Lead…" at bounding box center [154, 228] width 251 height 334
click at [591, 370] on div "No hay tareas. Crear una Participantes: 0 Agregar usuario Bots: 0" at bounding box center [673, 362] width 369 height 15
click at [602, 380] on div at bounding box center [671, 390] width 357 height 27
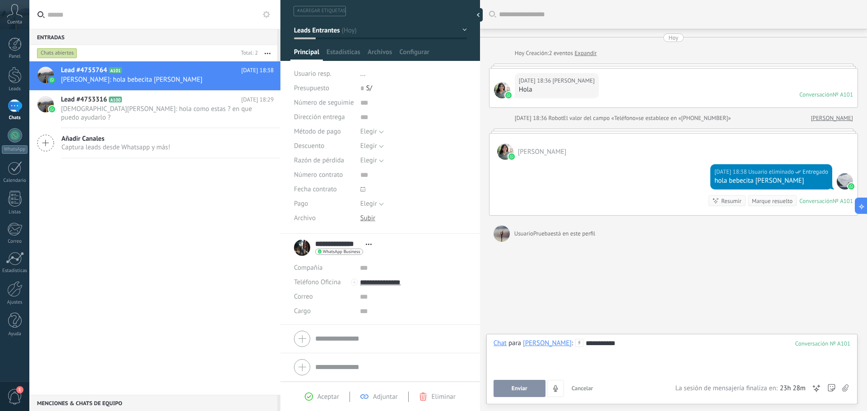
click at [513, 392] on span "Enviar" at bounding box center [520, 389] width 16 height 6
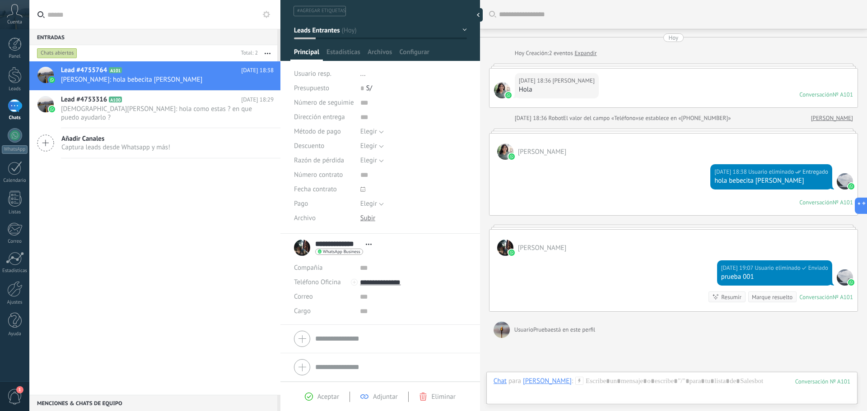
scroll to position [76, 0]
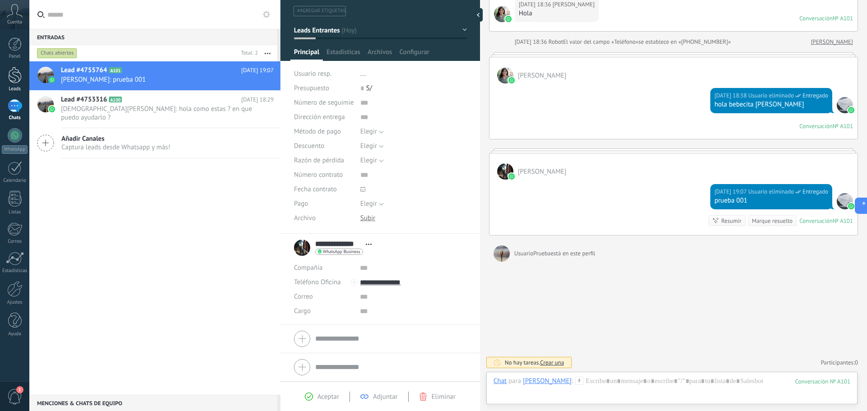
click at [17, 78] on div at bounding box center [15, 75] width 14 height 17
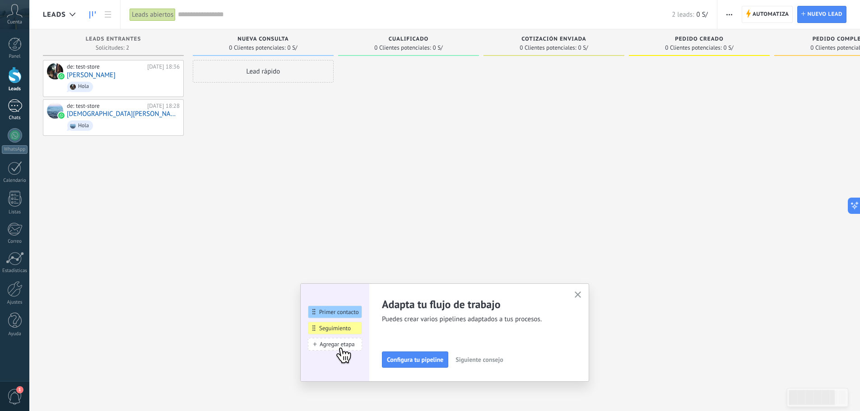
click at [13, 112] on div "1" at bounding box center [15, 105] width 14 height 13
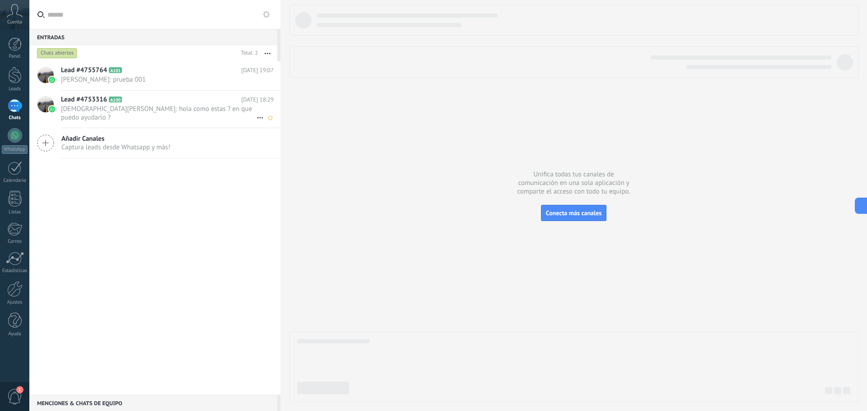
click at [150, 102] on h2 "Lead #4753316 A100" at bounding box center [151, 99] width 180 height 9
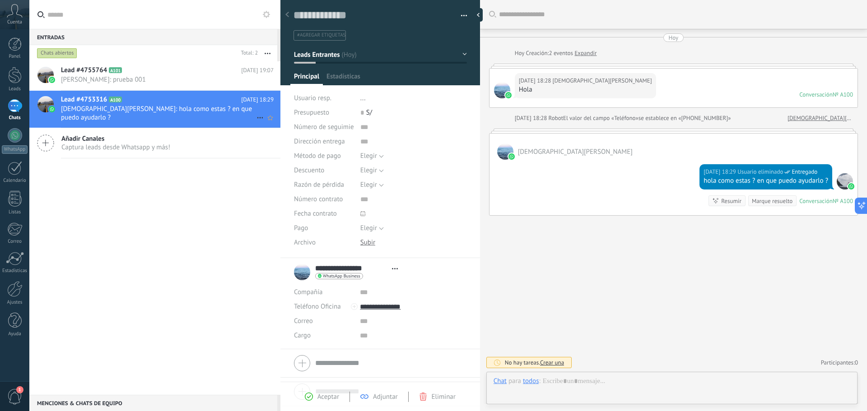
scroll to position [14, 0]
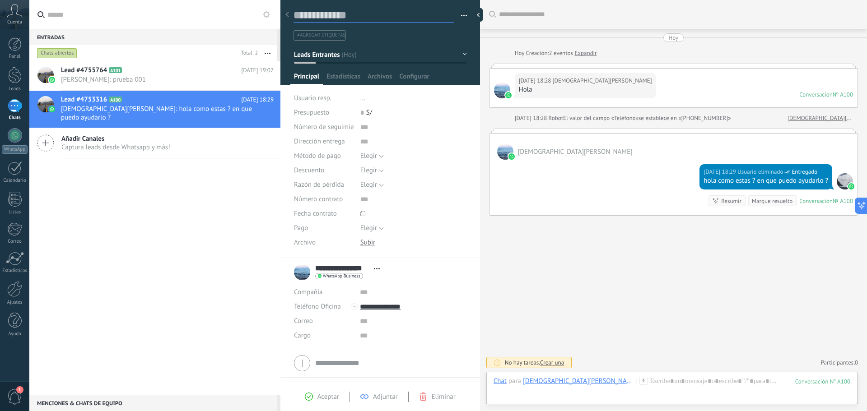
click at [331, 11] on textarea at bounding box center [373, 16] width 161 height 14
type textarea "*"
type textarea "**"
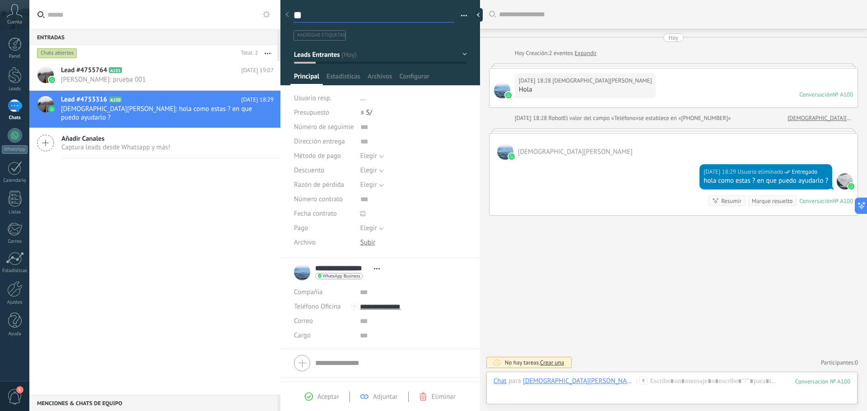
type textarea "***"
type textarea "****"
type textarea "*****"
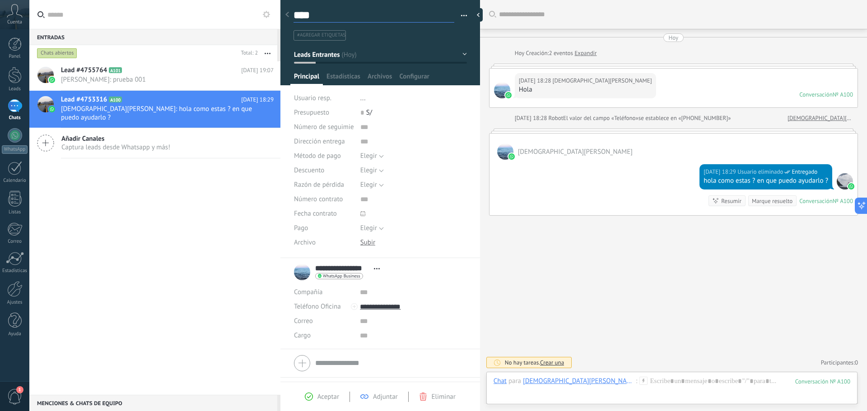
type textarea "*****"
type textarea "*******"
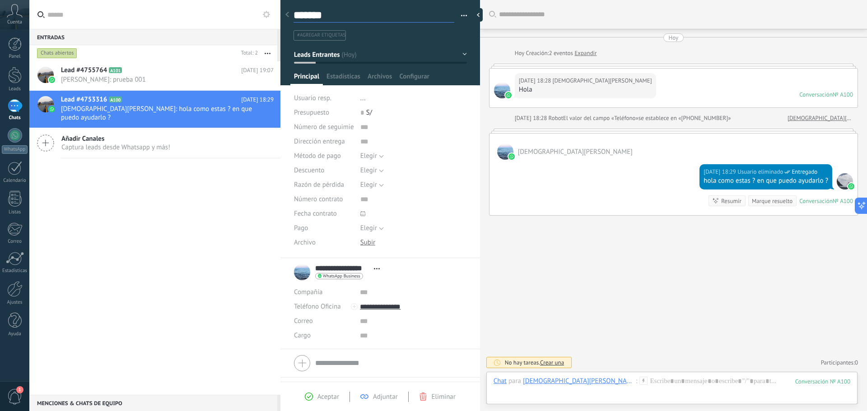
type textarea "********"
type textarea "*********"
type textarea "**********"
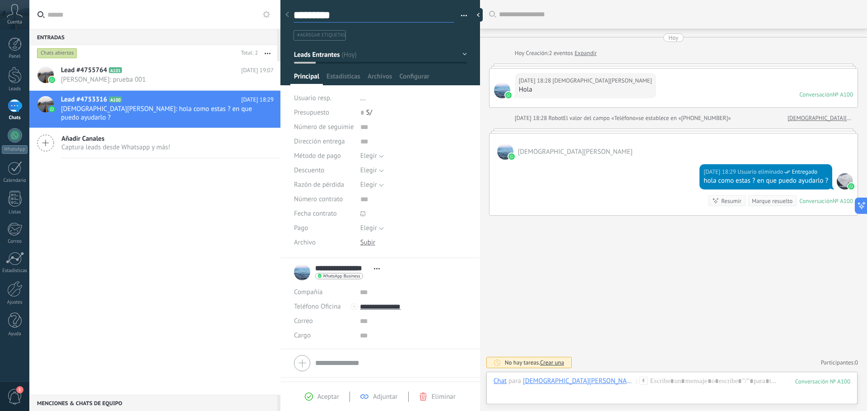
type textarea "**********"
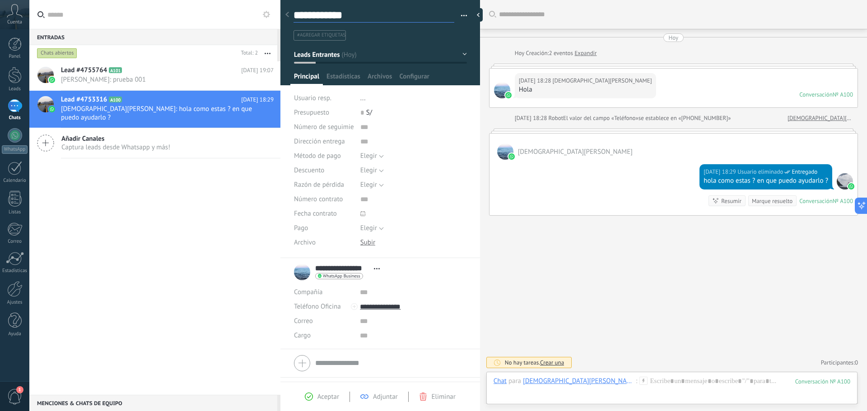
type textarea "**********"
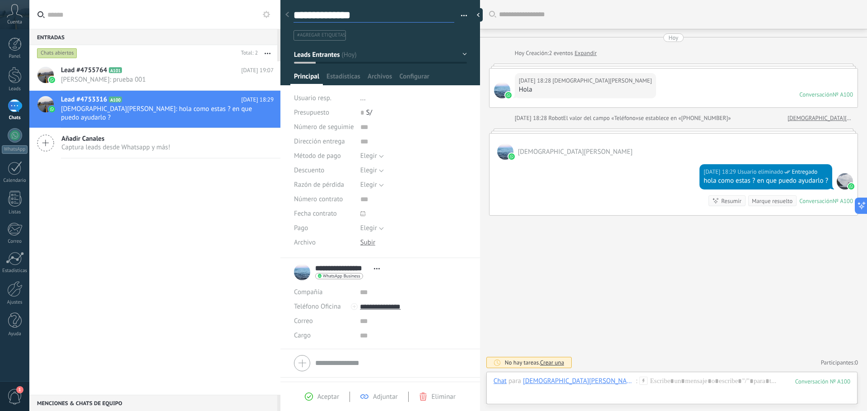
type textarea "**********"
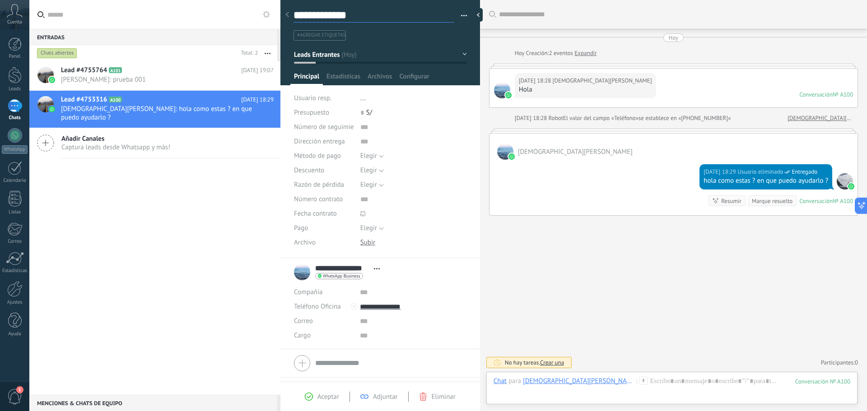
type textarea "**********"
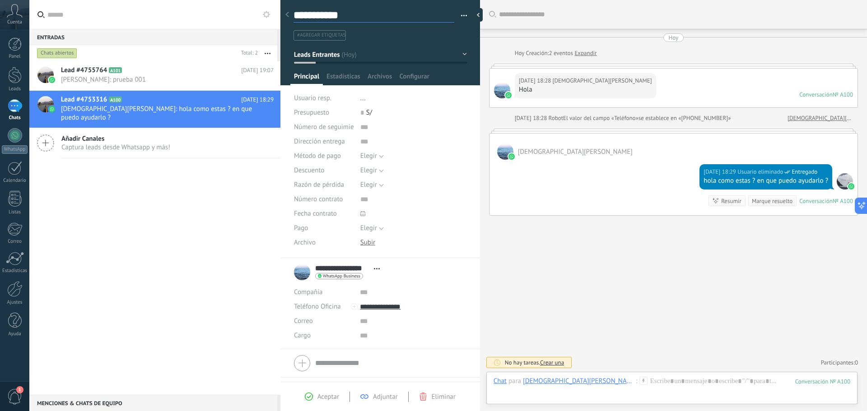
type textarea "**********"
type textarea "*********"
type textarea "********"
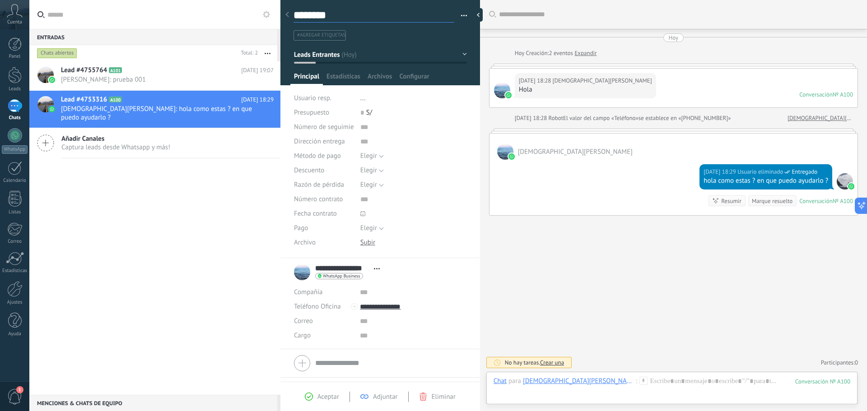
type textarea "*******"
type textarea "*****"
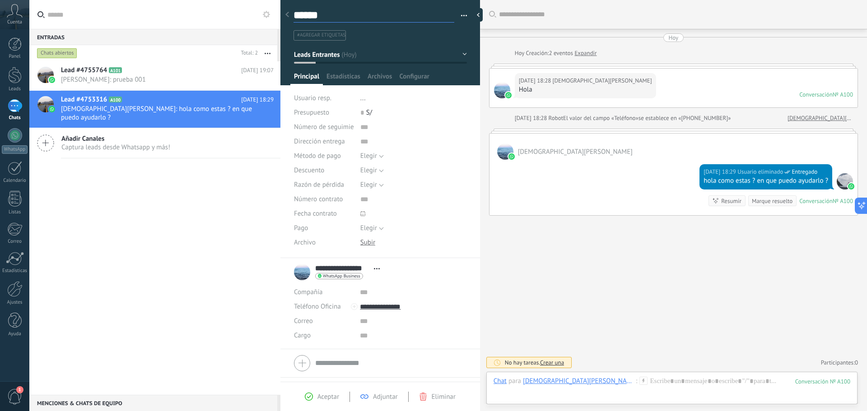
type textarea "*****"
type textarea "****"
type textarea "***"
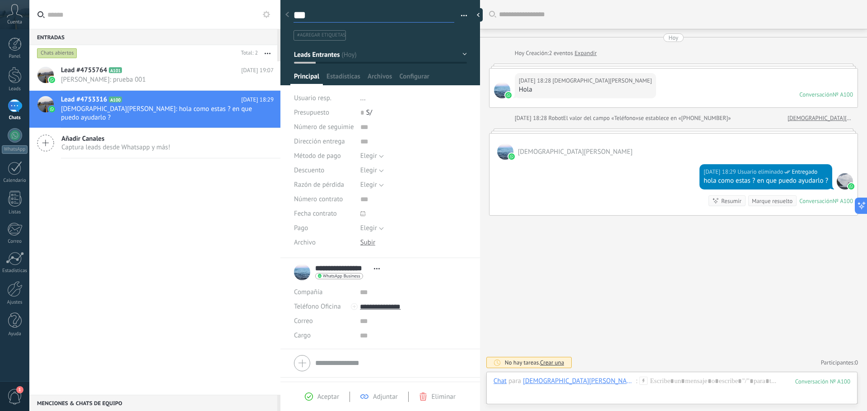
type textarea "**"
type textarea "*"
type textarea "**********"
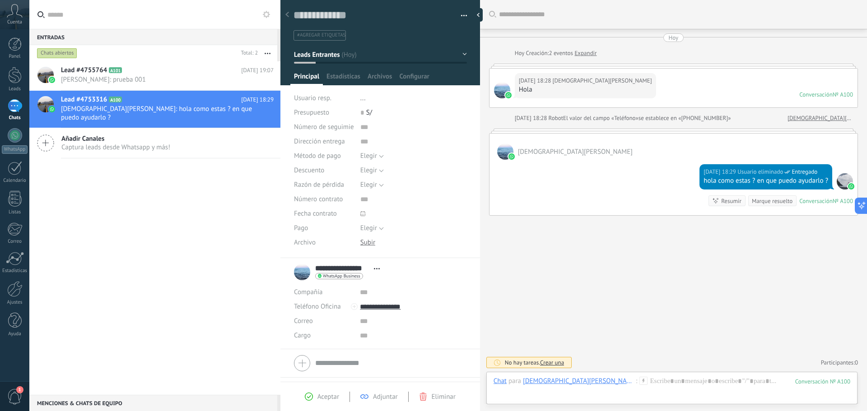
click at [546, 303] on div "Buscar Carga más [DATE] [DATE] Creación: 2 eventos Expandir [DATE] 18:28 [DEMOG…" at bounding box center [673, 205] width 387 height 411
click at [527, 277] on div "Buscar Carga más [DATE] [DATE] Creación: 2 eventos Expandir [DATE] 18:28 [DEMOG…" at bounding box center [673, 205] width 387 height 411
click at [582, 42] on div "[DATE] [DATE] Creación: 2 eventos Expandir [DATE] 18:28 [DEMOGRAPHIC_DATA][PERS…" at bounding box center [673, 124] width 369 height 182
click at [577, 54] on link "Expandir" at bounding box center [585, 53] width 22 height 9
